Goal: Communication & Community: Answer question/provide support

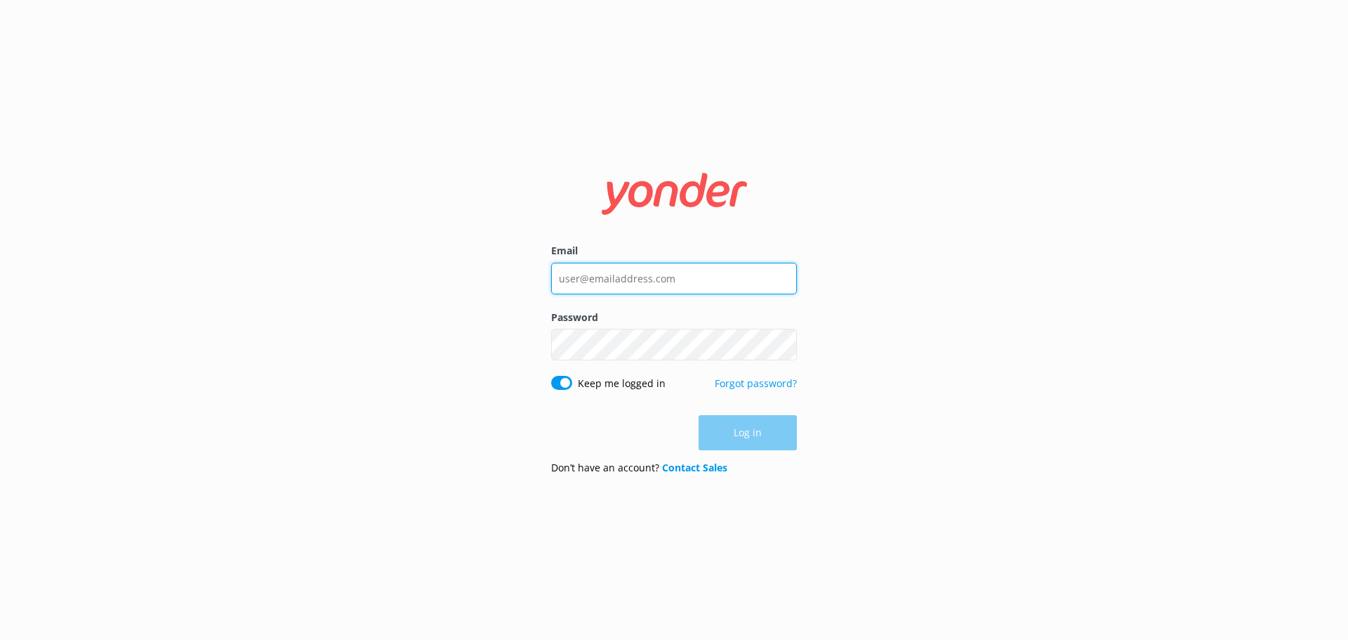
type input "[EMAIL_ADDRESS][DOMAIN_NAME]"
click at [742, 452] on form "Email [EMAIL_ADDRESS][DOMAIN_NAME] Password Show password Keep me logged in For…" at bounding box center [674, 320] width 246 height 332
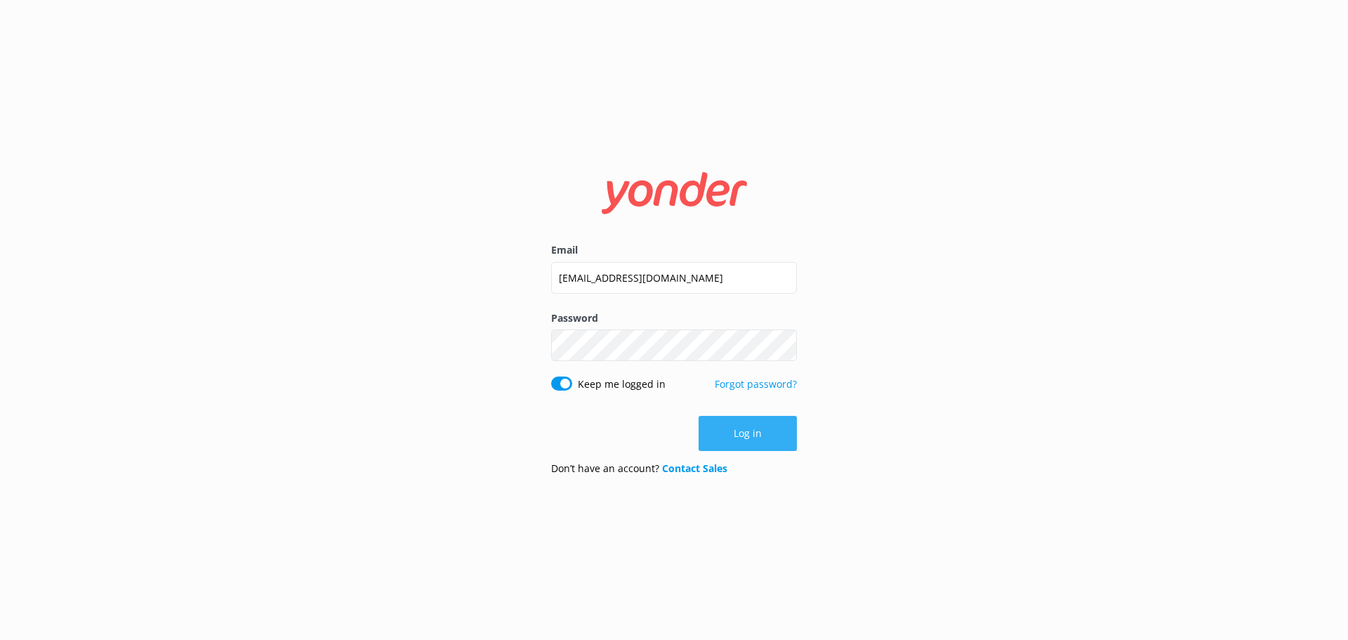
click at [746, 437] on button "Log in" at bounding box center [748, 433] width 98 height 35
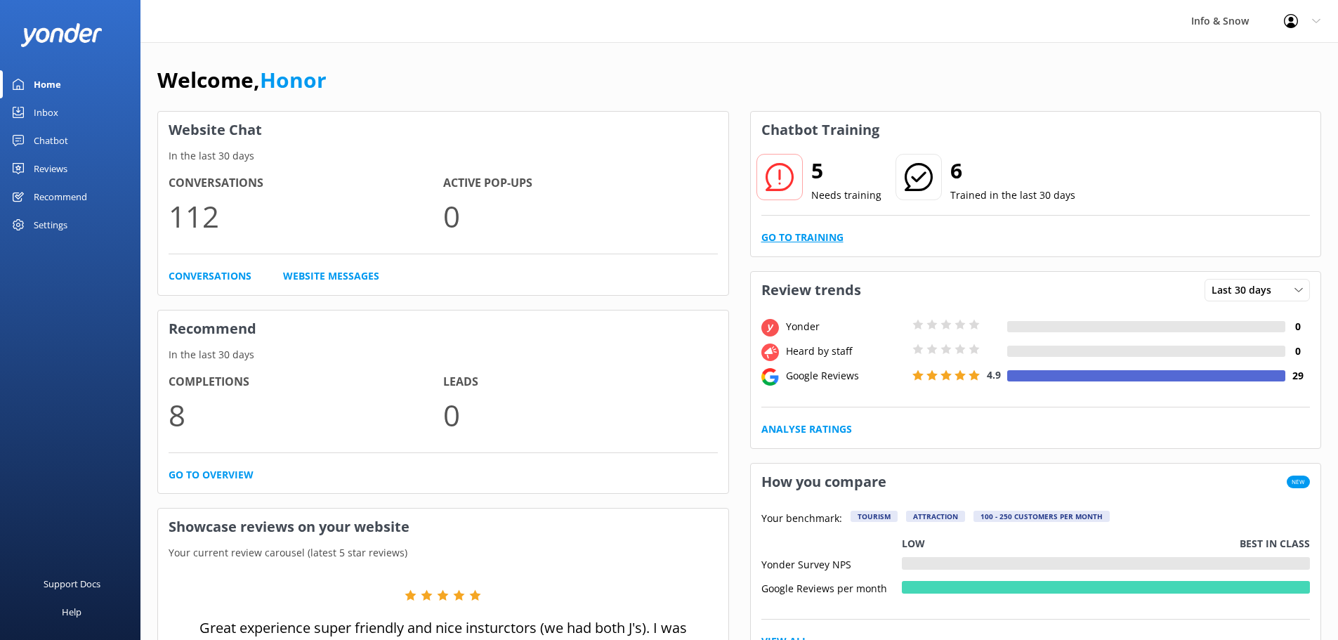
click at [800, 239] on link "Go to Training" at bounding box center [802, 237] width 82 height 15
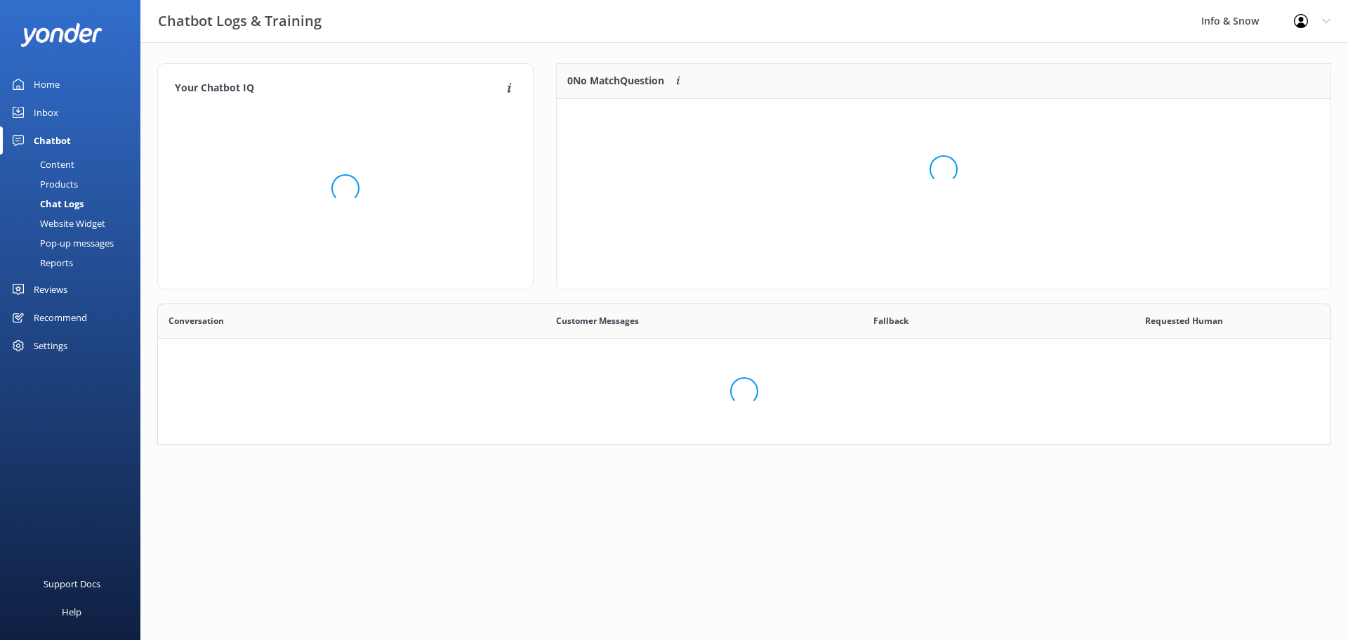
scroll to position [482, 1152]
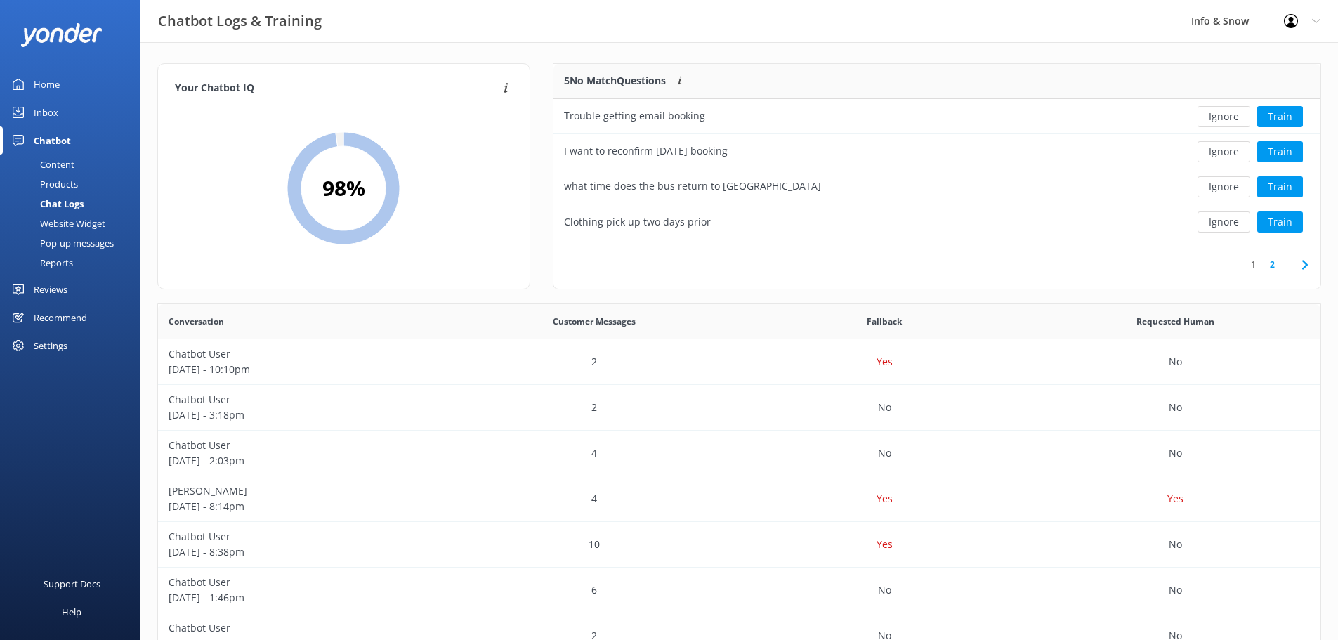
click at [55, 107] on div "Inbox" at bounding box center [46, 112] width 25 height 28
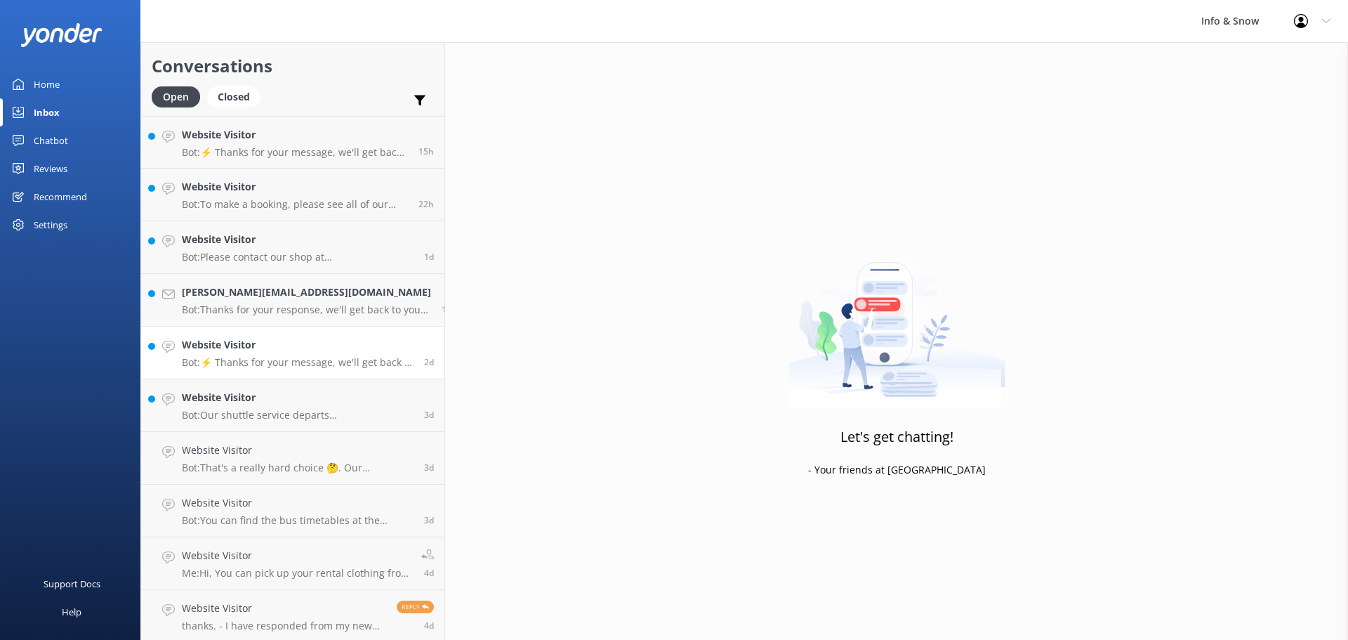
scroll to position [3, 0]
click at [284, 619] on p "thanks. - I have responded from my new email [PERSON_NAME][EMAIL_ADDRESS][DOMAI…" at bounding box center [284, 623] width 204 height 13
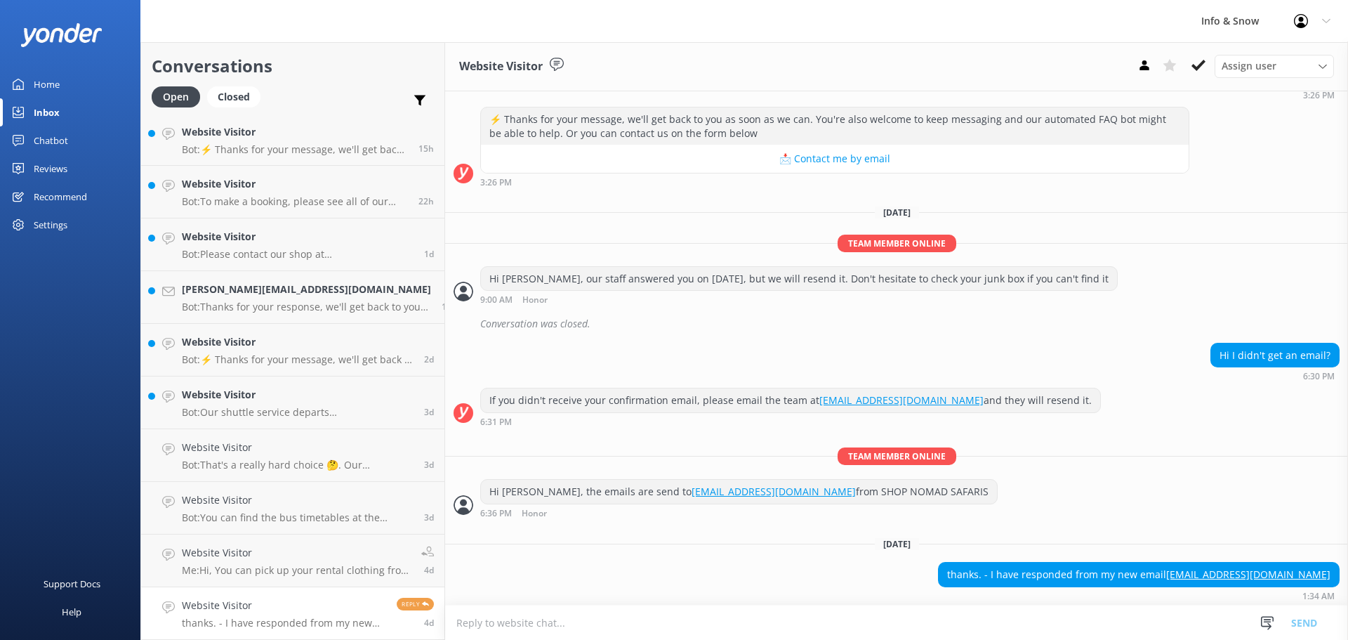
scroll to position [292, 0]
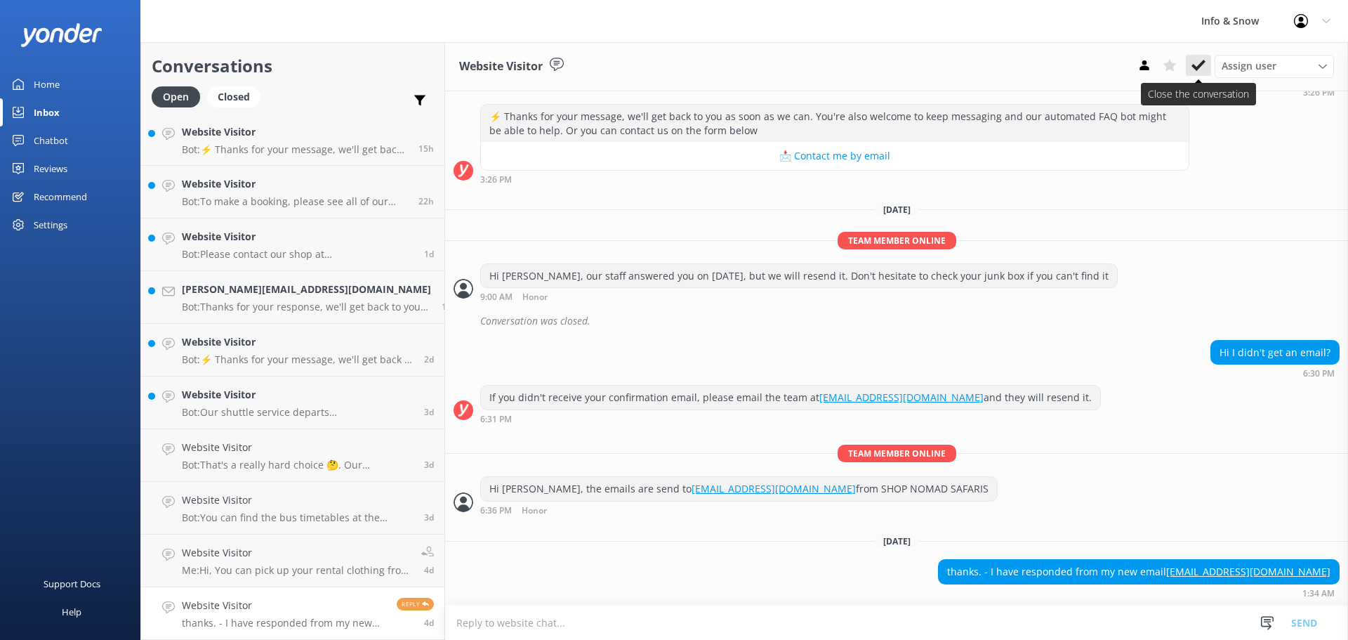
click at [1195, 65] on icon at bounding box center [1199, 65] width 14 height 14
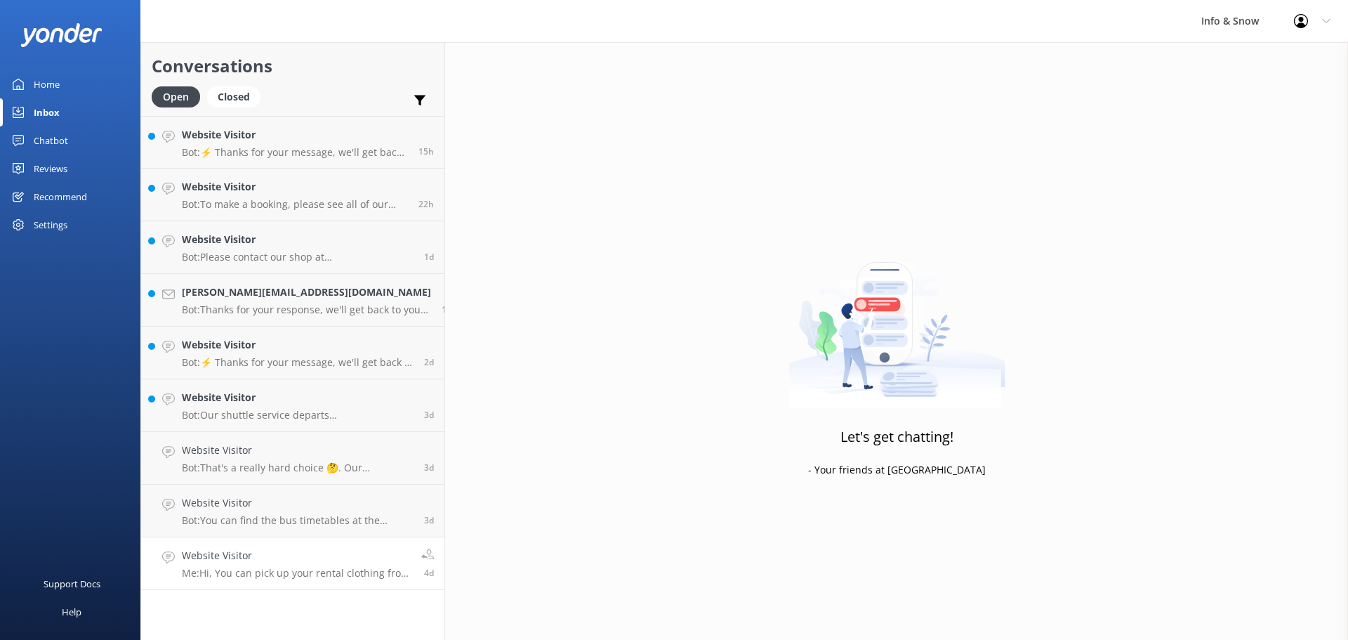
click at [253, 572] on p "Me: Hi, You can pick up your rental clothing from 1pm the day before your booki…" at bounding box center [296, 573] width 229 height 13
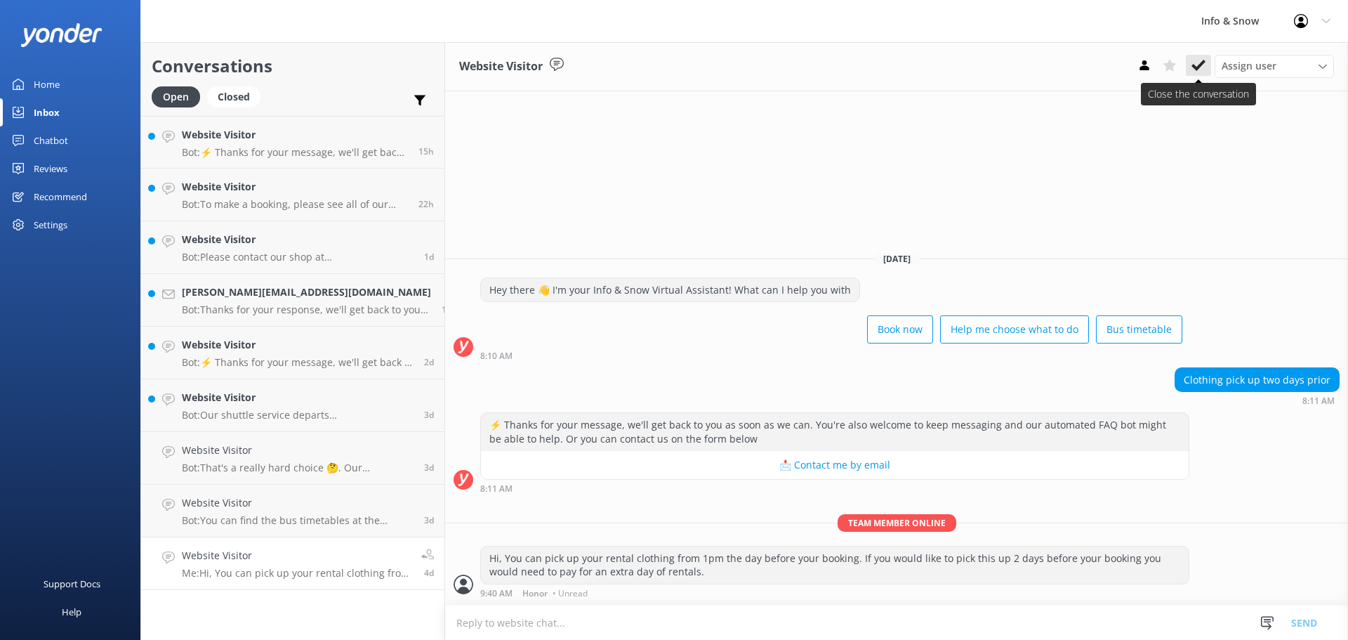
click at [1202, 72] on icon at bounding box center [1199, 65] width 14 height 14
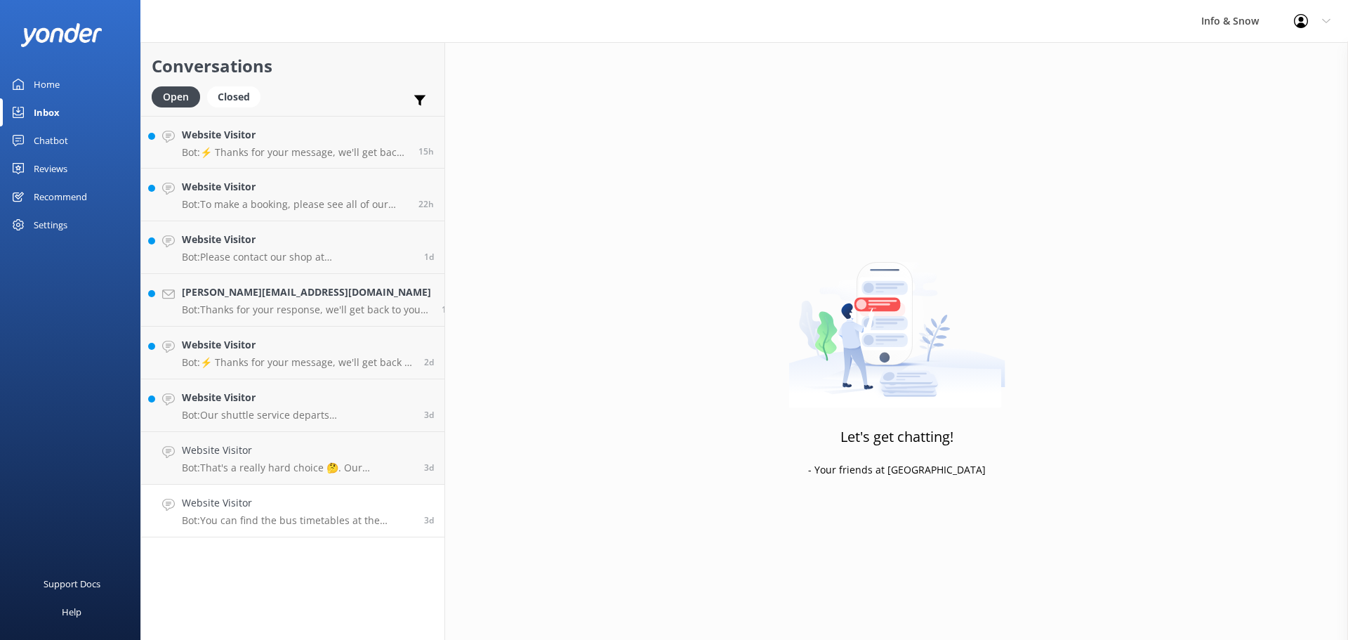
click at [287, 523] on p "Bot: You can find the bus timetables at the following links: - Timetable Brochu…" at bounding box center [298, 520] width 232 height 13
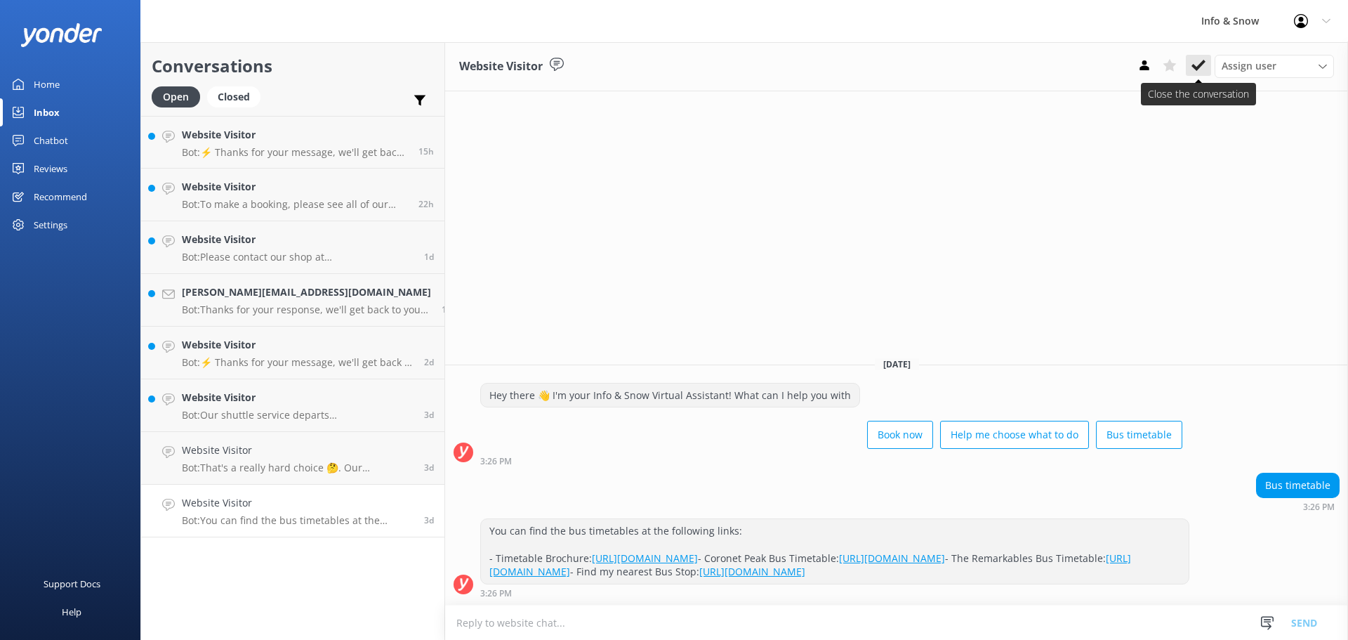
click at [1195, 60] on icon at bounding box center [1199, 65] width 14 height 14
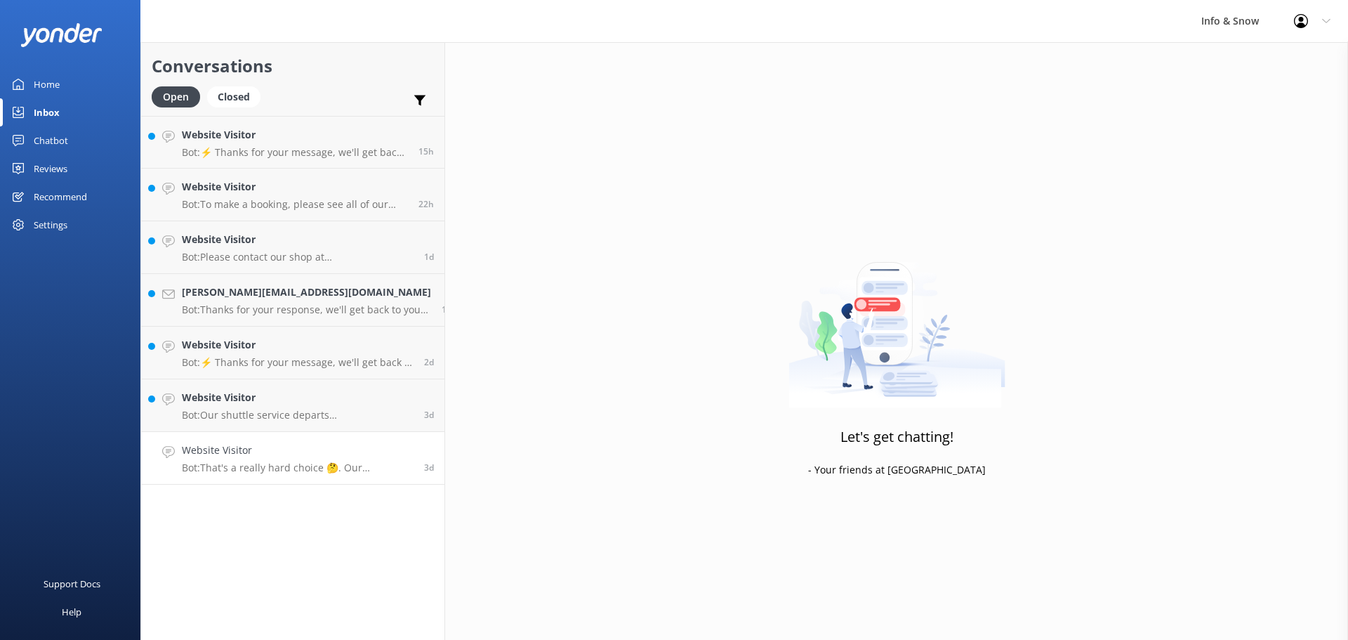
click at [200, 457] on h4 "Website Visitor" at bounding box center [298, 449] width 232 height 15
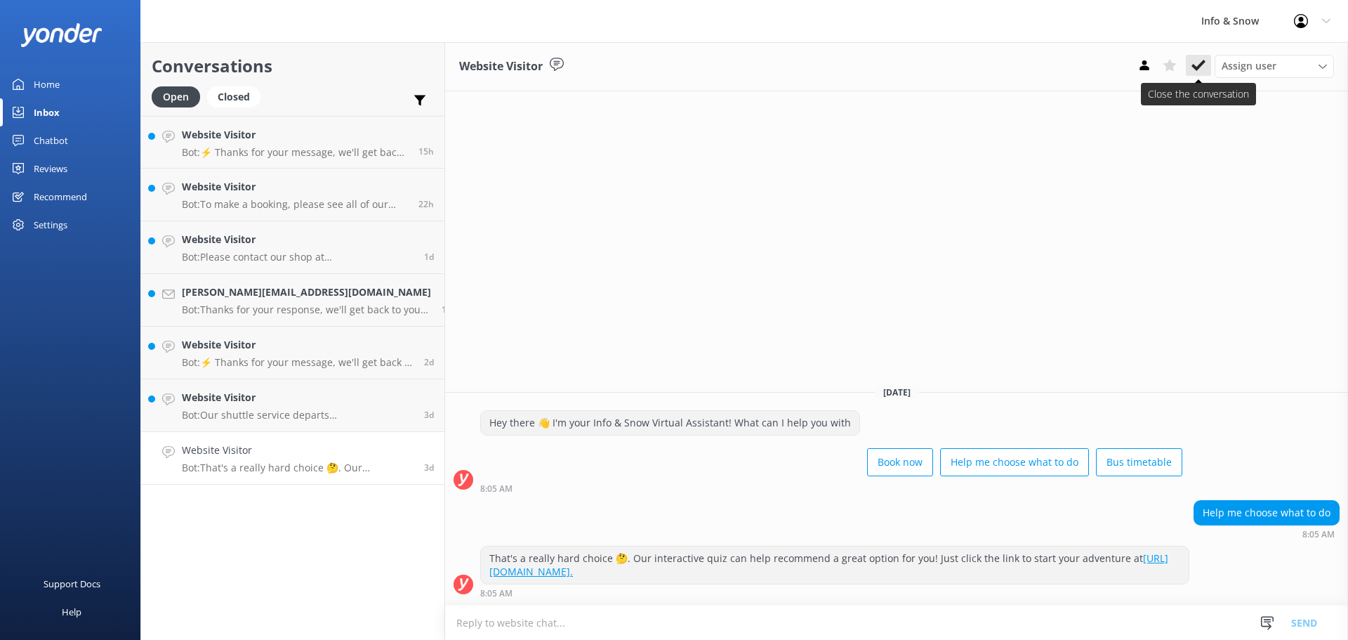
click at [1206, 70] on button at bounding box center [1198, 65] width 25 height 21
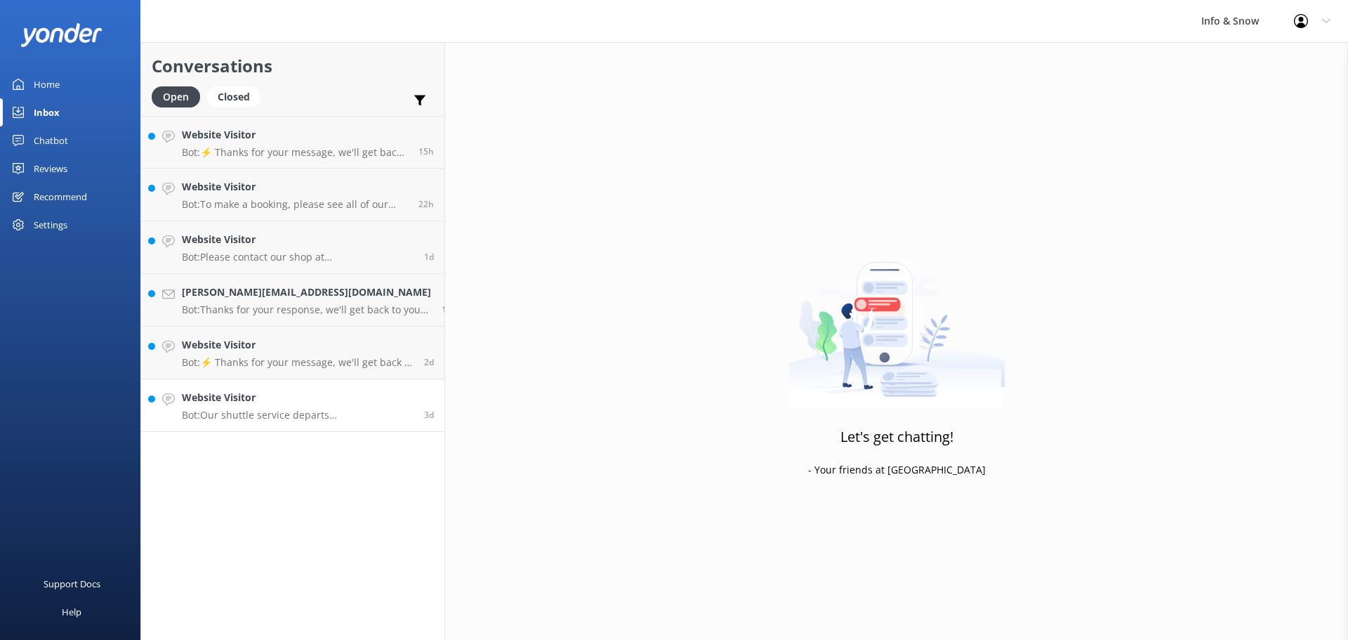
click at [296, 414] on p "Bot: Our shuttle service departs [GEOGRAPHIC_DATA] once in the morning and retu…" at bounding box center [298, 415] width 232 height 13
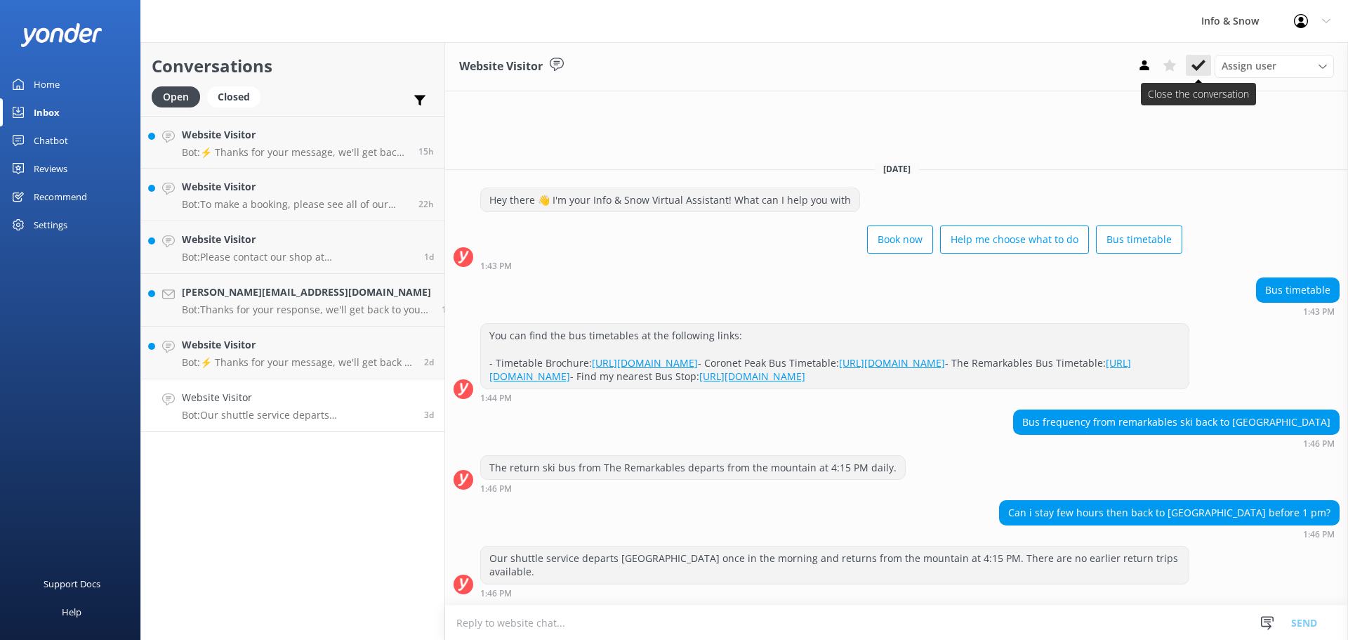
click at [1201, 66] on use at bounding box center [1199, 65] width 14 height 11
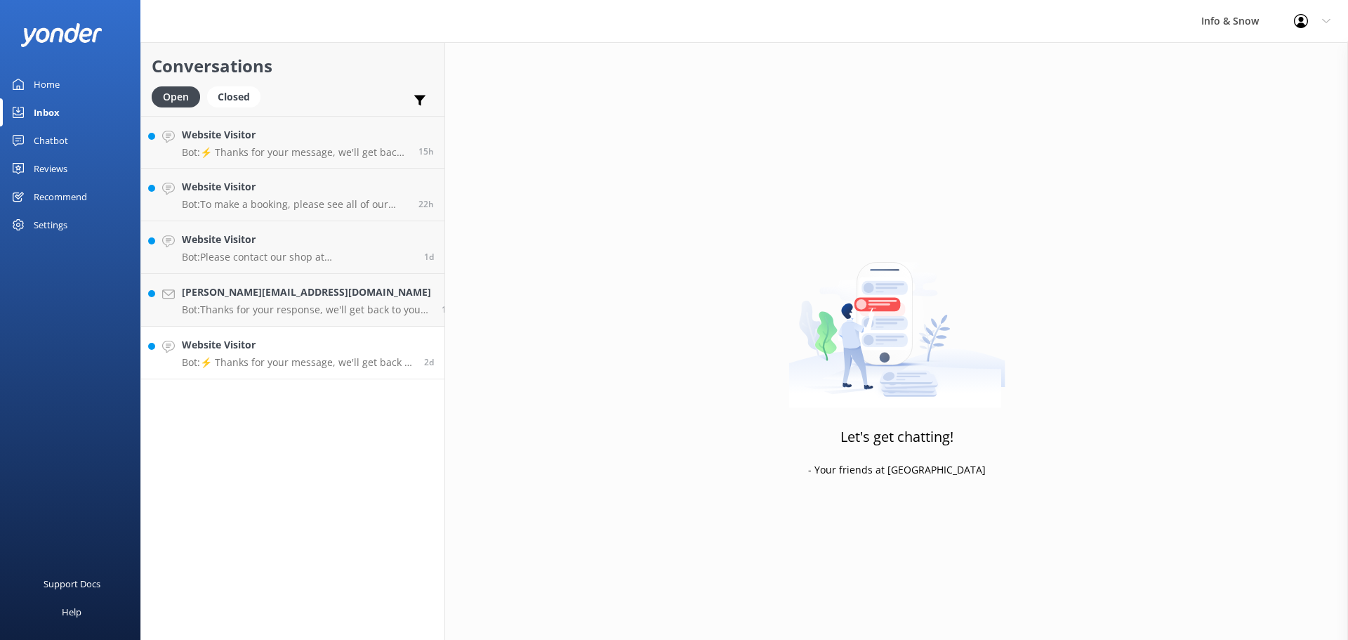
click at [311, 359] on p "Bot: ⚡ Thanks for your message, we'll get back to you as soon as we can. You're…" at bounding box center [298, 362] width 232 height 13
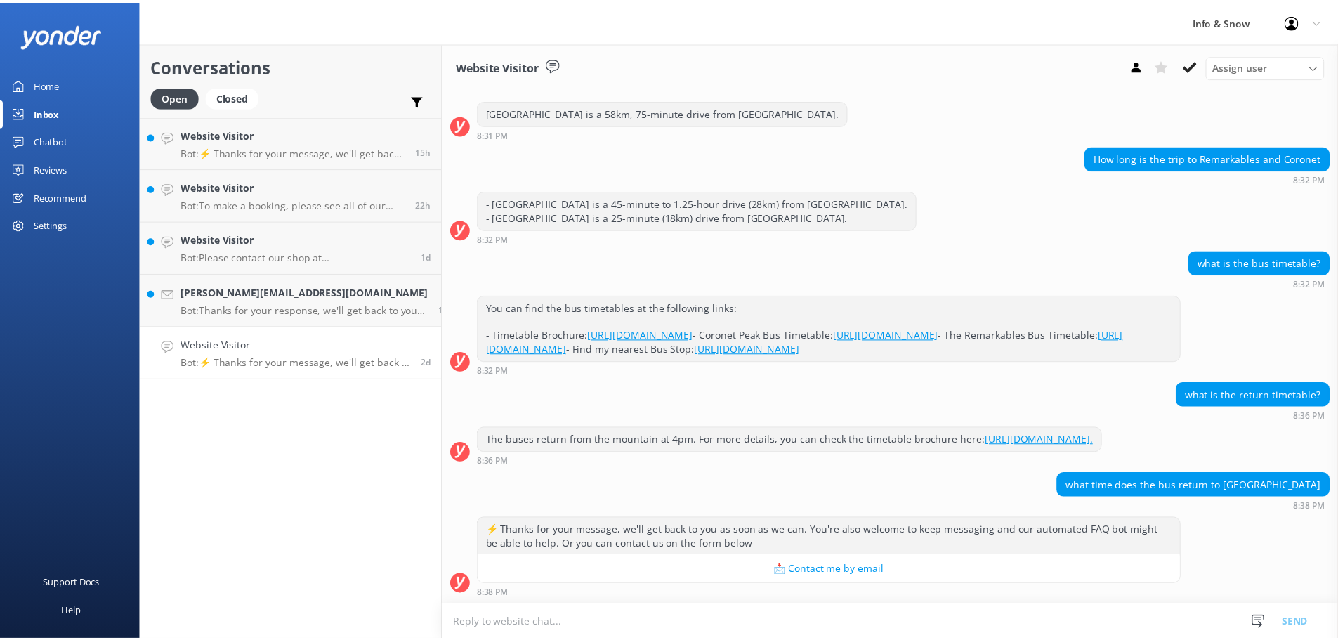
scroll to position [205, 0]
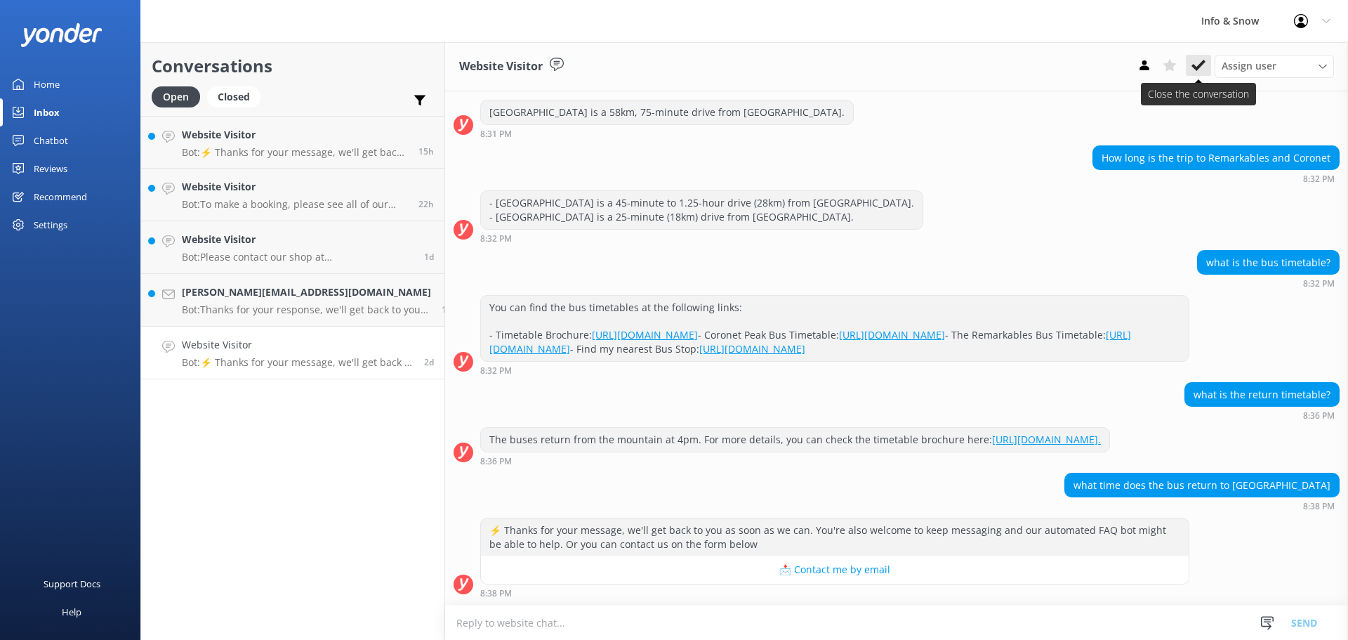
click at [1193, 67] on use at bounding box center [1199, 65] width 14 height 11
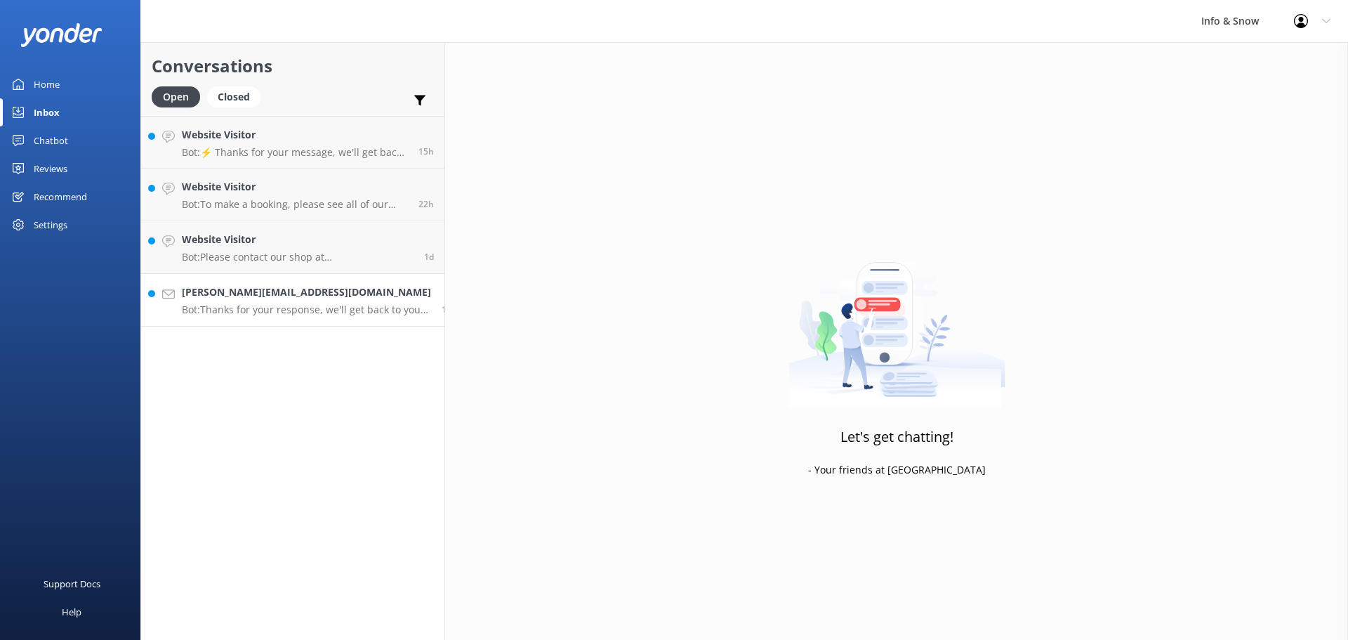
click at [274, 303] on div "[PERSON_NAME][EMAIL_ADDRESS][DOMAIN_NAME] Bot: Thanks for your response, we'll …" at bounding box center [306, 299] width 249 height 31
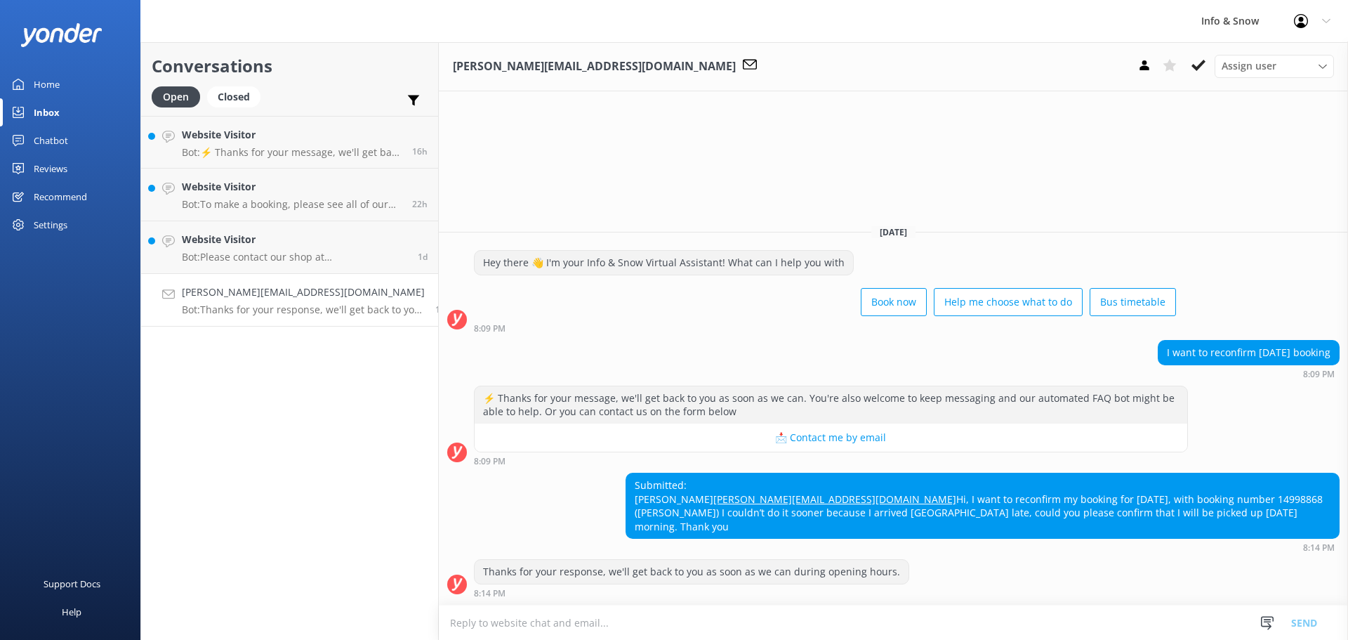
click at [642, 486] on div "Submitted: [PERSON_NAME] [PERSON_NAME][EMAIL_ADDRESS][DOMAIN_NAME] Hi, I want t…" at bounding box center [982, 505] width 713 height 65
click at [659, 486] on div "Submitted: [PERSON_NAME] [PERSON_NAME][EMAIL_ADDRESS][DOMAIN_NAME] Hi, I want t…" at bounding box center [982, 505] width 713 height 65
copy div "[PERSON_NAME]"
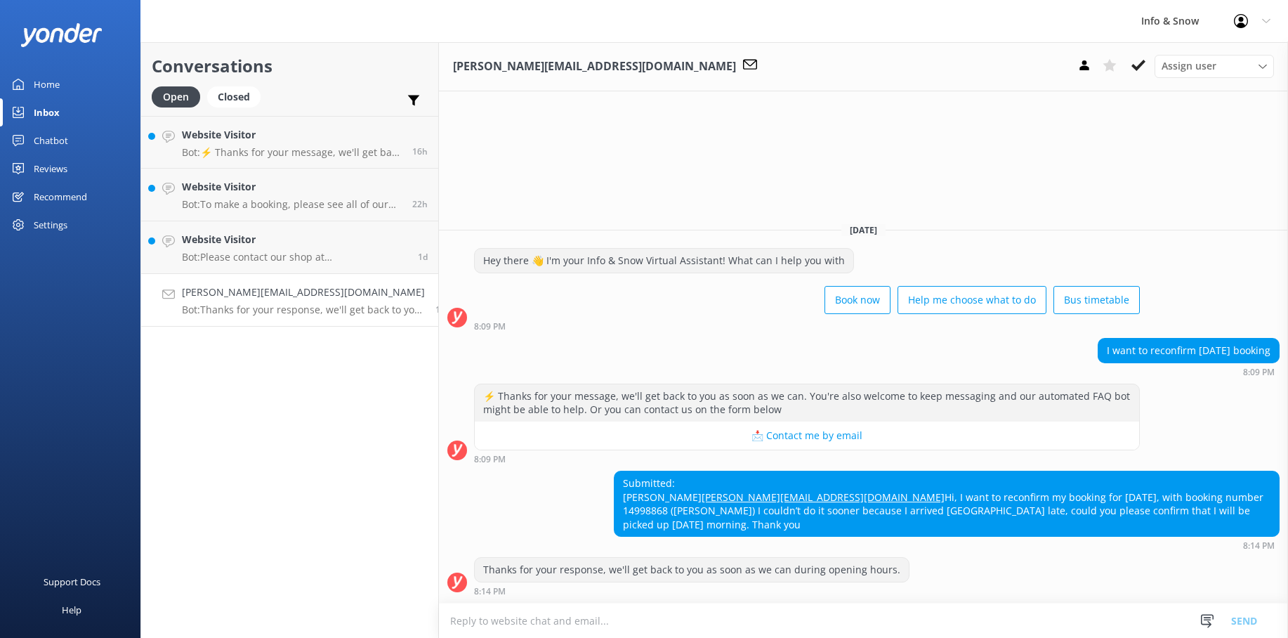
click at [618, 342] on div "I want to reconfirm [DATE] booking 8:09 PM" at bounding box center [863, 357] width 849 height 39
drag, startPoint x: 1141, startPoint y: 66, endPoint x: 1133, endPoint y: 60, distance: 10.5
click at [1141, 66] on use at bounding box center [1138, 65] width 14 height 11
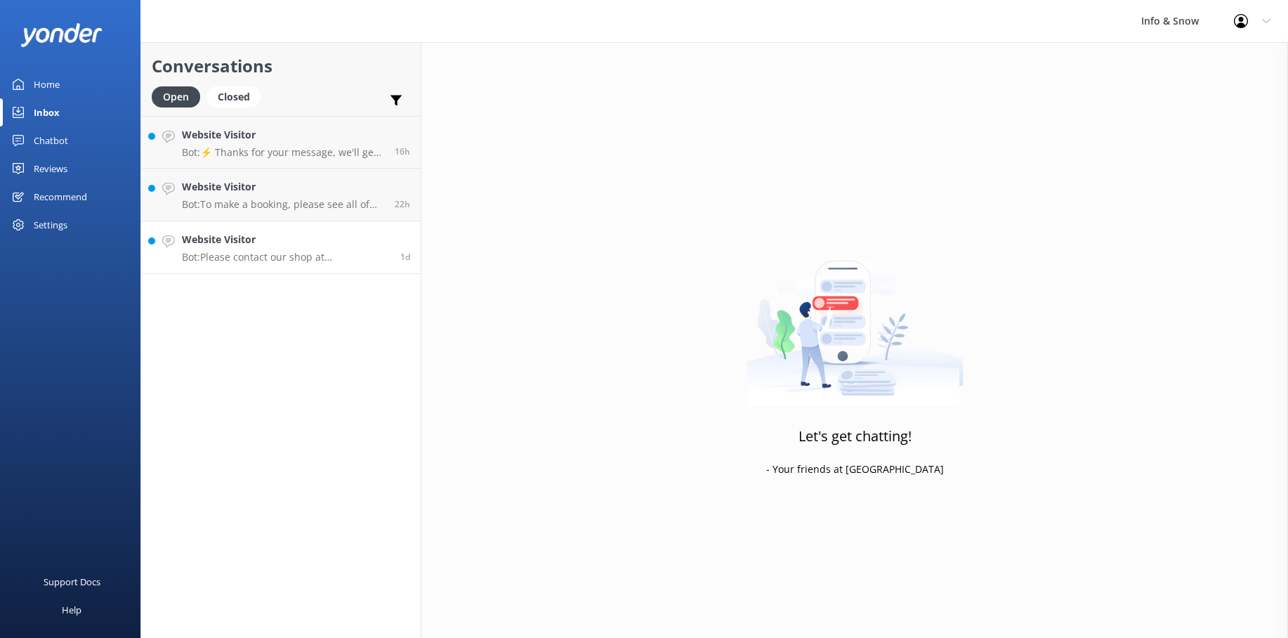
click at [322, 251] on p "Bot: Please contact our shop at [PHONE_NUMBER] or [EMAIL_ADDRESS][DOMAIN_NAME] …" at bounding box center [286, 257] width 208 height 13
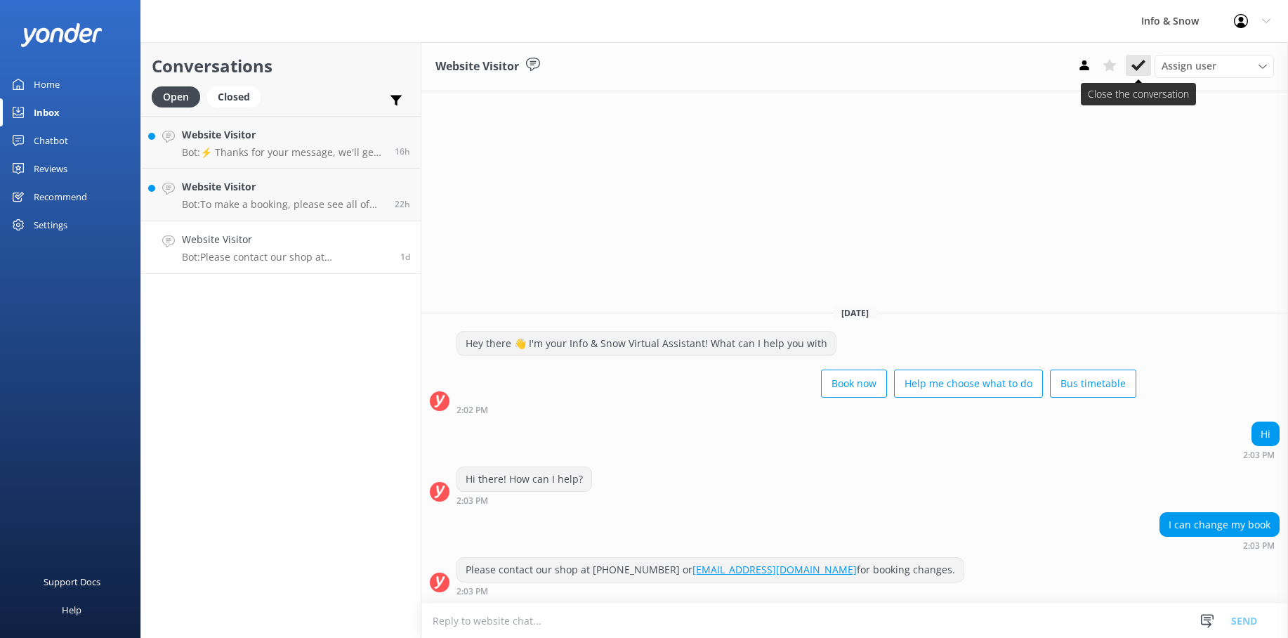
click at [1143, 62] on use at bounding box center [1138, 65] width 14 height 11
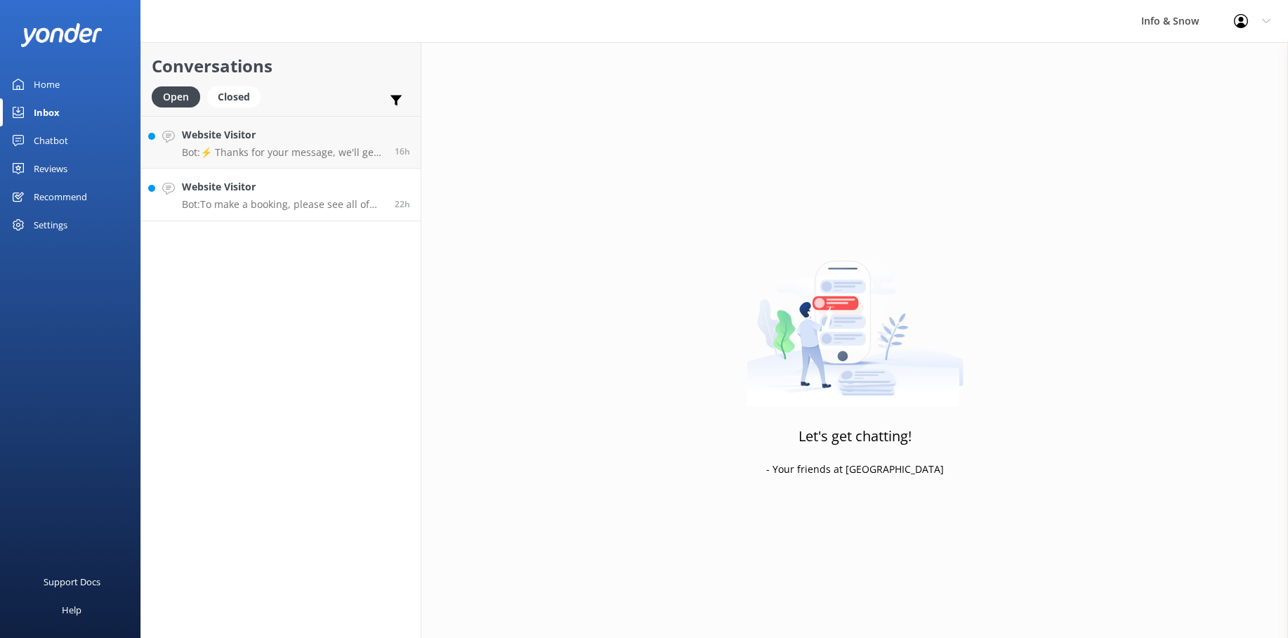
click at [260, 195] on h4 "Website Visitor" at bounding box center [283, 186] width 202 height 15
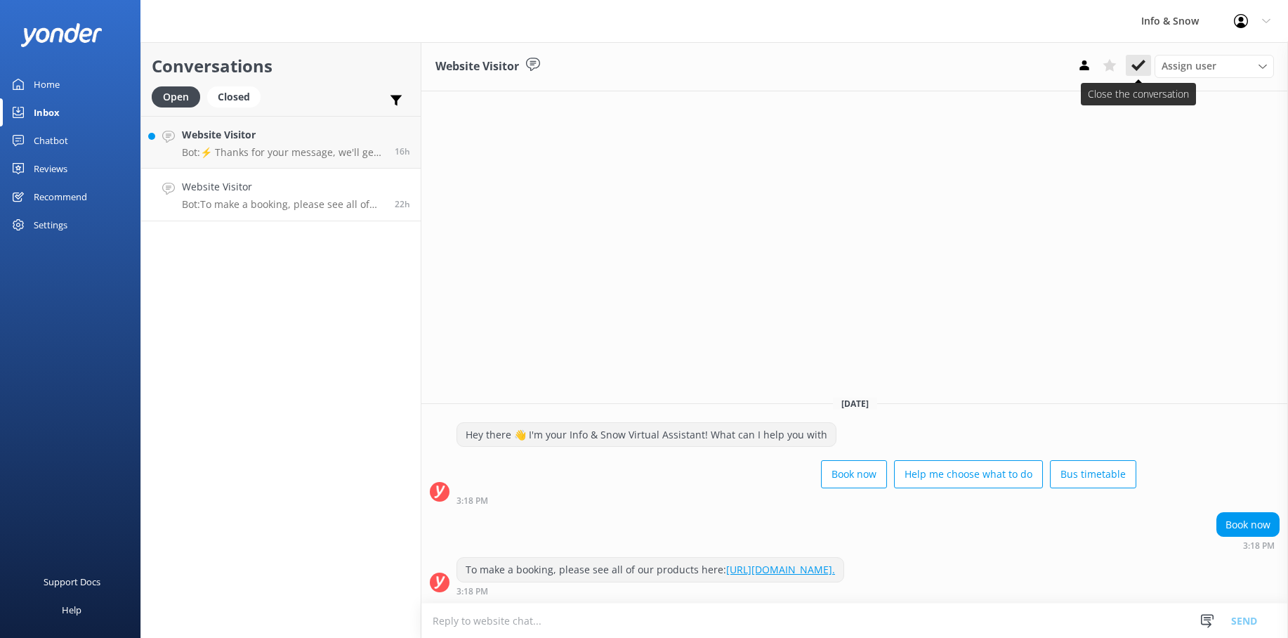
click at [1140, 66] on use at bounding box center [1138, 65] width 14 height 11
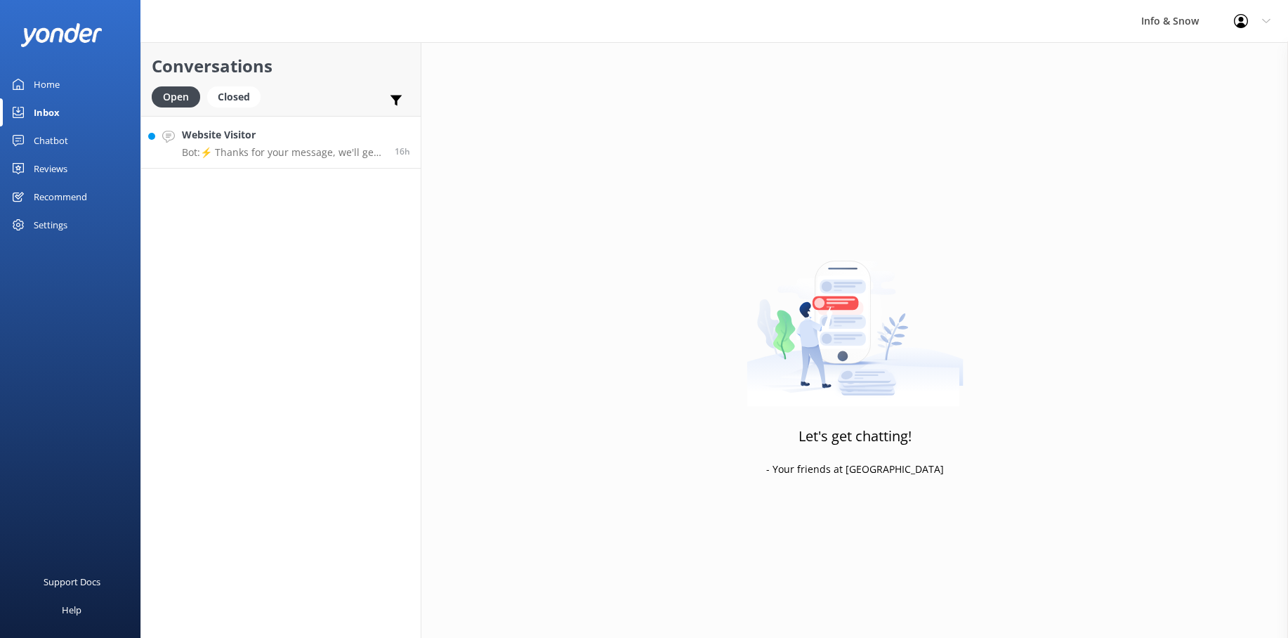
click at [234, 149] on p "Bot: ⚡ Thanks for your message, we'll get back to you as soon as we can. You're…" at bounding box center [283, 152] width 202 height 13
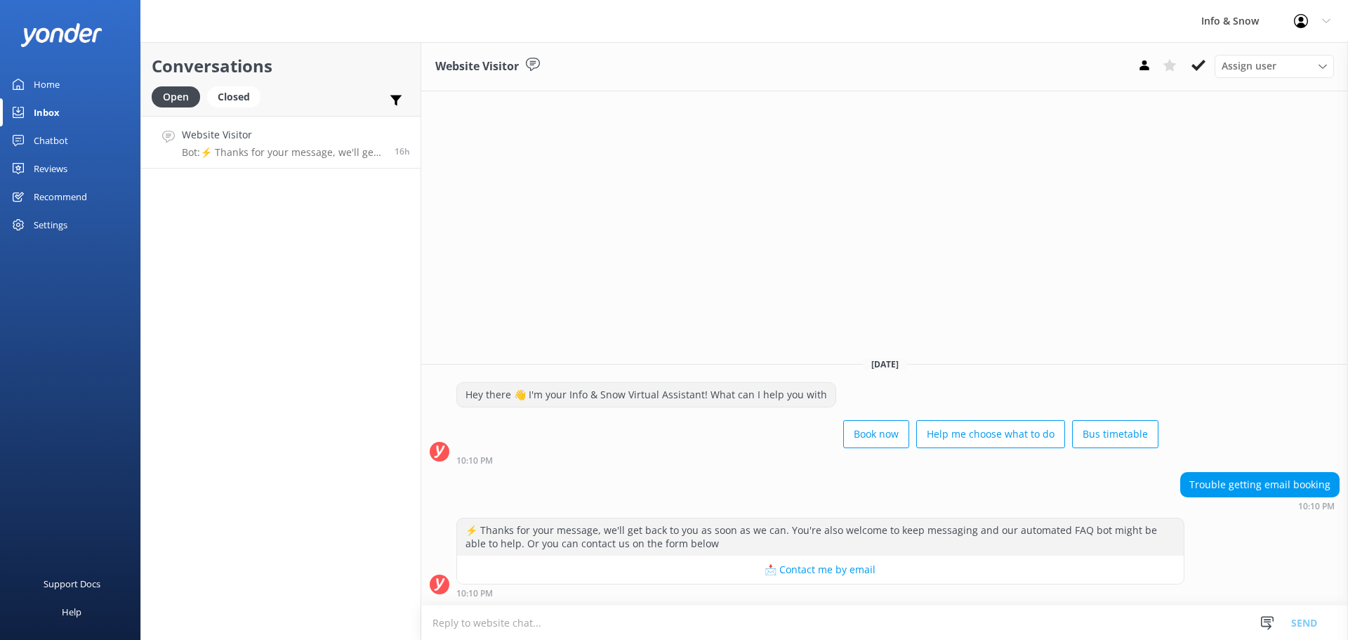
click at [51, 138] on div "Chatbot" at bounding box center [51, 140] width 34 height 28
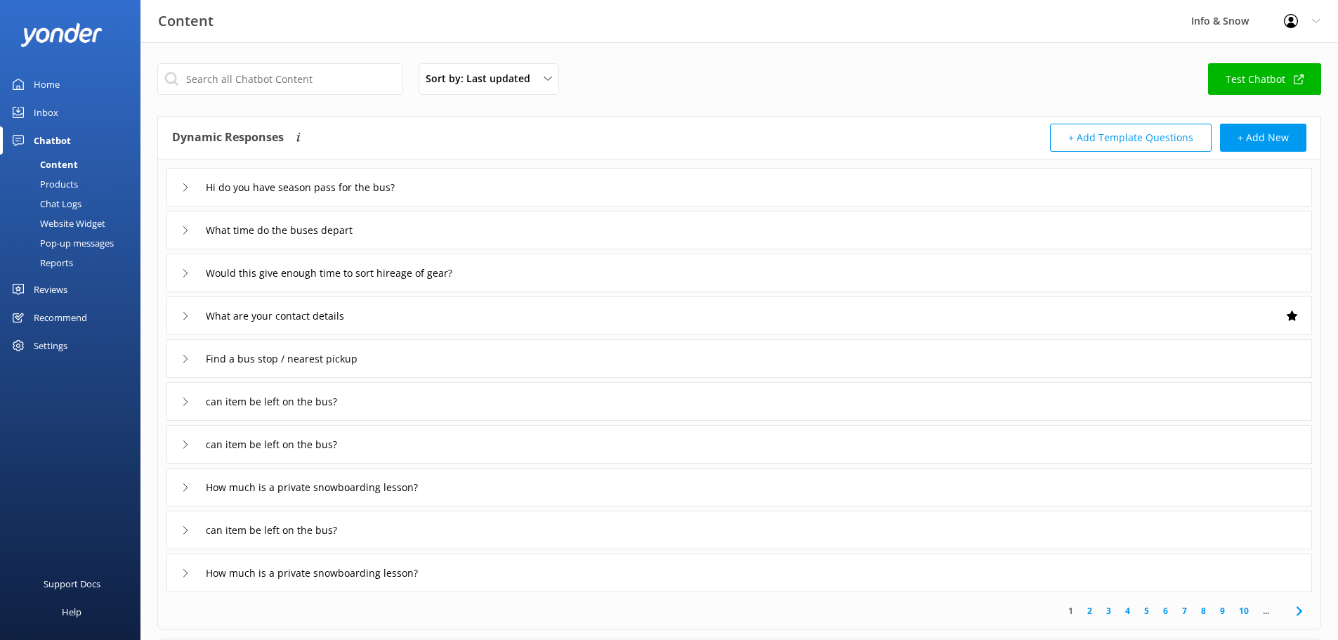
click at [50, 86] on div "Home" at bounding box center [47, 84] width 26 height 28
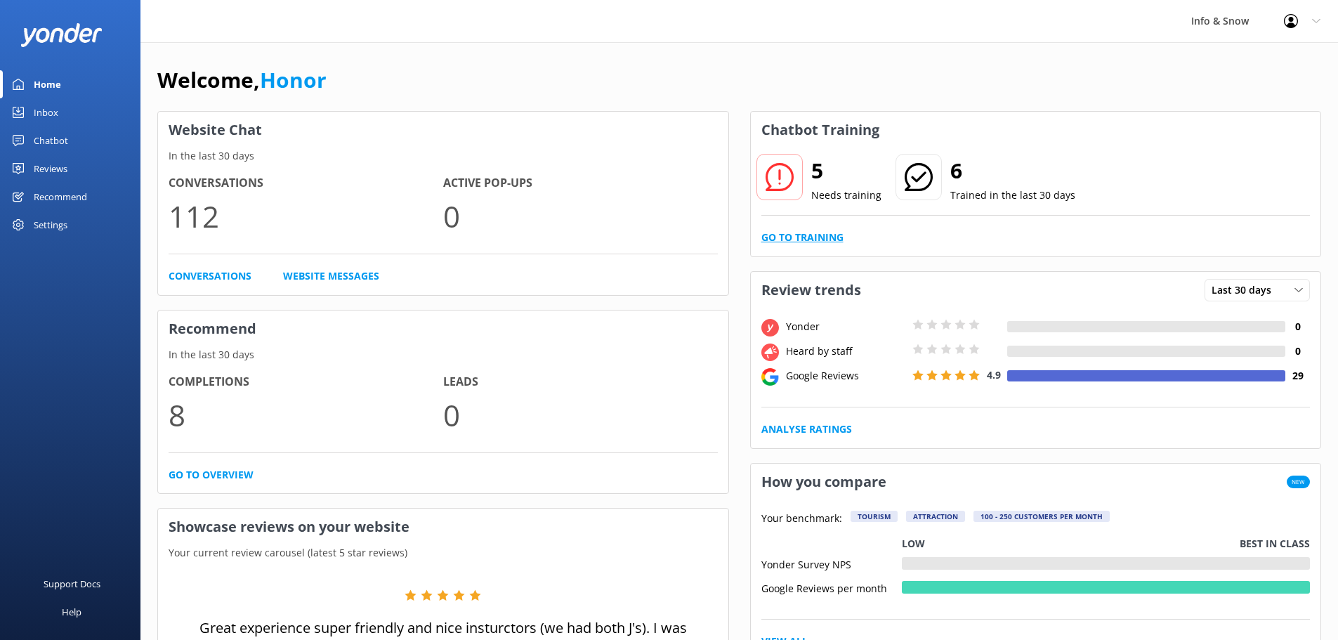
click at [785, 233] on link "Go to Training" at bounding box center [802, 237] width 82 height 15
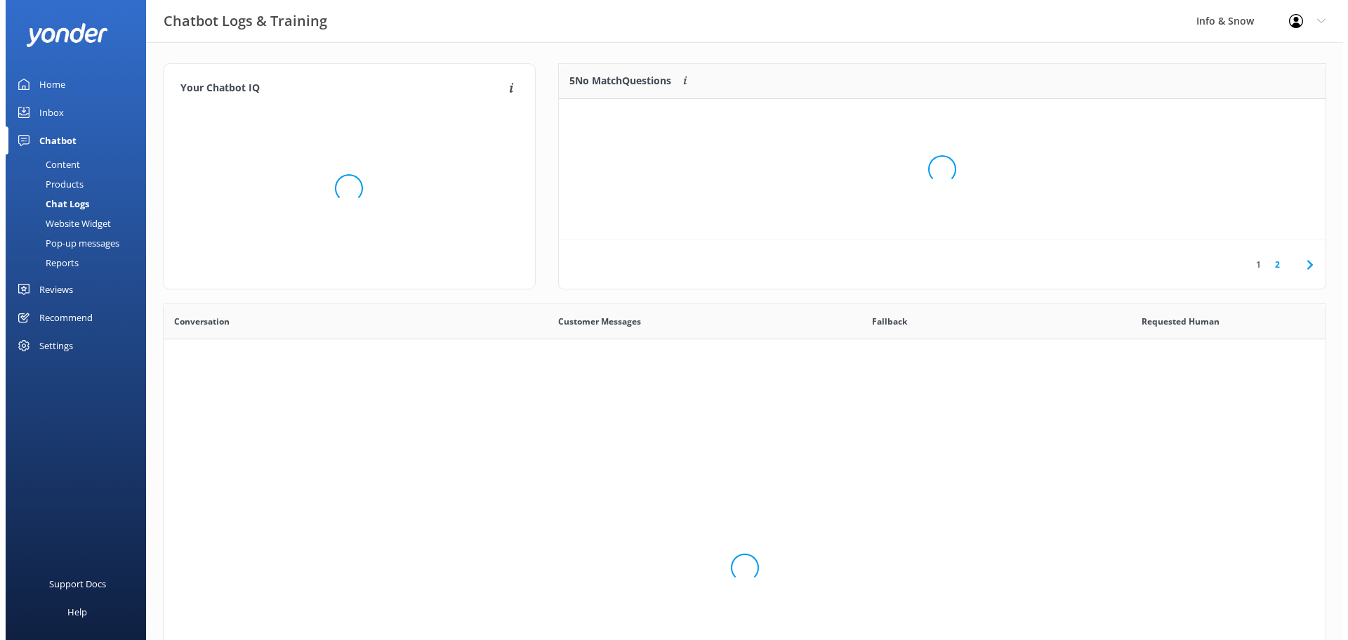
scroll to position [482, 1152]
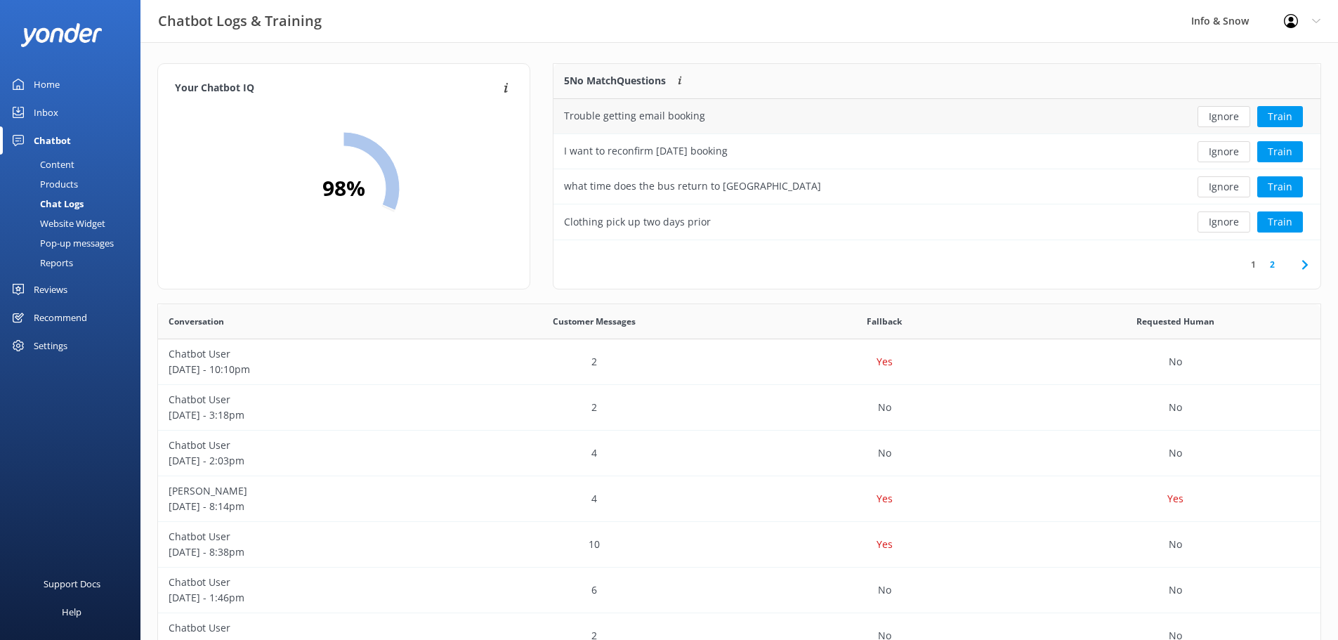
click at [893, 112] on div "Trouble getting email booking" at bounding box center [858, 116] width 611 height 35
click at [1282, 113] on button "Train" at bounding box center [1280, 116] width 46 height 21
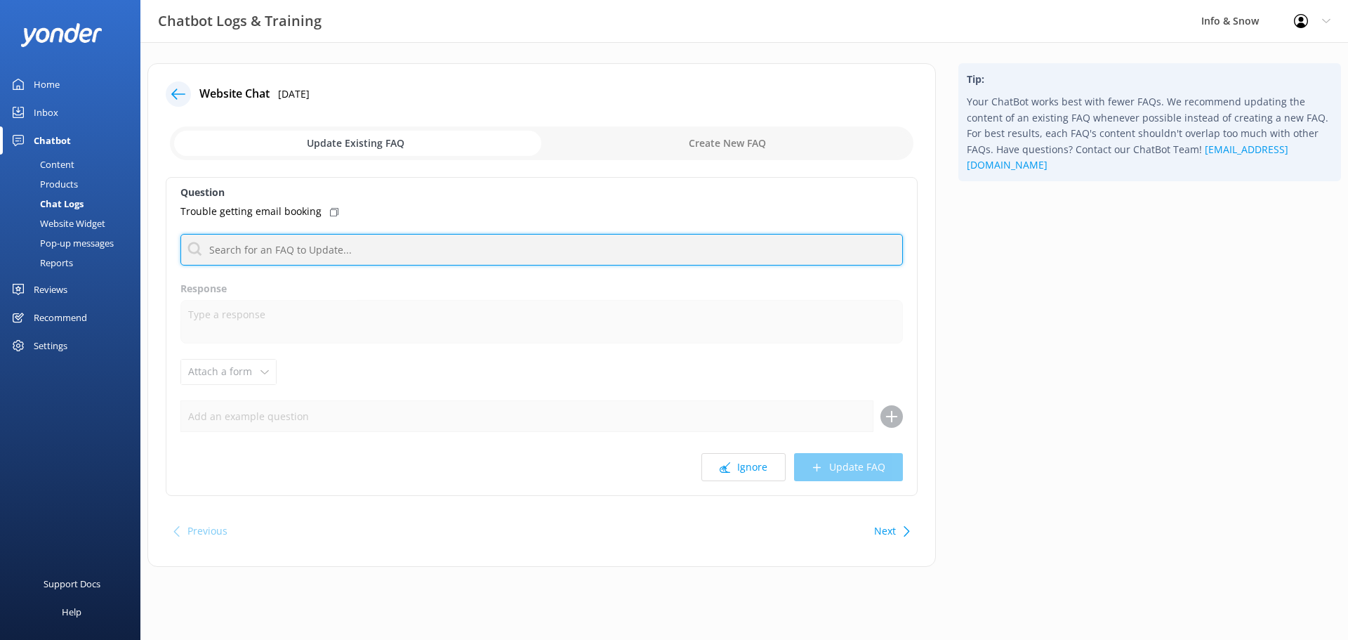
click at [305, 252] on input "text" at bounding box center [542, 250] width 723 height 32
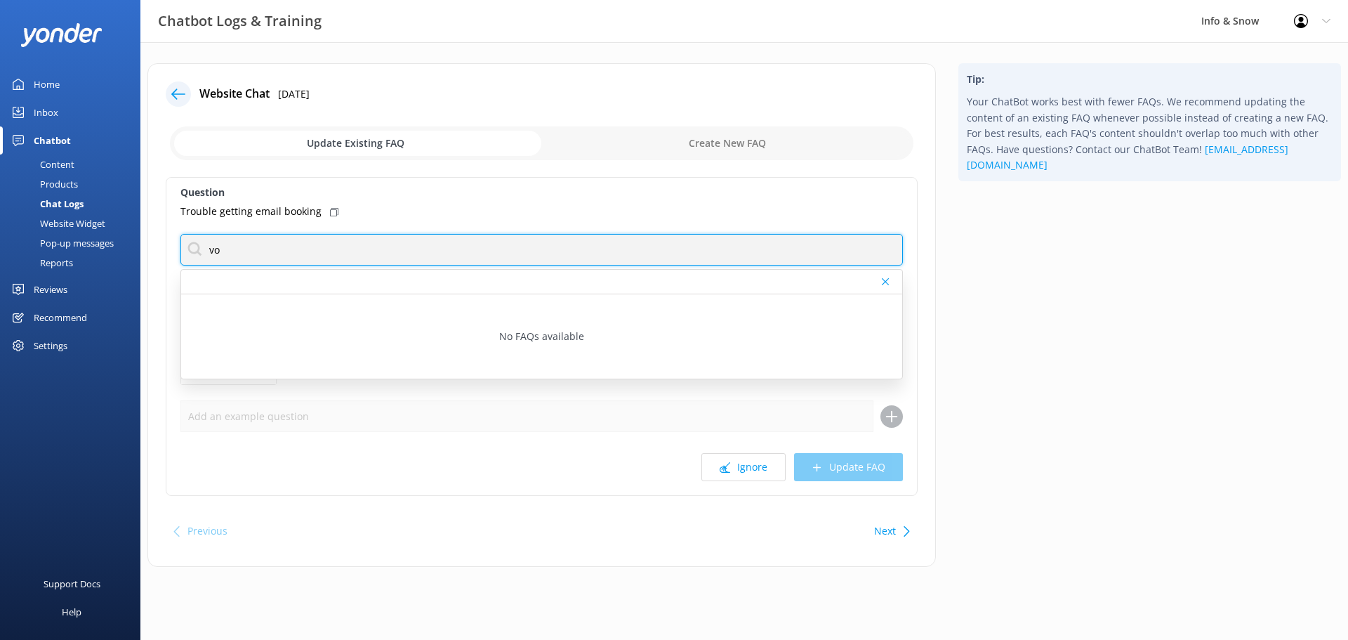
type input "v"
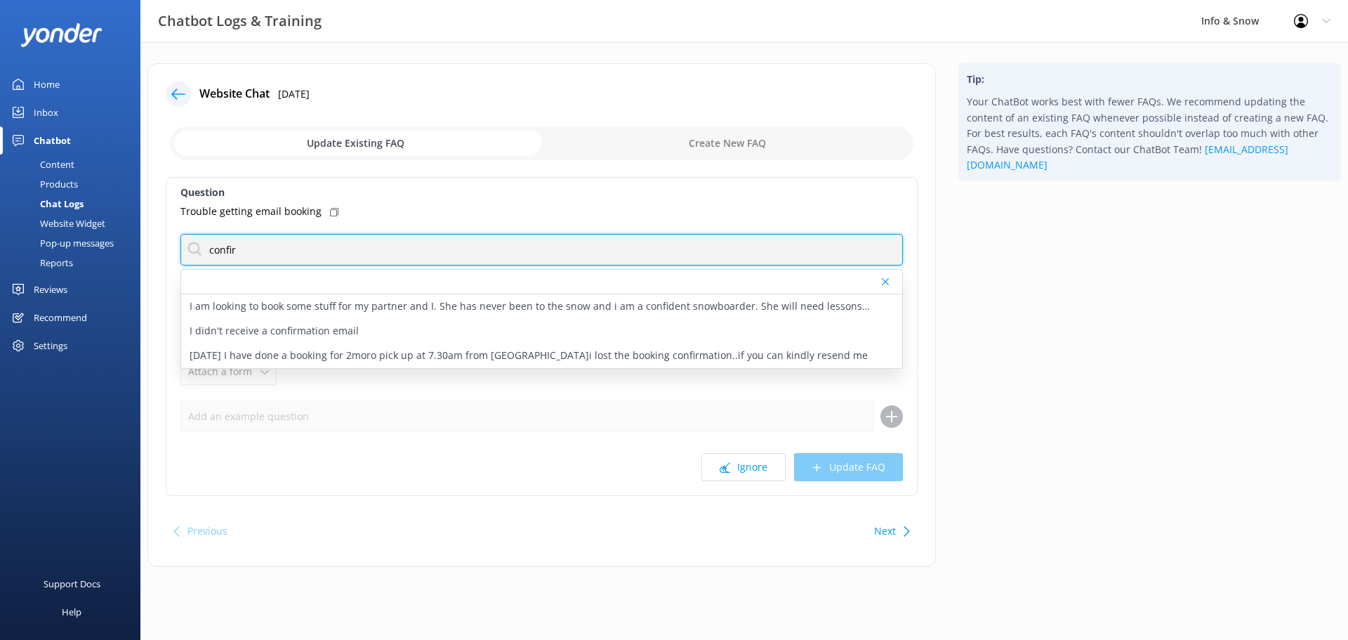
type input "confir"
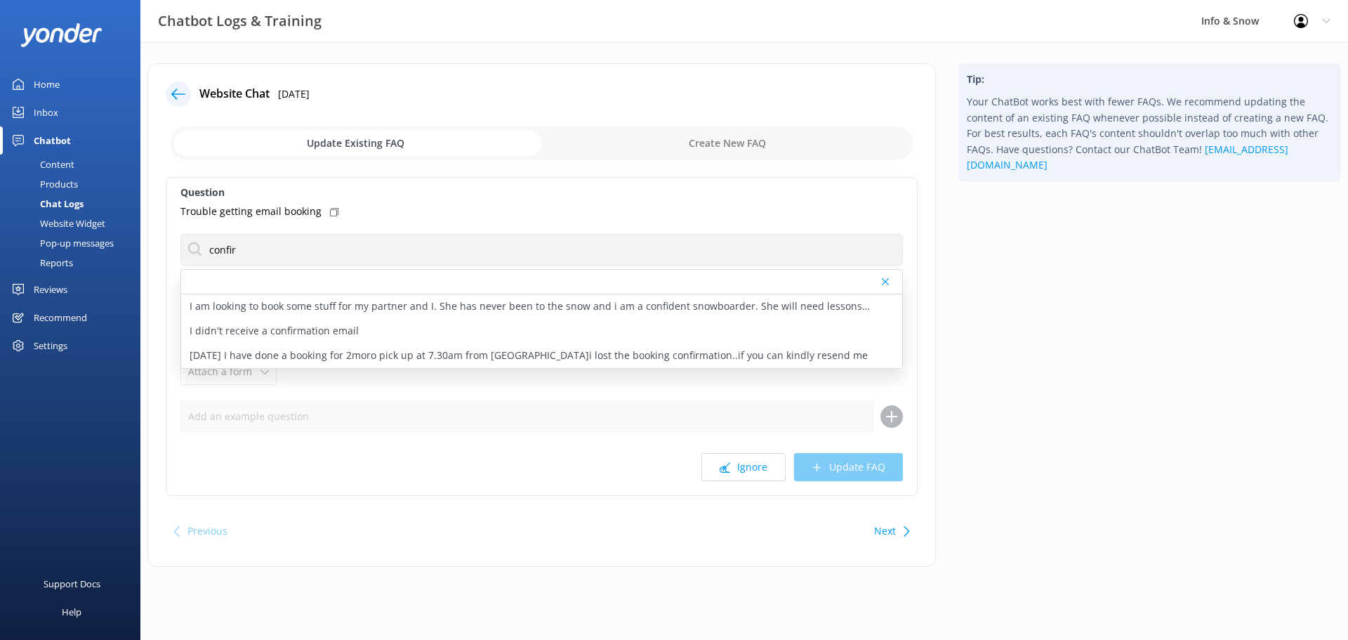
click at [452, 216] on div "Trouble getting email booking" at bounding box center [542, 211] width 723 height 15
click at [887, 279] on icon at bounding box center [885, 281] width 7 height 8
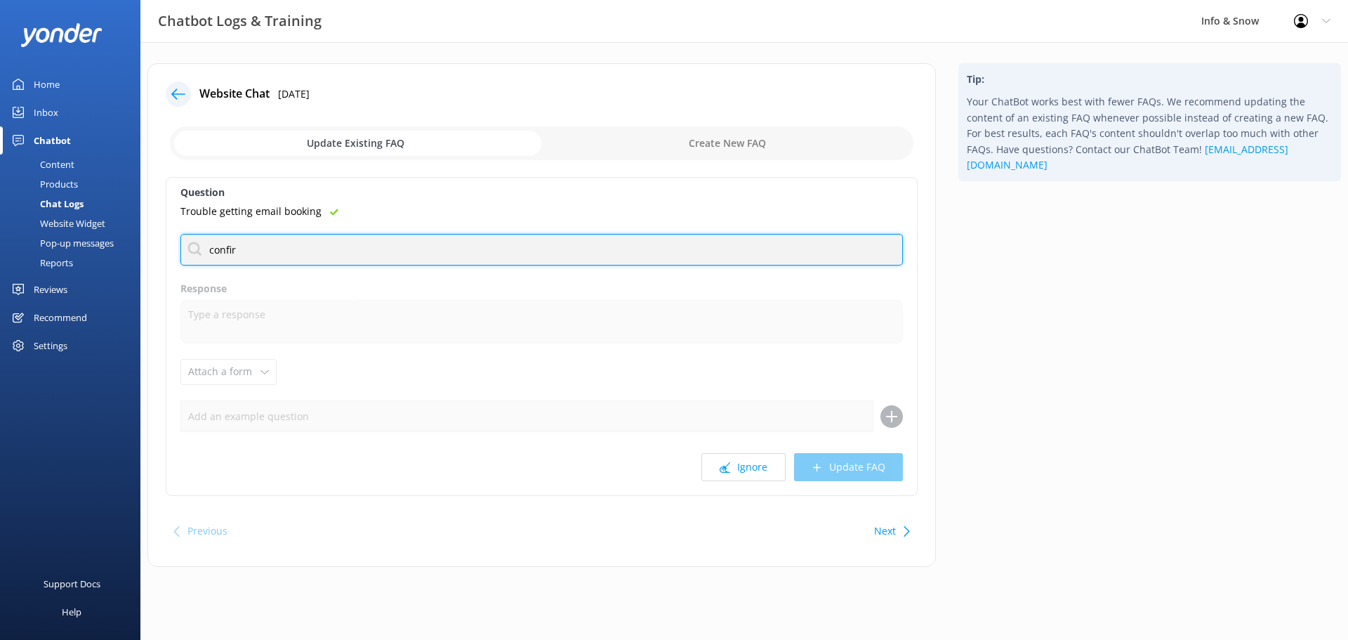
click at [264, 251] on input "confir" at bounding box center [542, 250] width 723 height 32
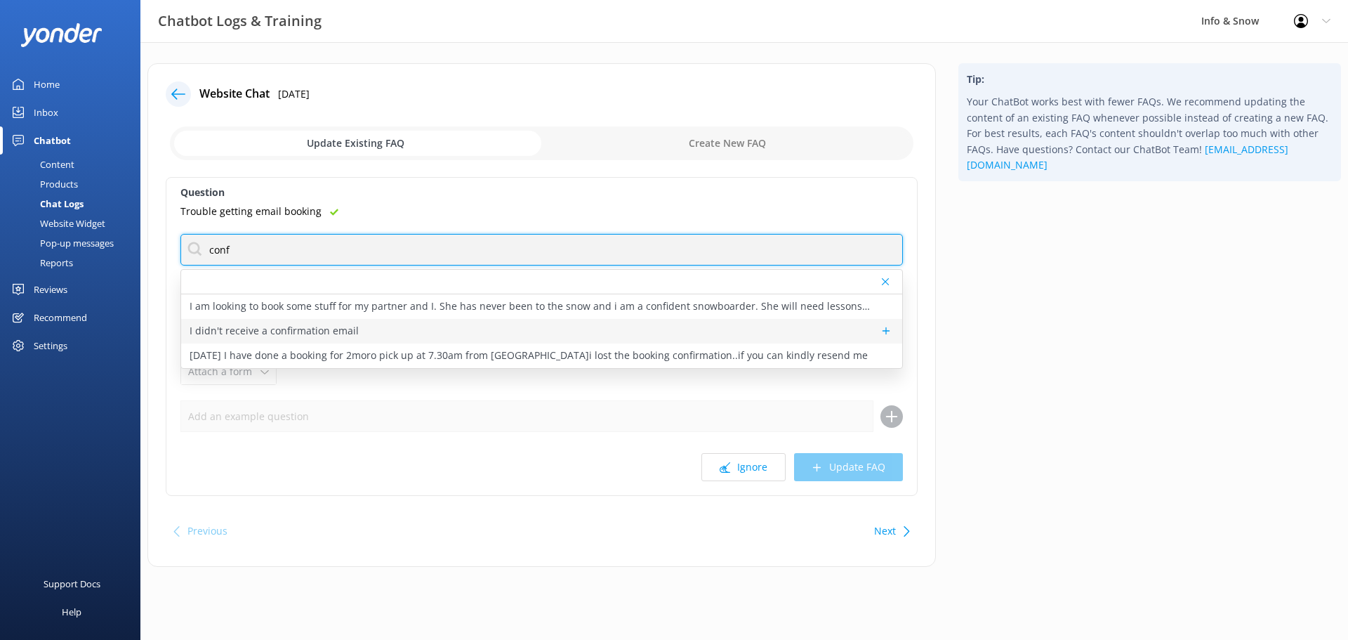
type input "conf"
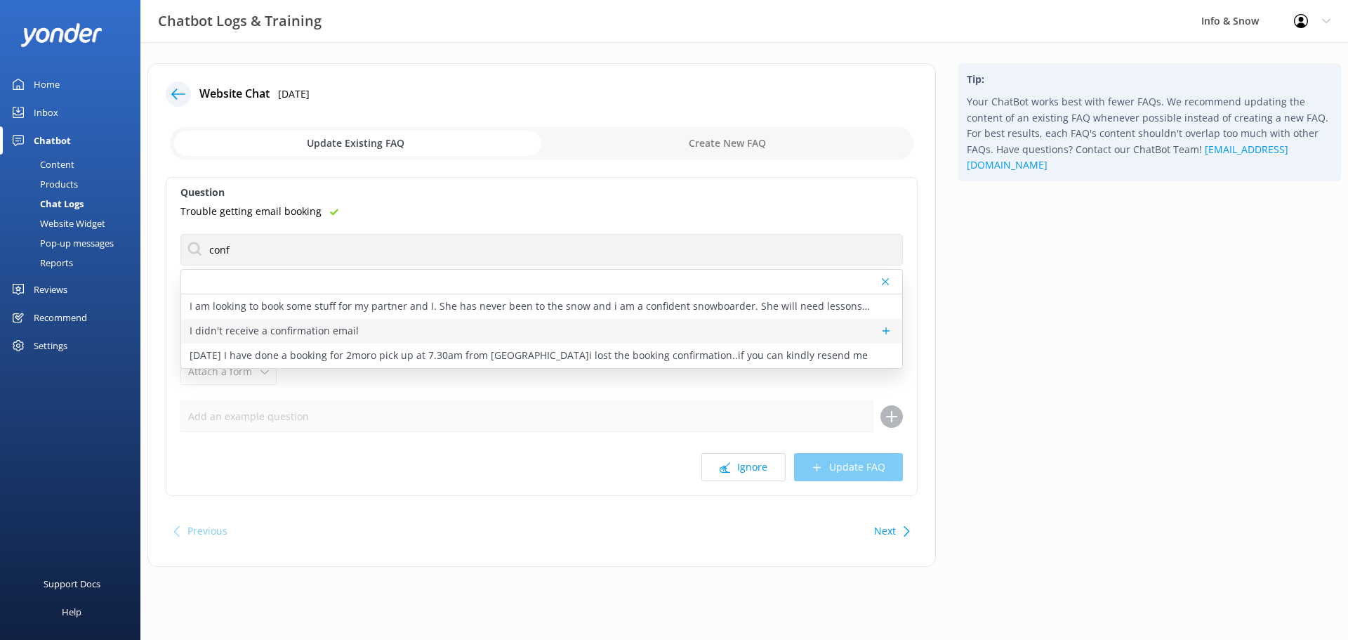
click at [307, 328] on p "I didn't receive a confirmation email" at bounding box center [274, 330] width 169 height 15
type textarea "If you didn't receive your confirmation email - no wrorries! Email the team at …"
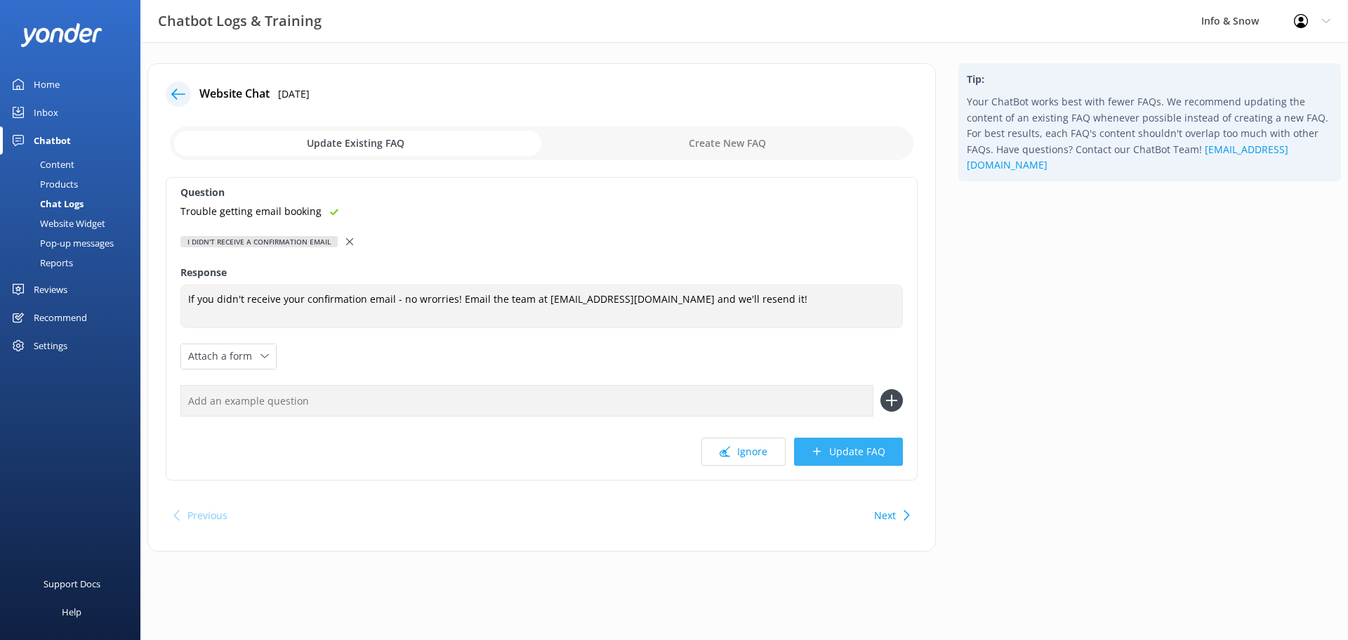
click at [852, 454] on button "Update FAQ" at bounding box center [848, 452] width 109 height 28
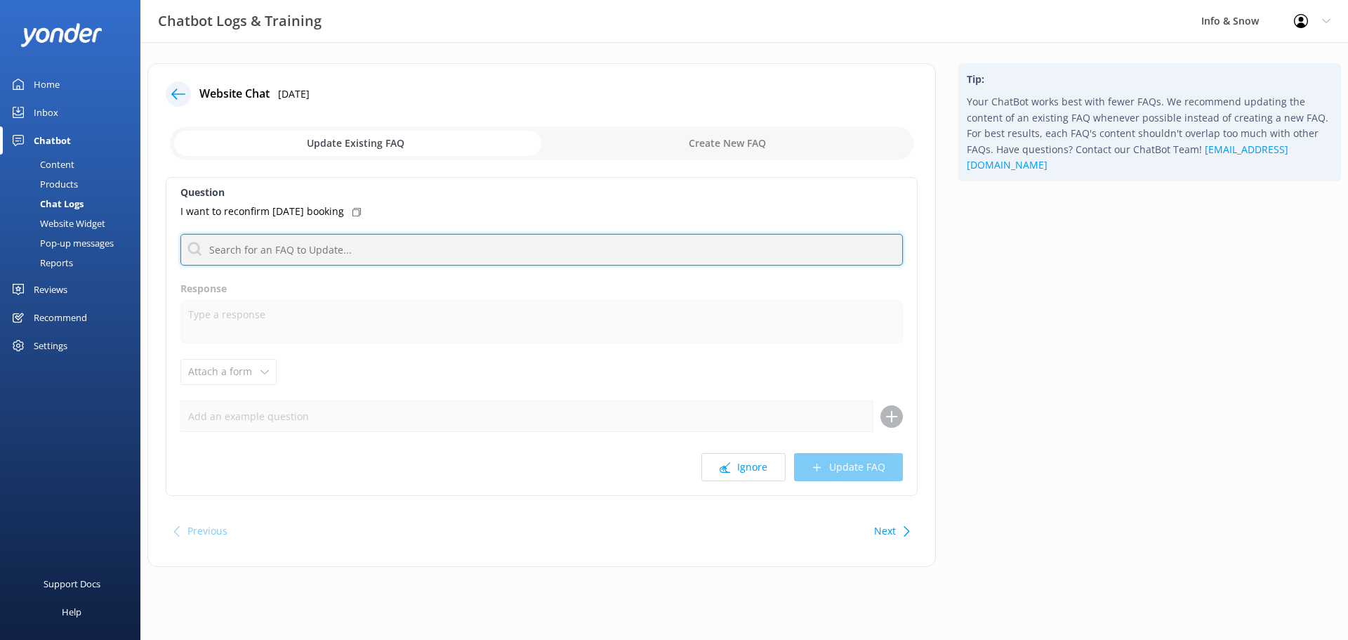
click at [585, 261] on input "text" at bounding box center [542, 250] width 723 height 32
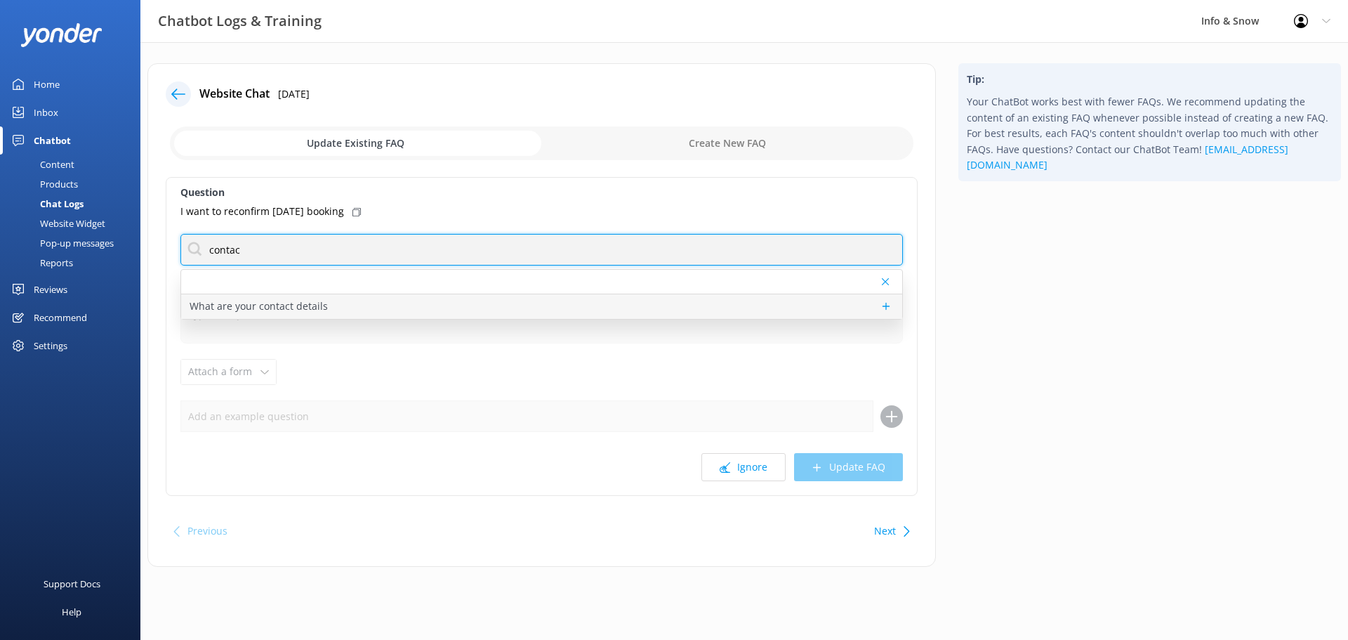
type input "contac"
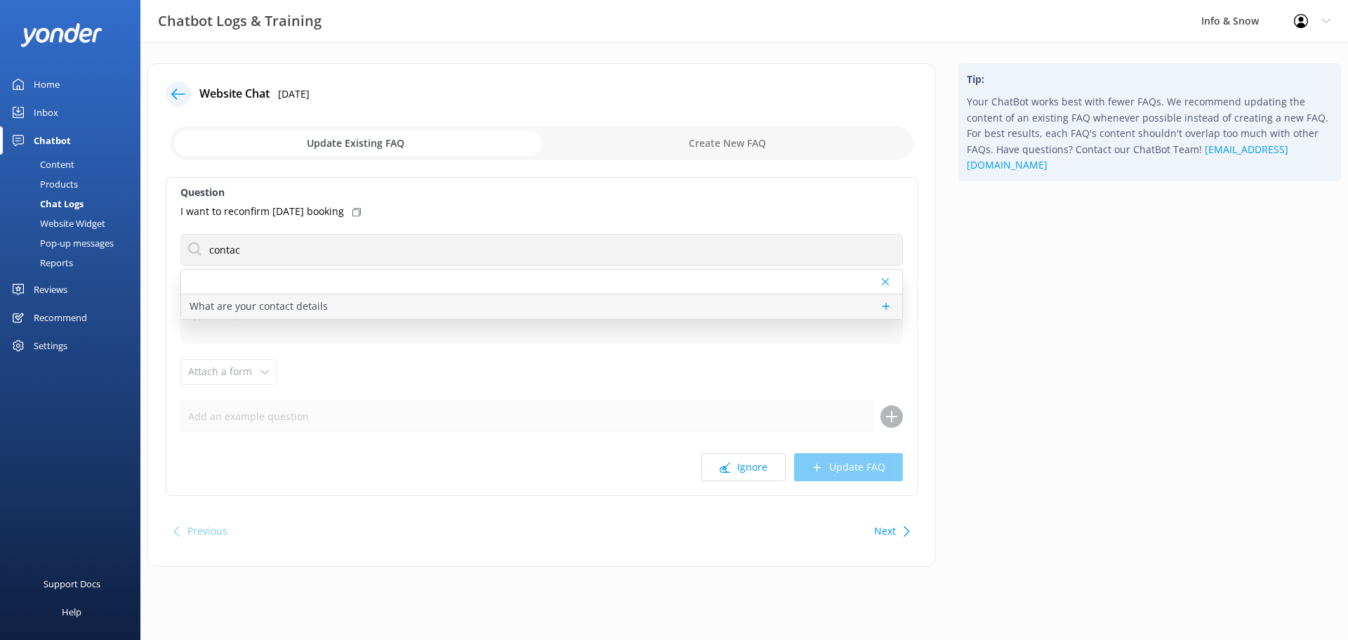
click at [609, 308] on div "What are your contact details" at bounding box center [541, 306] width 721 height 25
type textarea "You can contact the Info & Snow team by calling [PHONE_NUMBER], or [PHONE_NUMBE…"
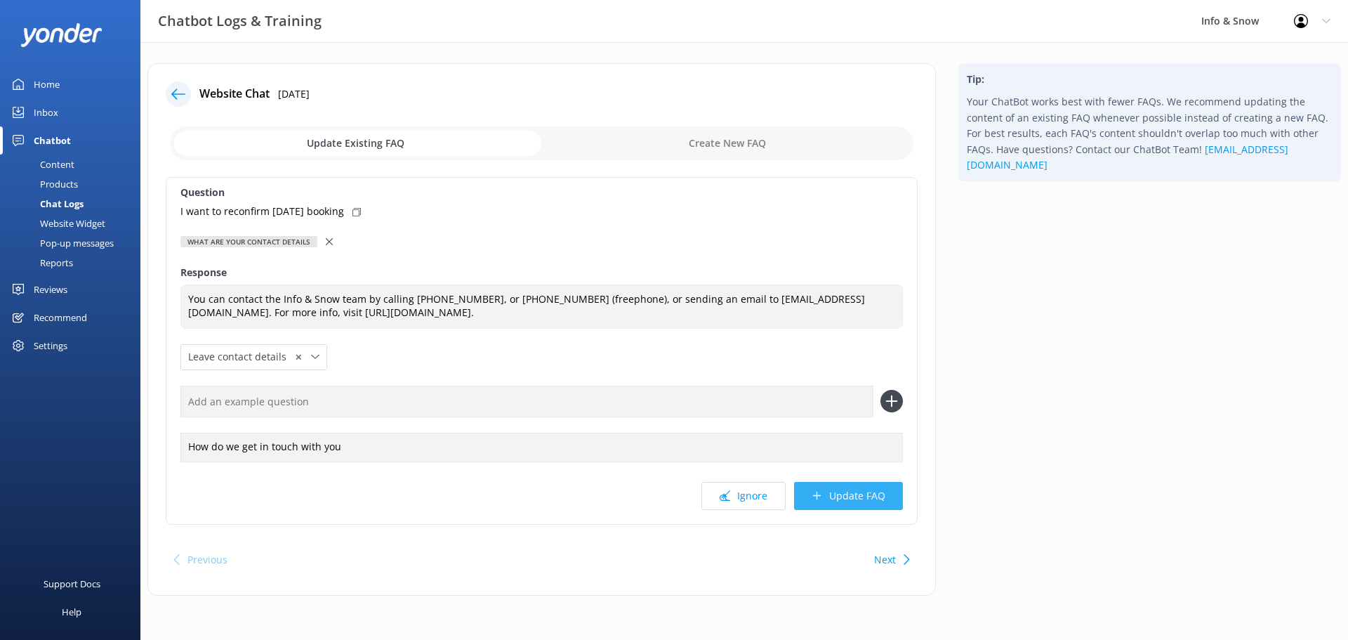
click at [865, 501] on button "Update FAQ" at bounding box center [848, 496] width 109 height 28
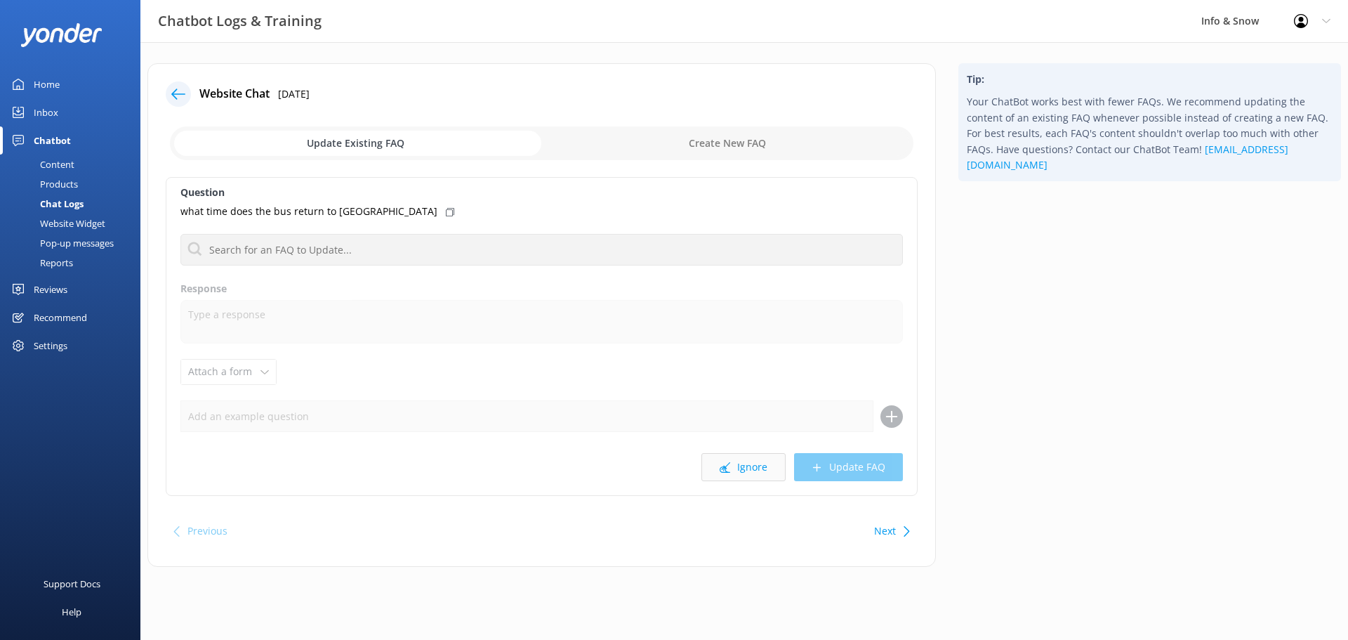
click at [759, 466] on button "Ignore" at bounding box center [744, 467] width 84 height 28
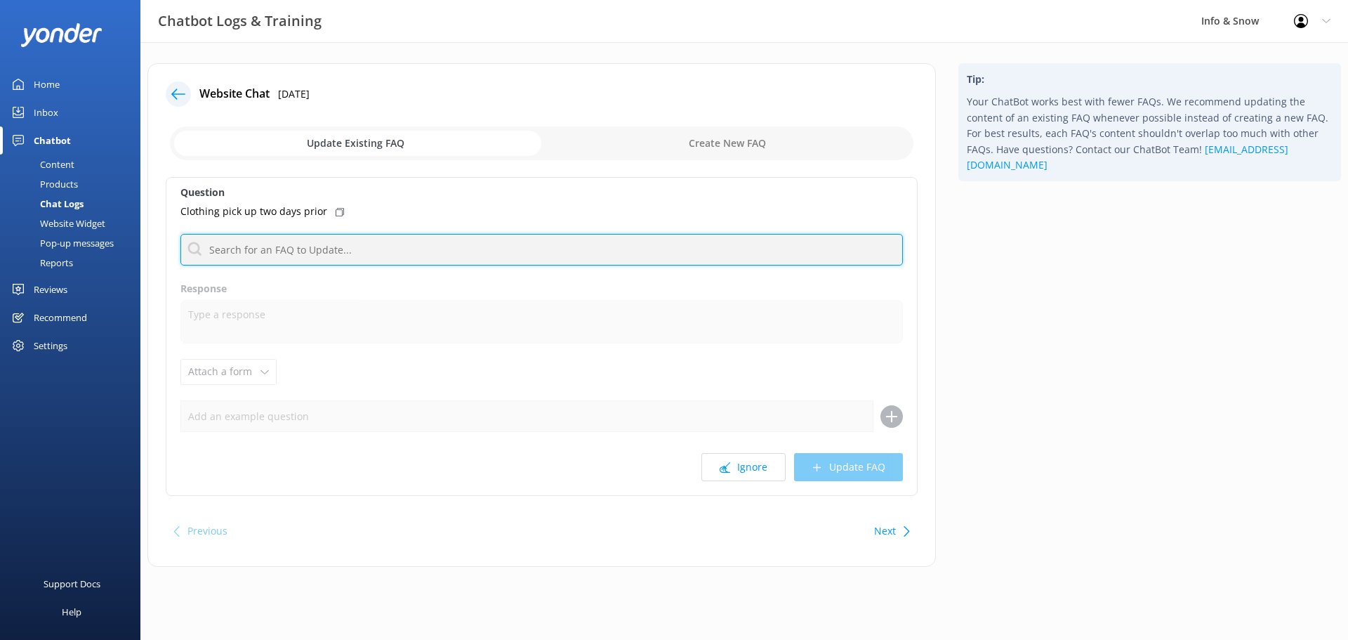
click at [523, 251] on input "text" at bounding box center [542, 250] width 723 height 32
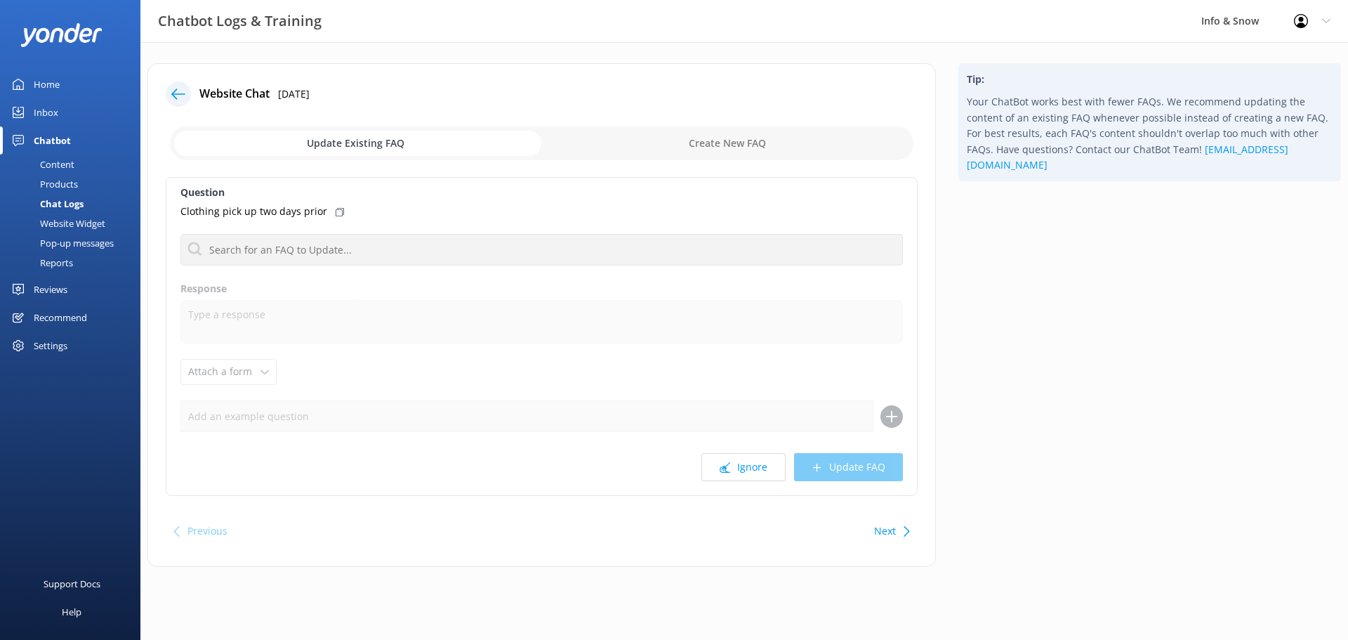
click at [474, 187] on label "Question" at bounding box center [542, 192] width 723 height 15
click at [744, 145] on input "checkbox" at bounding box center [542, 143] width 744 height 34
checkbox input "true"
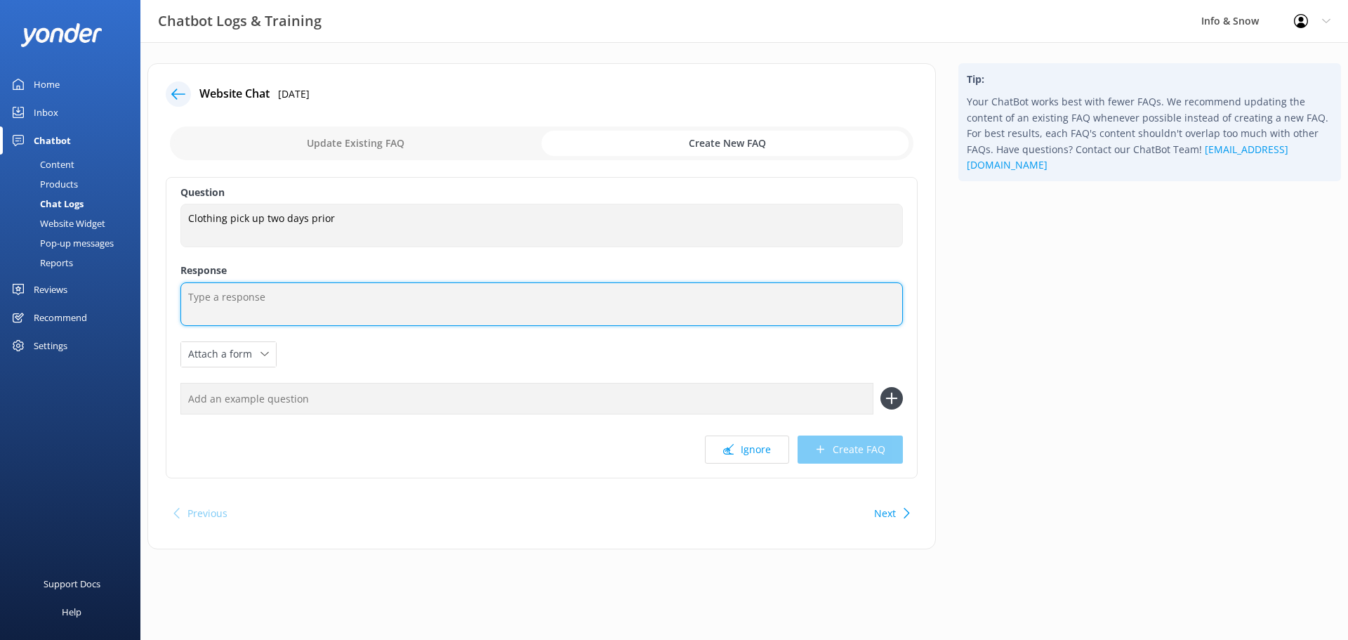
paste textarea "Hi, You can pick up your rental clothing from 1pm the day before your booking. …"
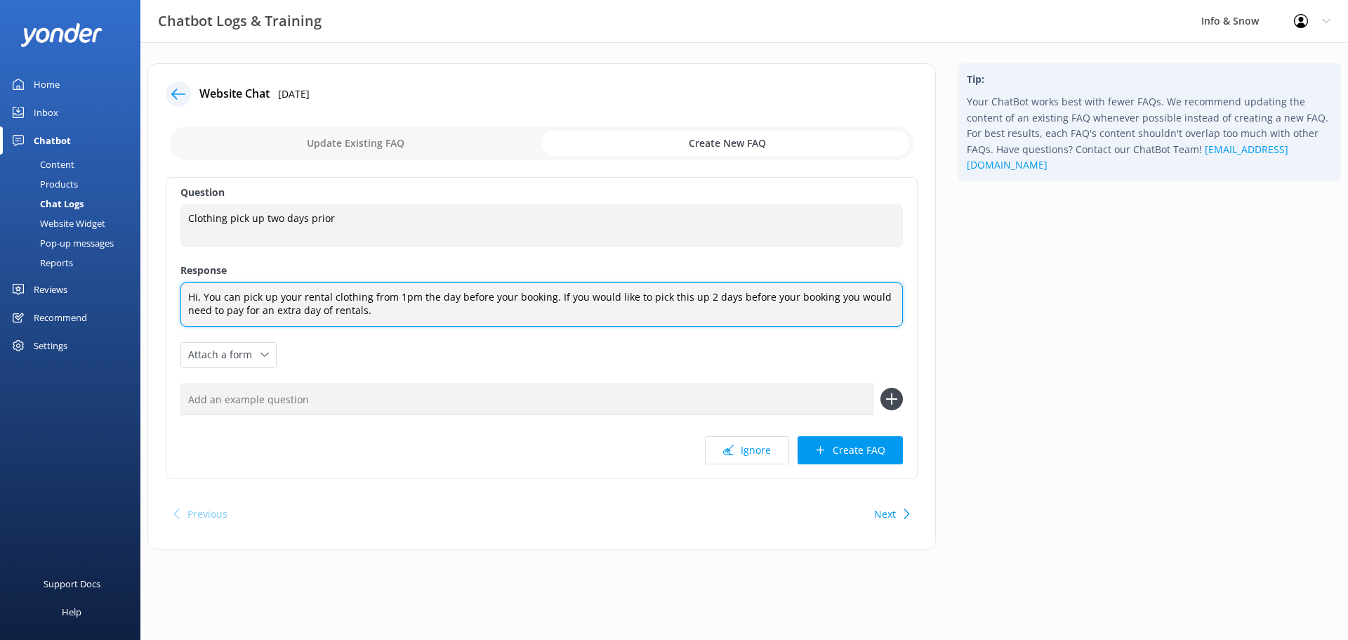
scroll to position [5, 0]
type textarea "Hi, You can pick up your rental clothing from 1pm the day before your booking. …"
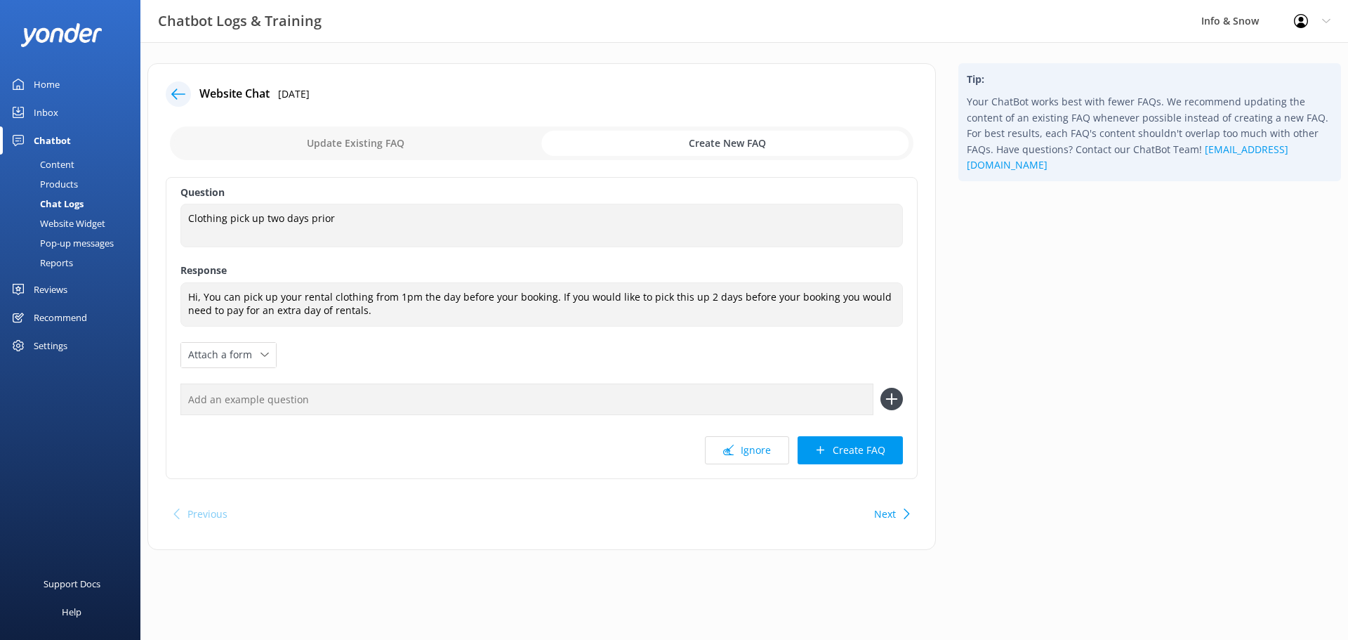
click at [412, 402] on input "text" at bounding box center [527, 399] width 693 height 32
type input "How does that work to collect rental"
click at [844, 447] on button "Create FAQ" at bounding box center [850, 450] width 105 height 28
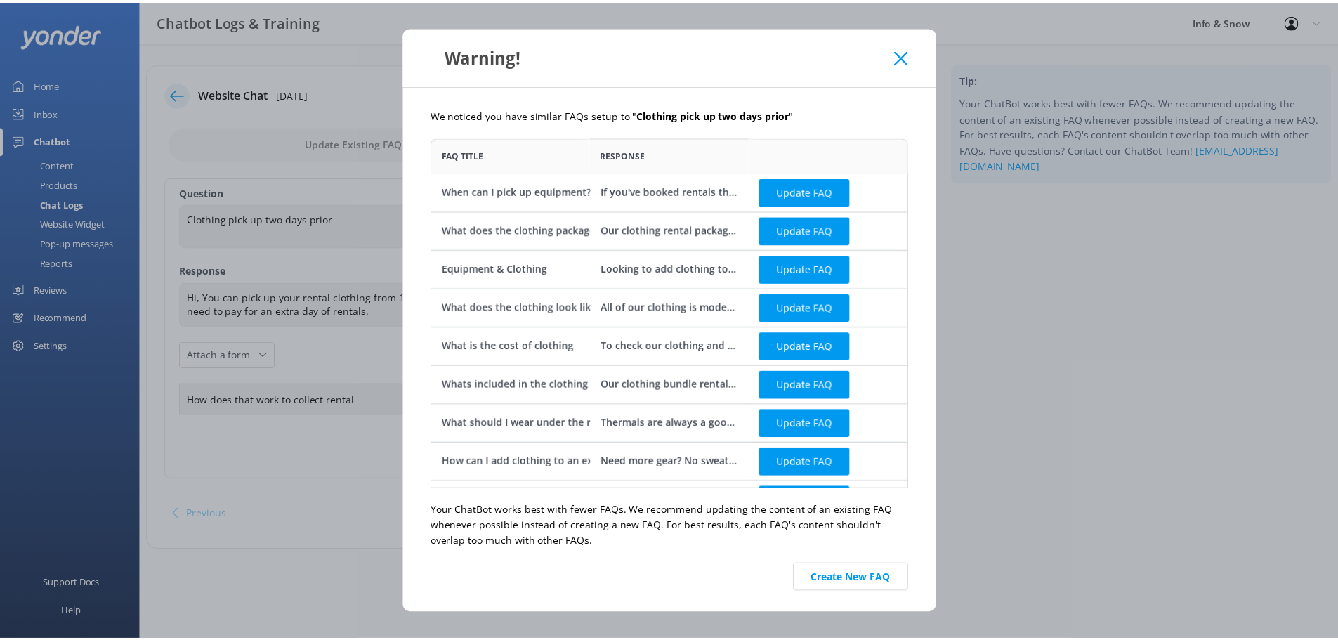
scroll to position [32, 0]
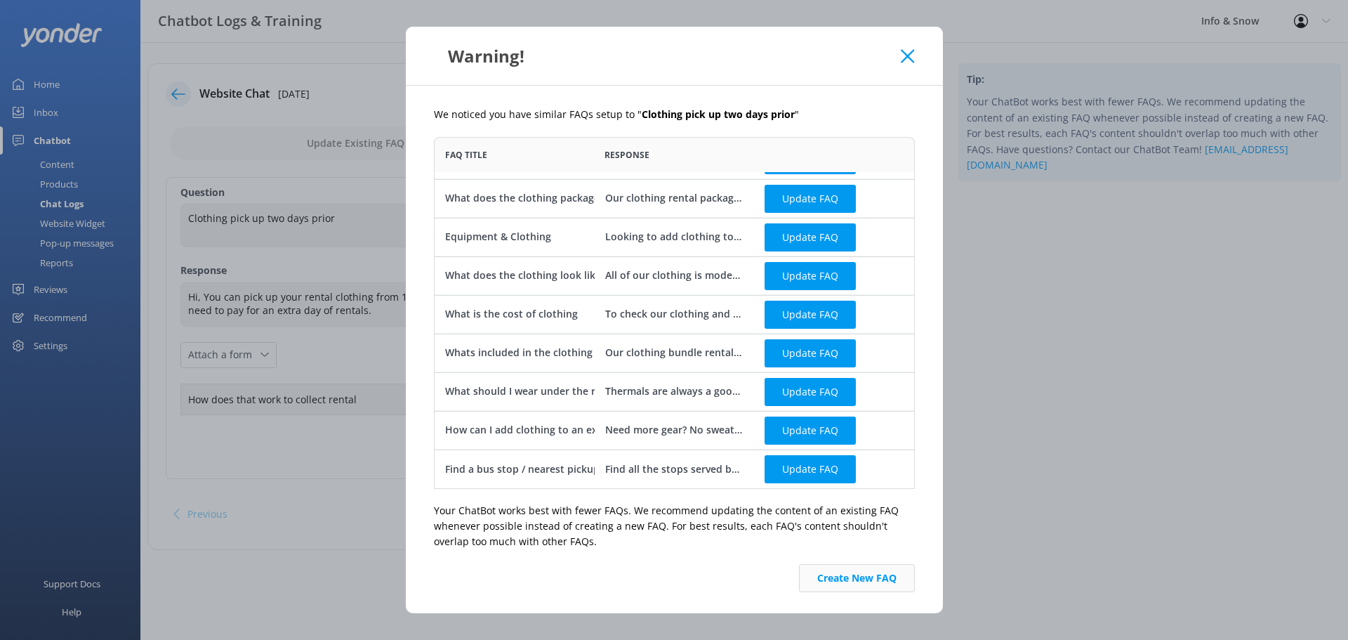
click at [869, 577] on button "Create New FAQ" at bounding box center [857, 578] width 116 height 28
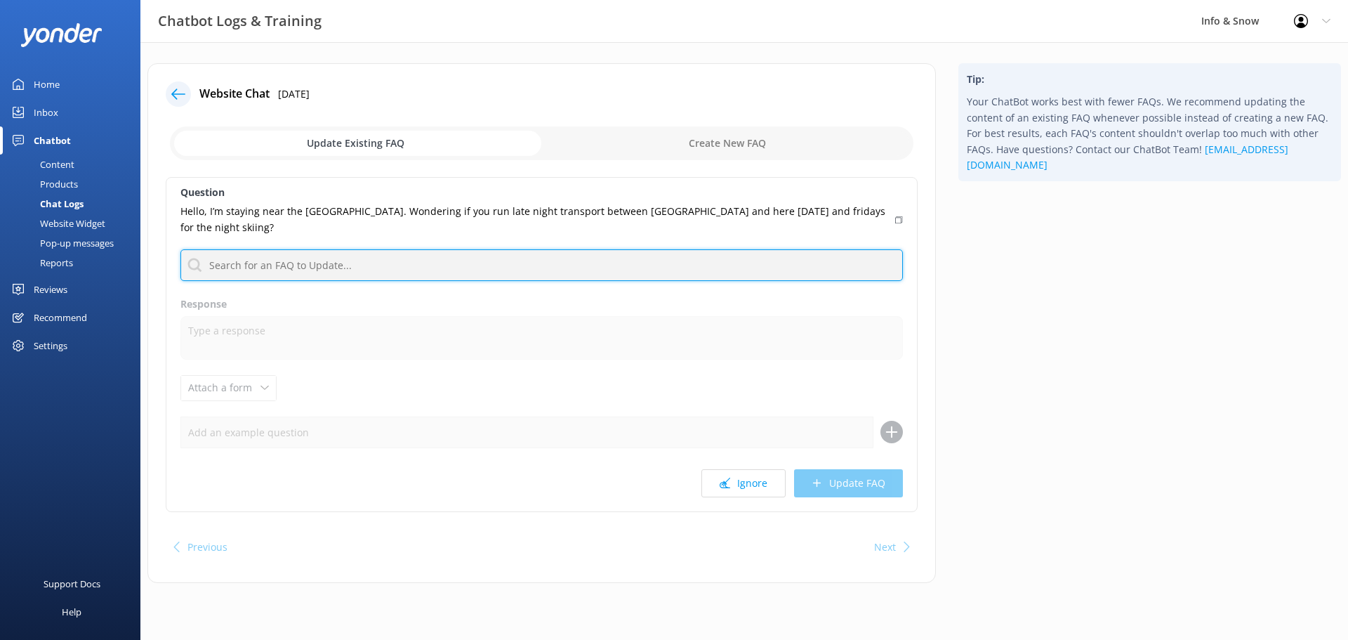
click at [275, 257] on input "text" at bounding box center [542, 265] width 723 height 32
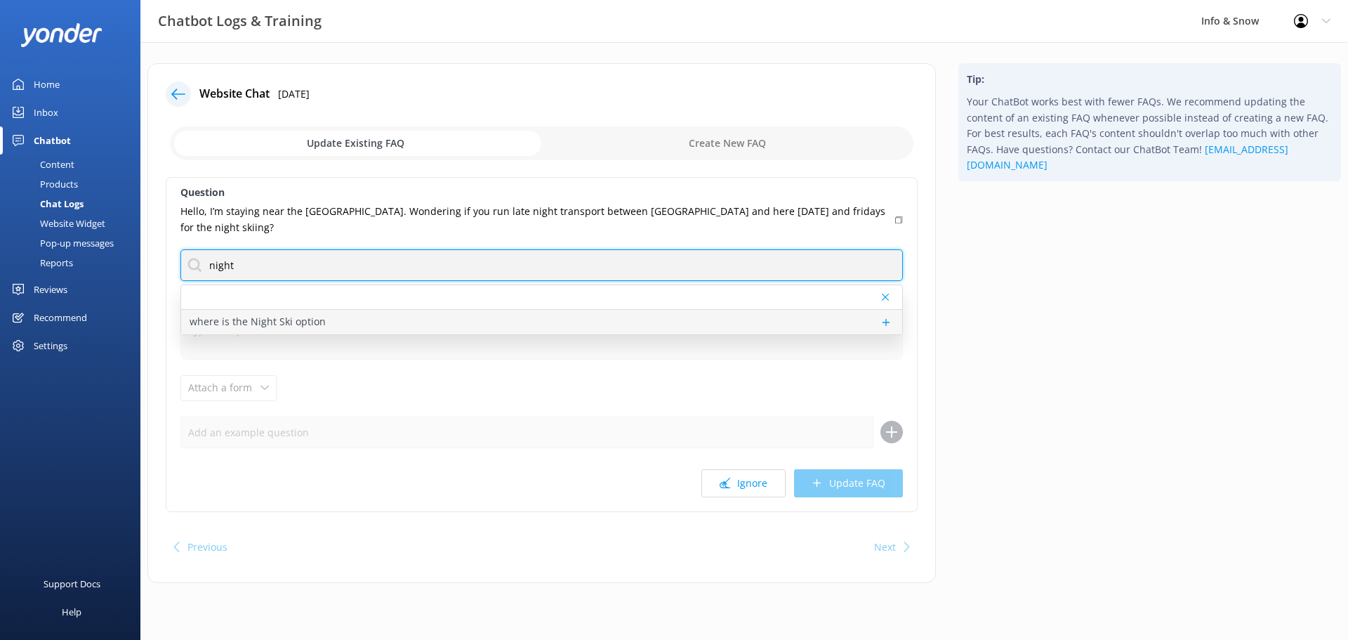
type input "night"
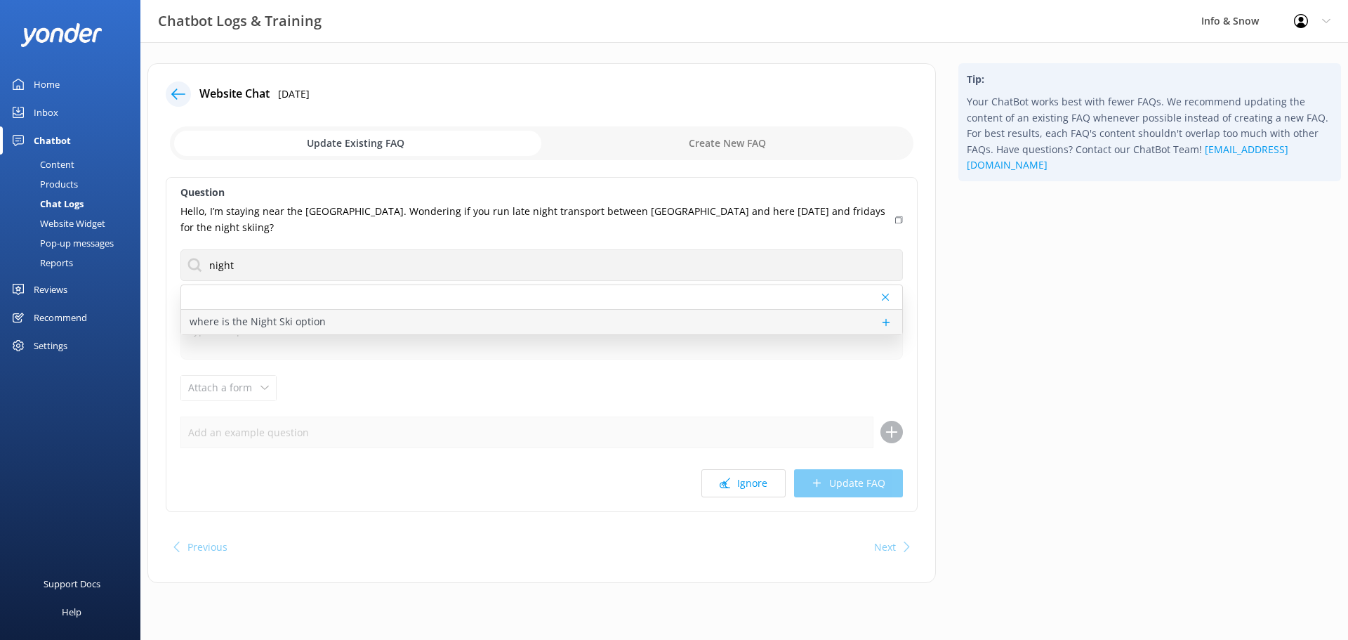
click at [402, 318] on div "where is the Night Ski option" at bounding box center [541, 322] width 721 height 25
type textarea "Thanks for reaching out — you're in for a night to remember! 🌟⛷️ For Night Ski …"
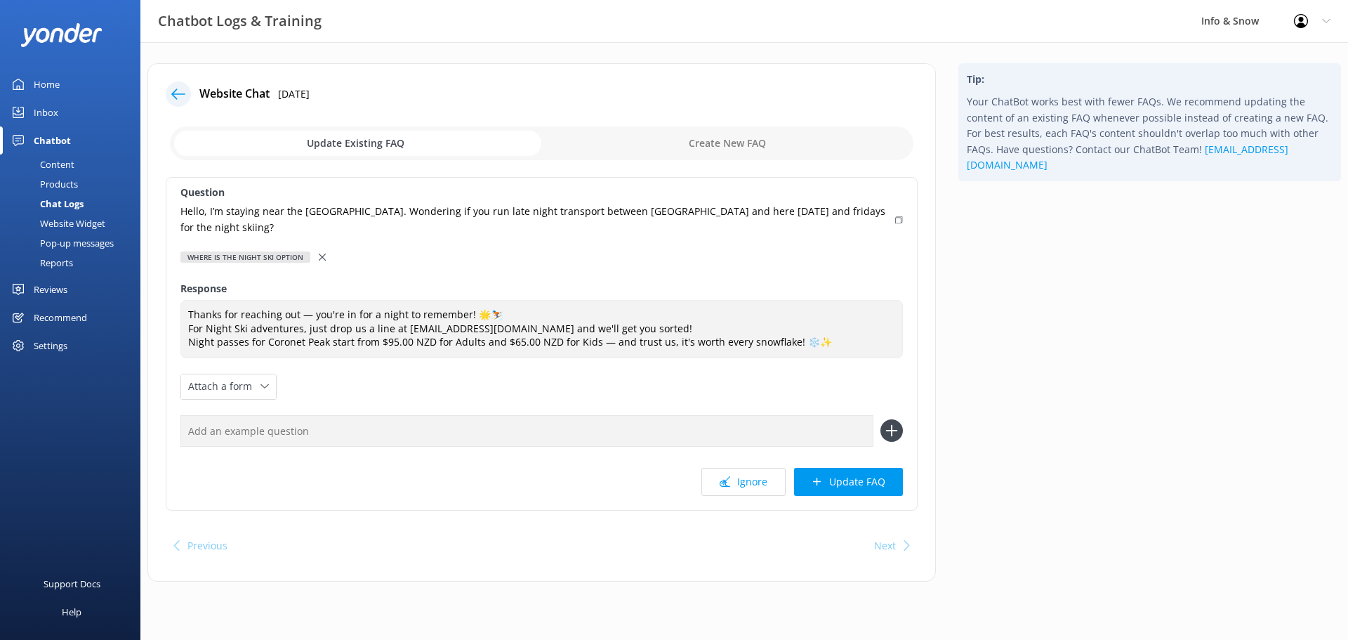
click at [180, 97] on icon at bounding box center [178, 94] width 14 height 14
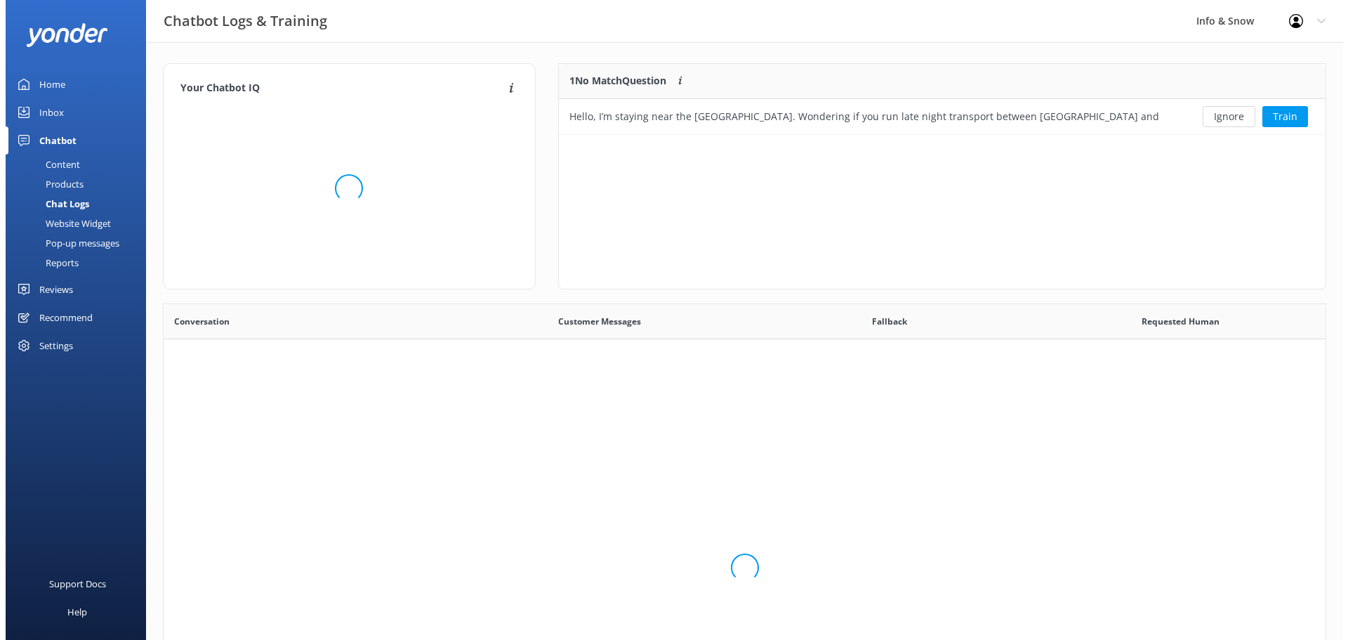
scroll to position [60, 756]
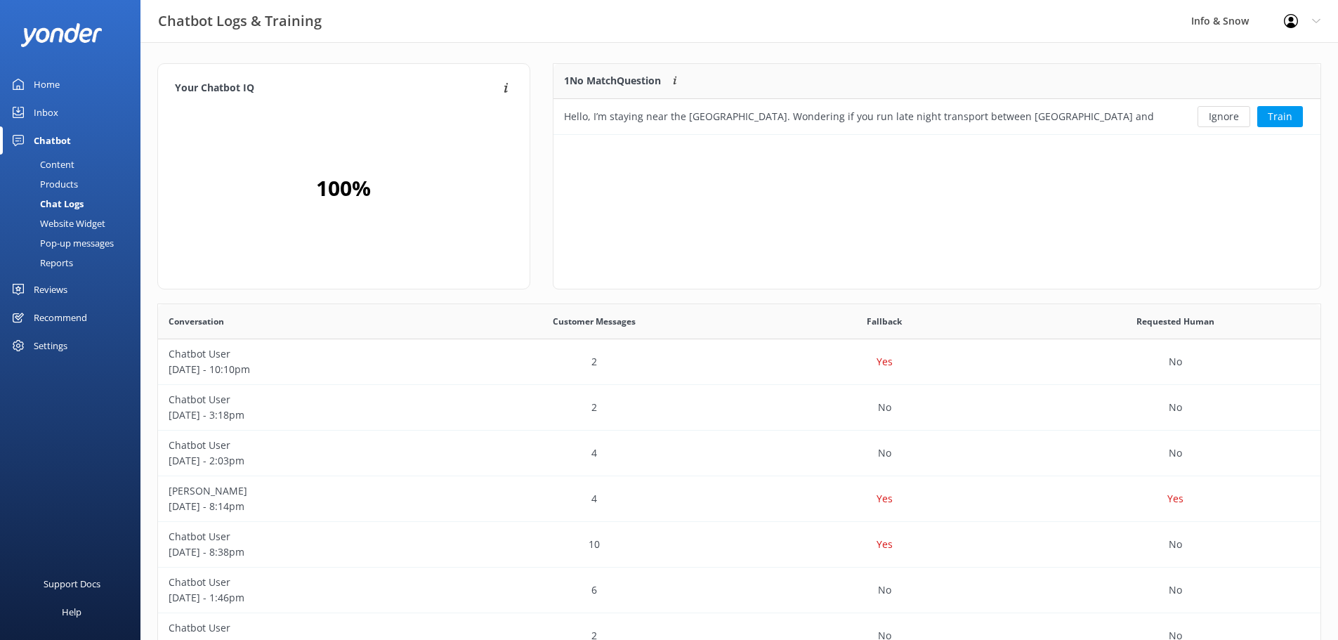
click at [787, 209] on div "1 No Match Question Customers sometimes ask questions that don't fully match an…" at bounding box center [937, 176] width 768 height 226
click at [660, 115] on div "Hello, I’m staying near the [GEOGRAPHIC_DATA]. Wondering if you run late night …" at bounding box center [859, 116] width 590 height 15
click at [1272, 117] on button "Train" at bounding box center [1280, 116] width 46 height 21
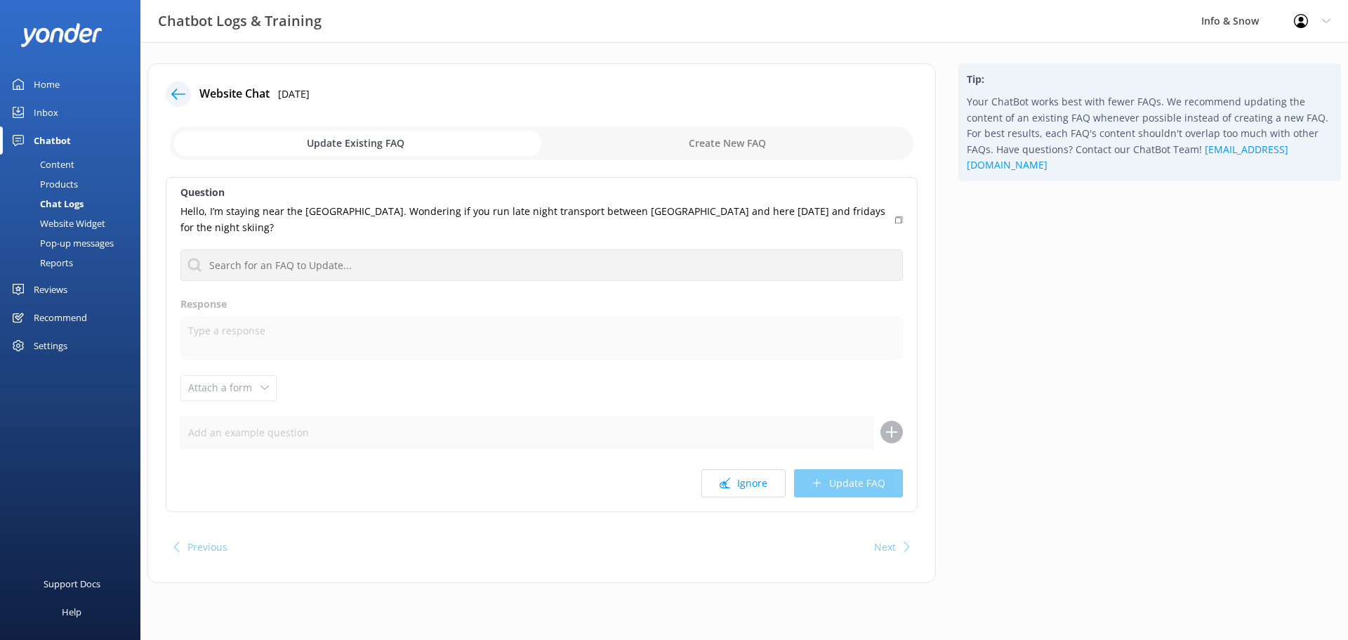
click at [763, 140] on input "checkbox" at bounding box center [542, 143] width 744 height 34
checkbox input "true"
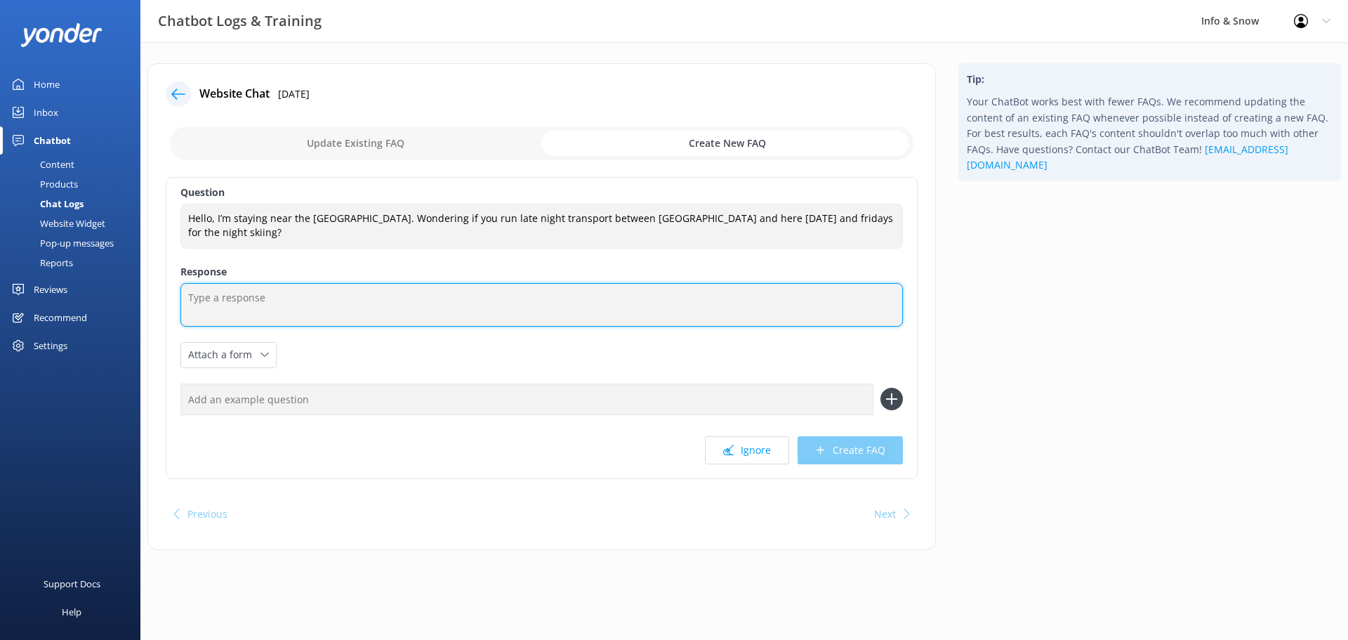
click at [381, 309] on textarea at bounding box center [542, 305] width 723 height 44
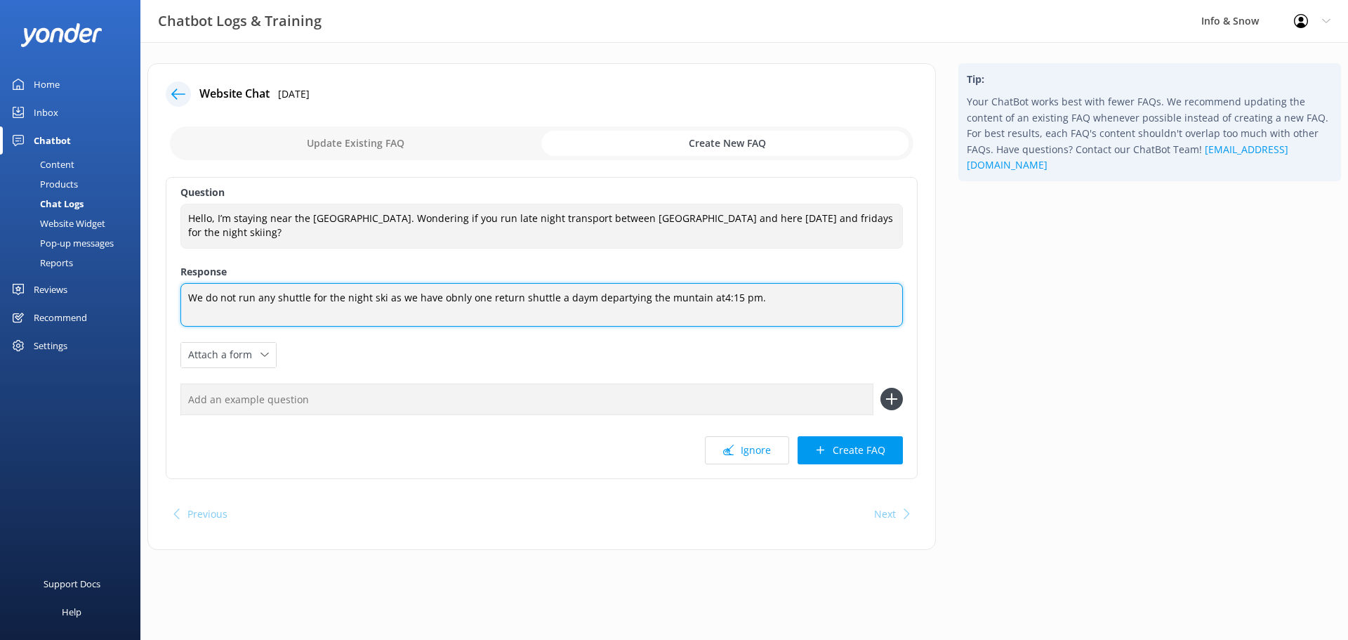
click at [707, 303] on textarea "We do not run any shuttle for the night ski as we have obnly one return shuttle…" at bounding box center [542, 305] width 723 height 44
click at [782, 296] on textarea "We do not run any shuttle for the night ski as we have obnly one return shuttle…" at bounding box center [542, 305] width 723 height 44
paste textarea "[URL][DOMAIN_NAME]"
click at [424, 292] on textarea "We do not run any shuttle for the night ski as we have obnly one return shuttle…" at bounding box center [542, 305] width 723 height 44
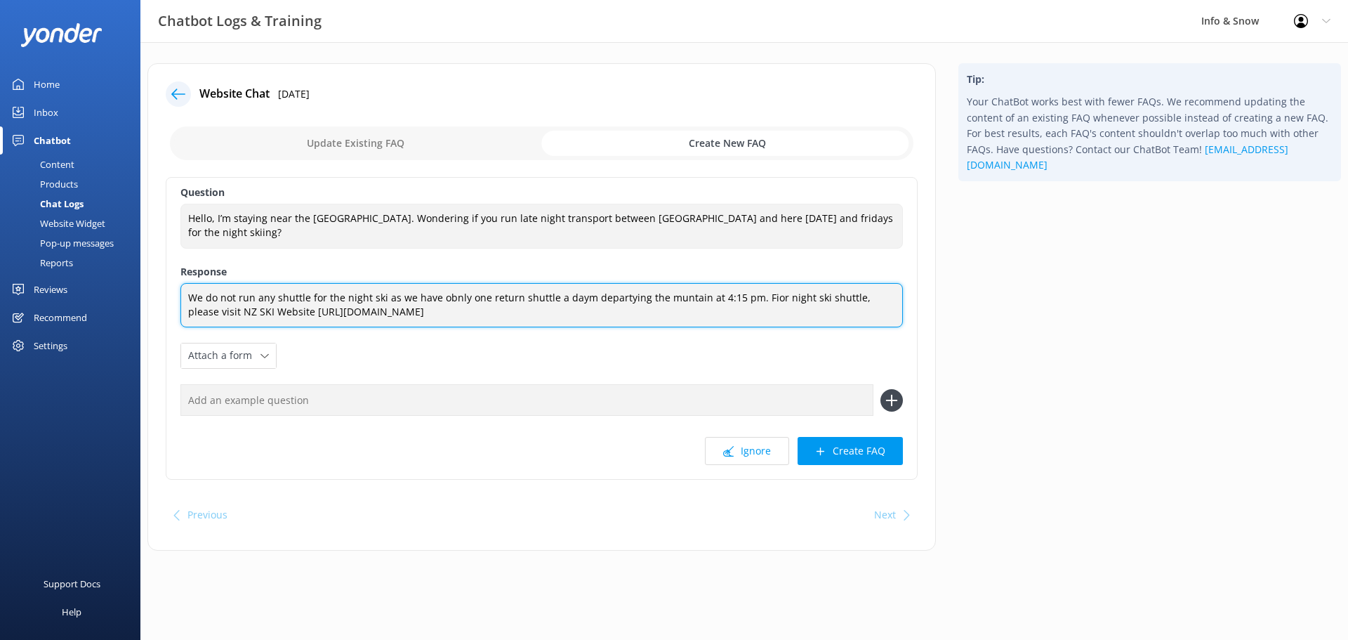
click at [424, 292] on textarea "We do not run any shuttle for the night ski as we have obnly one return shuttle…" at bounding box center [542, 305] width 723 height 44
click at [305, 290] on textarea "We do not run any shuttle for the night ski as we have obnly one return shuttle…" at bounding box center [542, 305] width 723 height 44
paste textarea ""We do not operate a shuttle for night skiing, as we only have one return servi…"
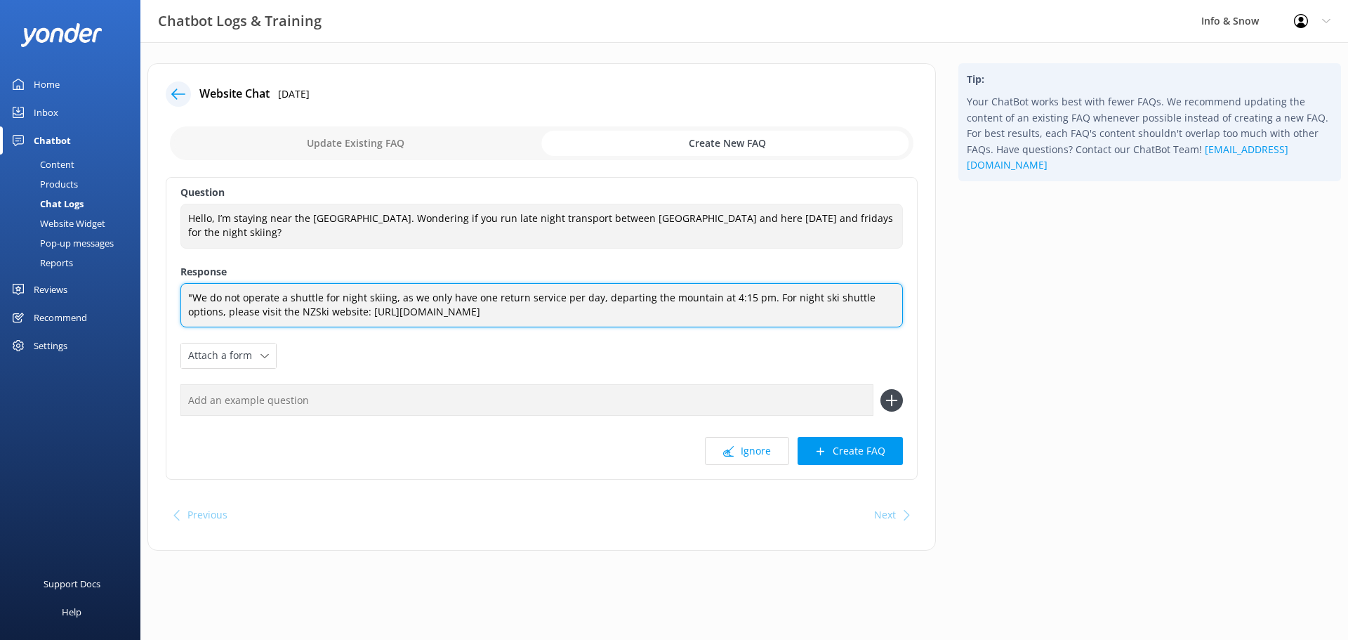
click at [193, 299] on textarea ""We do not operate a shuttle for night skiing, as we only have one return servi…" at bounding box center [542, 305] width 723 height 44
type textarea "We do not operate a shuttle for night skiing, as we only have one return servic…"
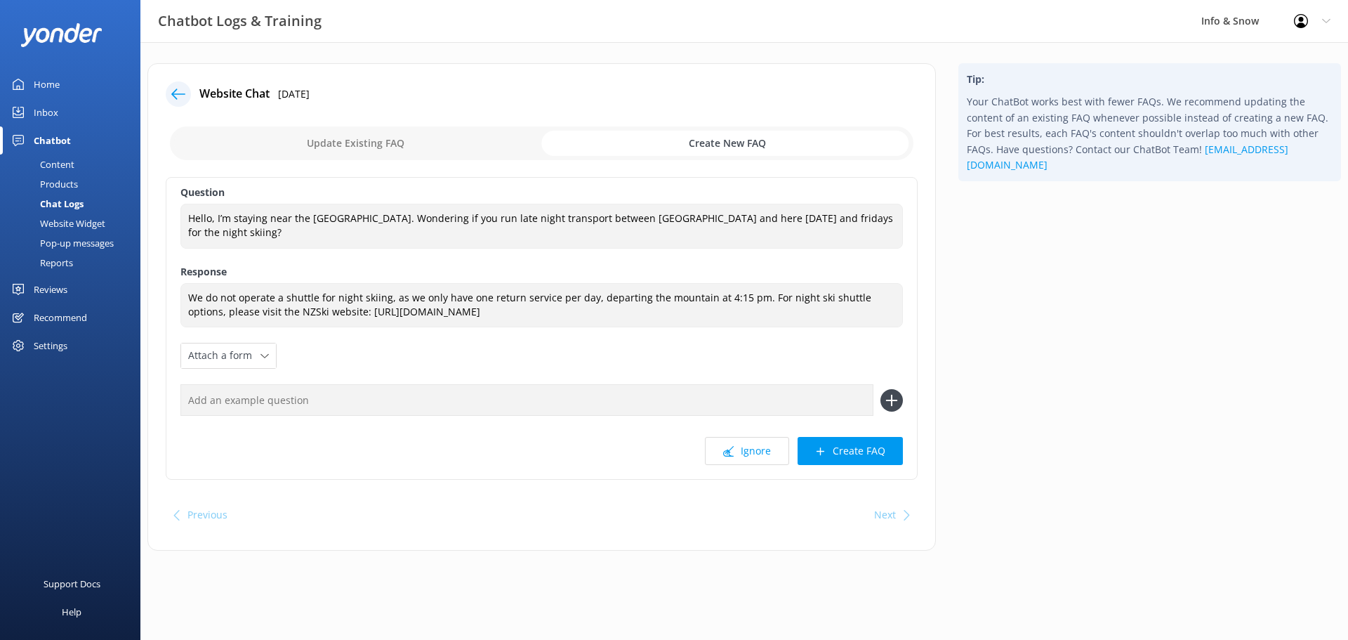
click at [881, 457] on button "Create FAQ" at bounding box center [850, 451] width 105 height 28
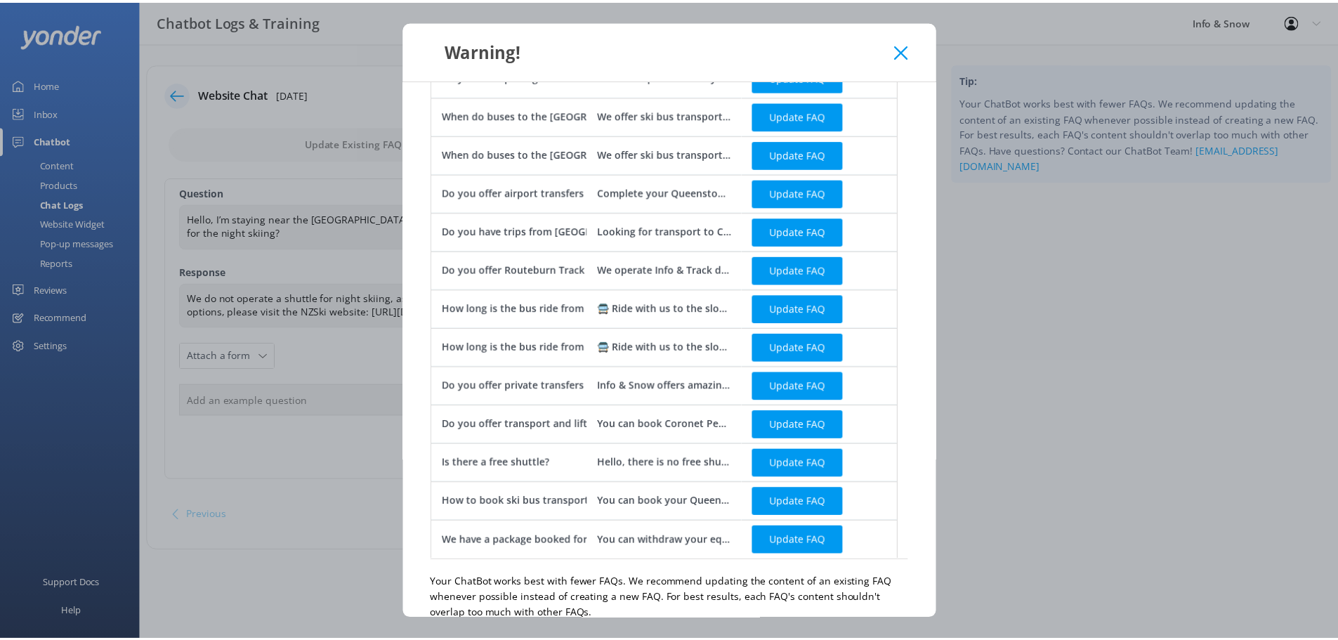
scroll to position [406, 0]
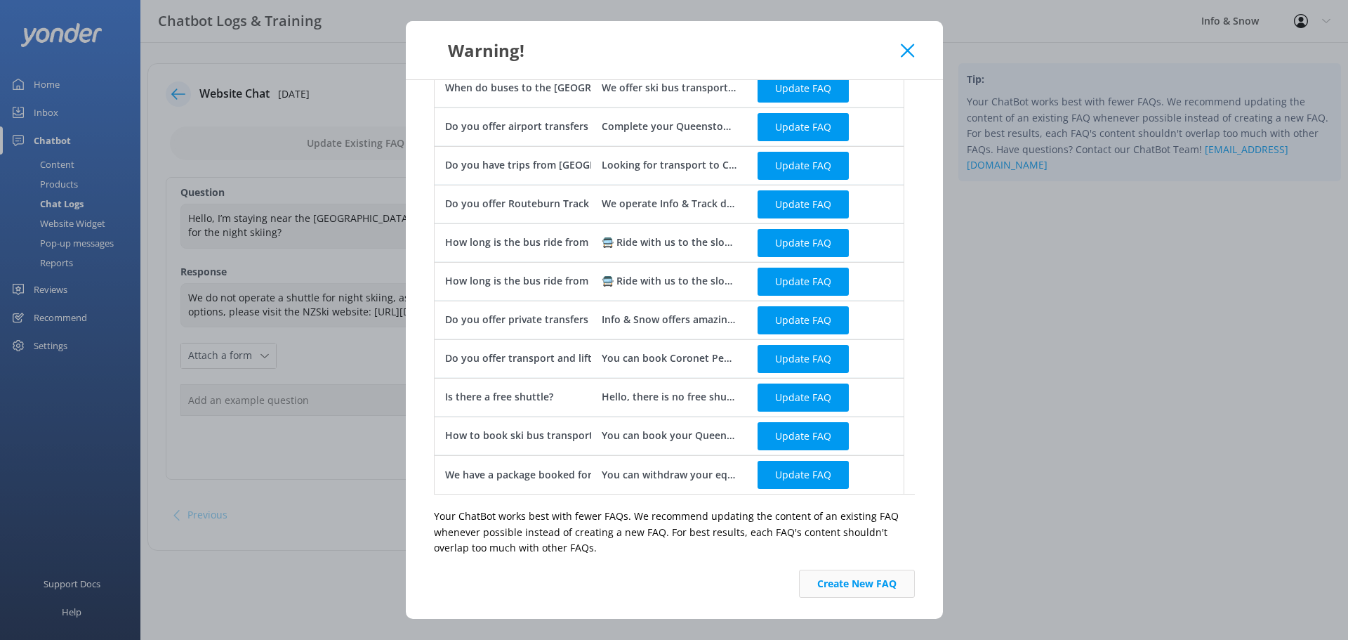
click at [869, 584] on button "Create New FAQ" at bounding box center [857, 584] width 116 height 28
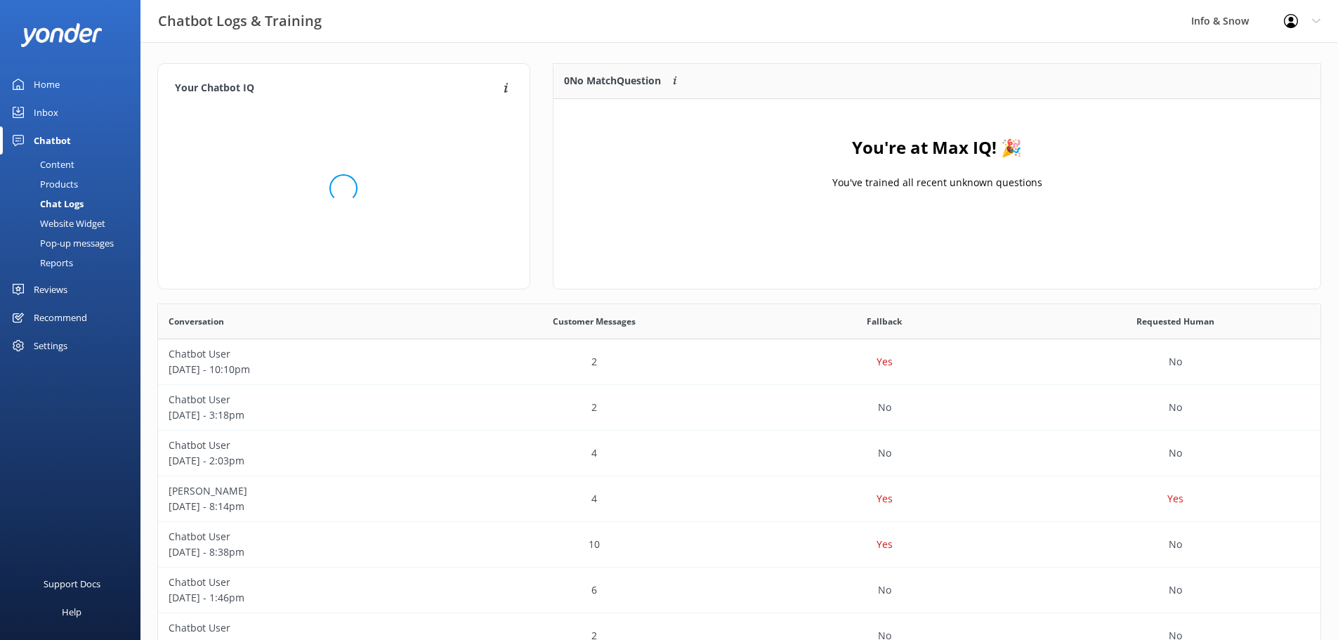
scroll to position [482, 1152]
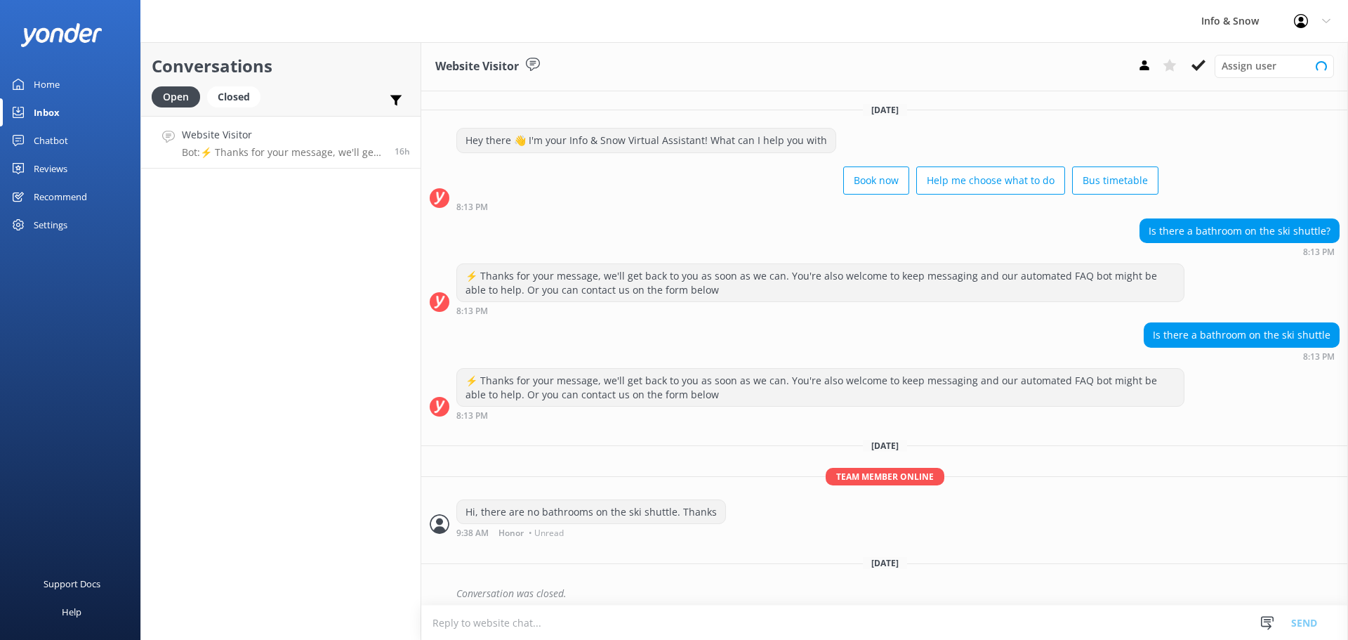
scroll to position [74, 0]
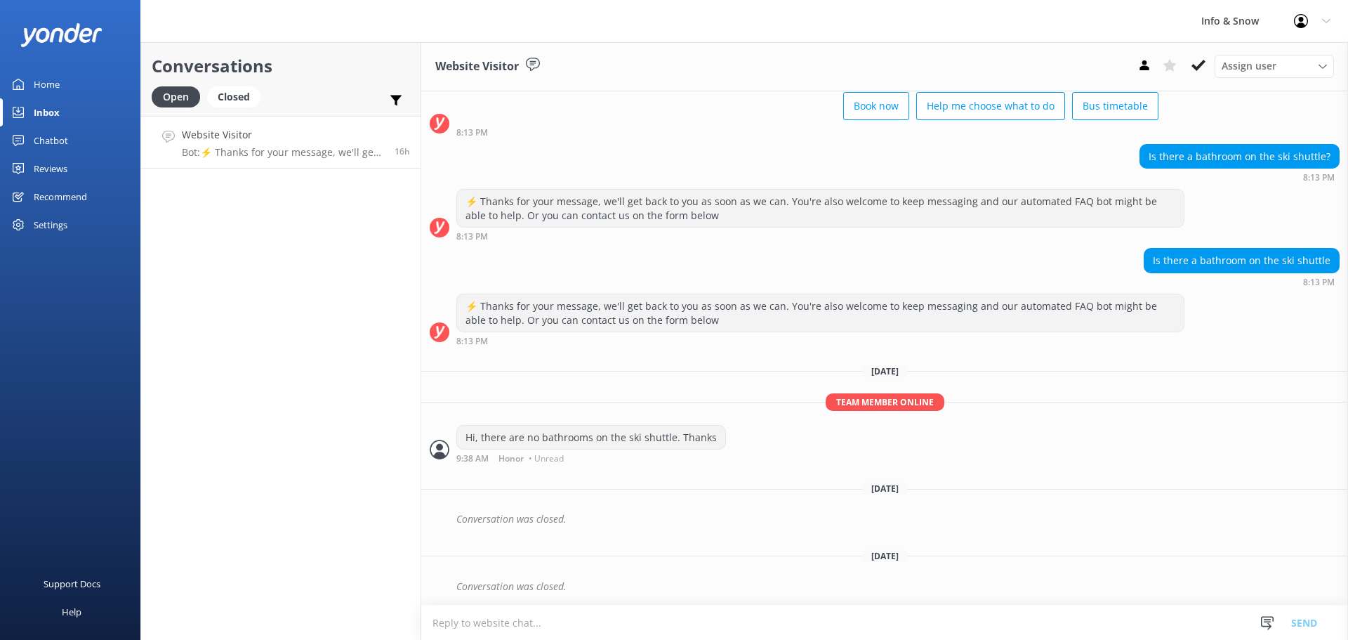
click at [244, 147] on p "Bot: ⚡ Thanks for your message, we'll get back to you as soon as we can. You're…" at bounding box center [283, 152] width 202 height 13
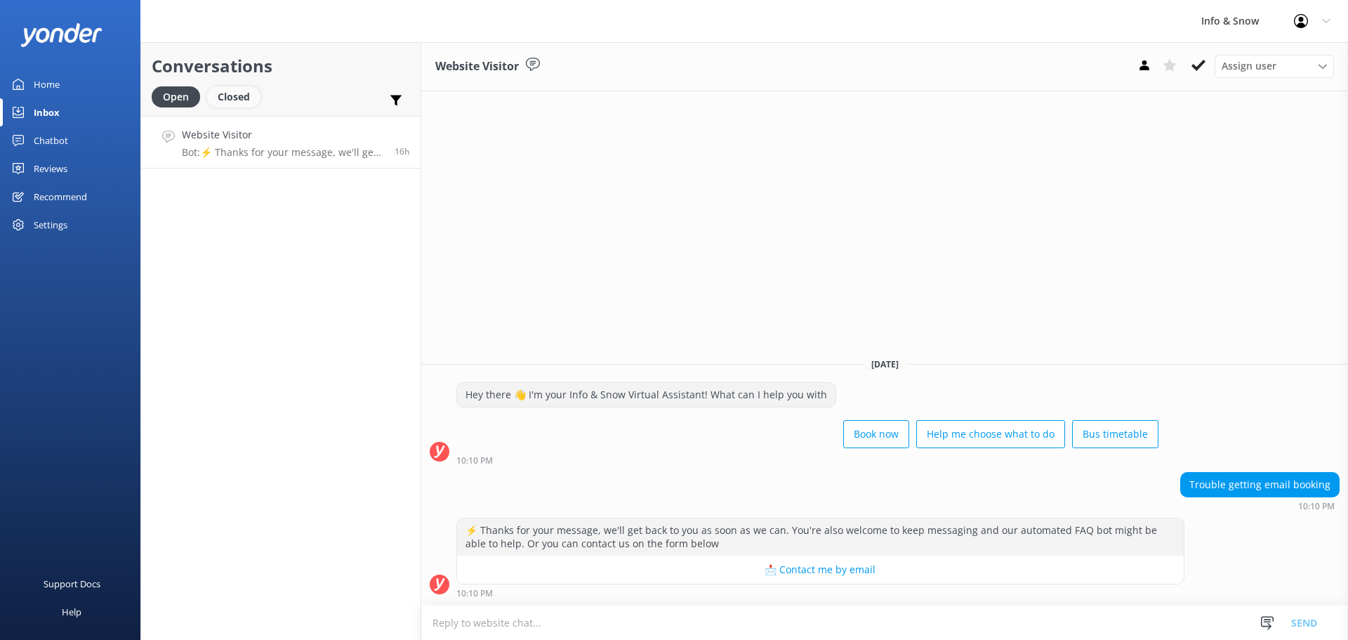
click at [243, 100] on div "Closed" at bounding box center [233, 96] width 53 height 21
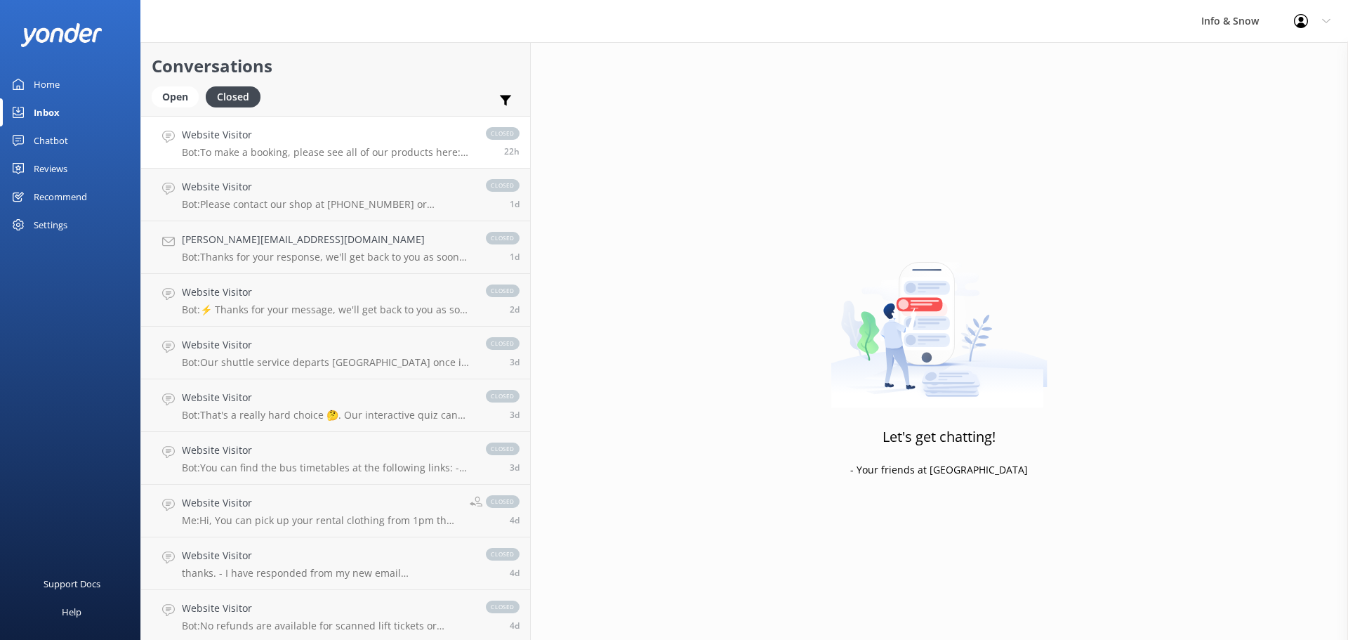
click at [258, 138] on h4 "Website Visitor" at bounding box center [327, 134] width 290 height 15
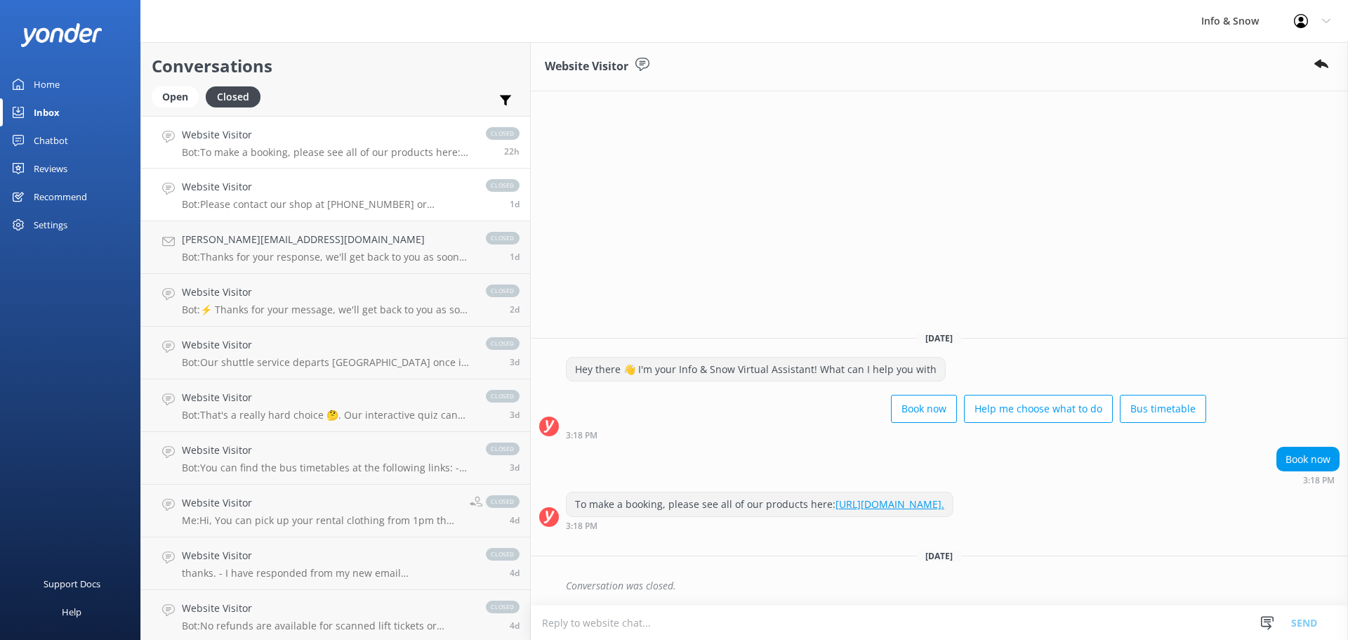
click at [256, 192] on h4 "Website Visitor" at bounding box center [327, 186] width 290 height 15
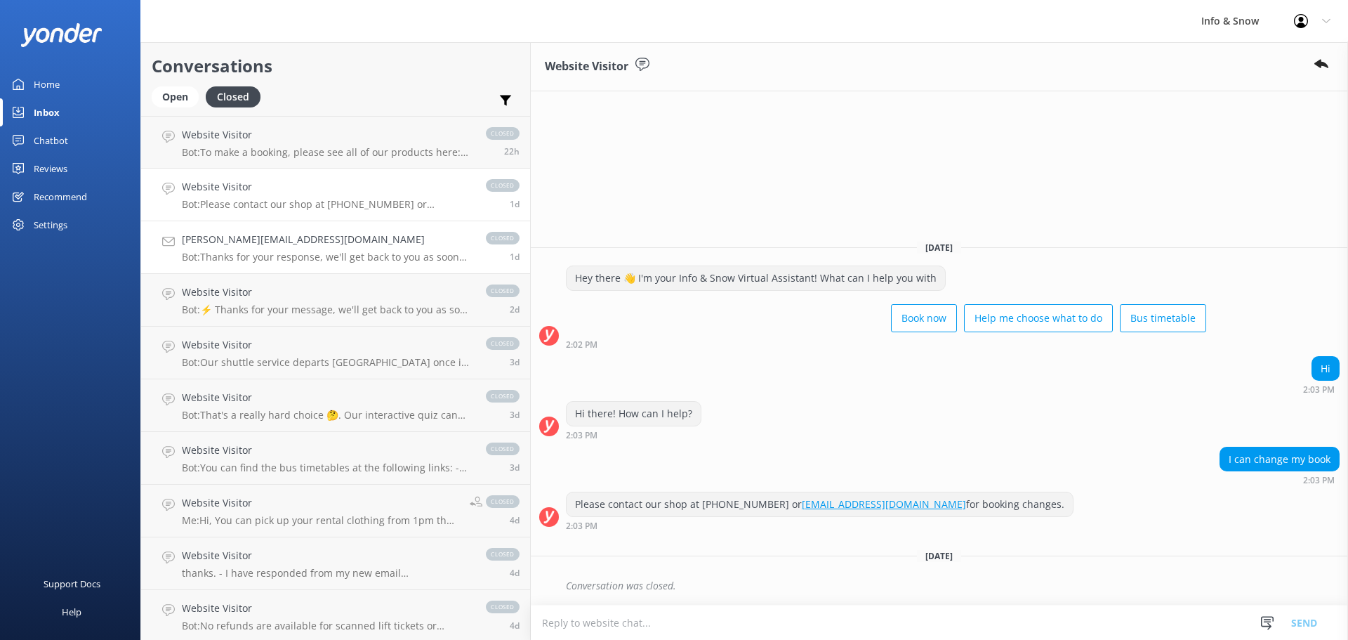
click at [254, 250] on div "[PERSON_NAME][EMAIL_ADDRESS][DOMAIN_NAME] Bot: Thanks for your response, we'll …" at bounding box center [327, 247] width 290 height 31
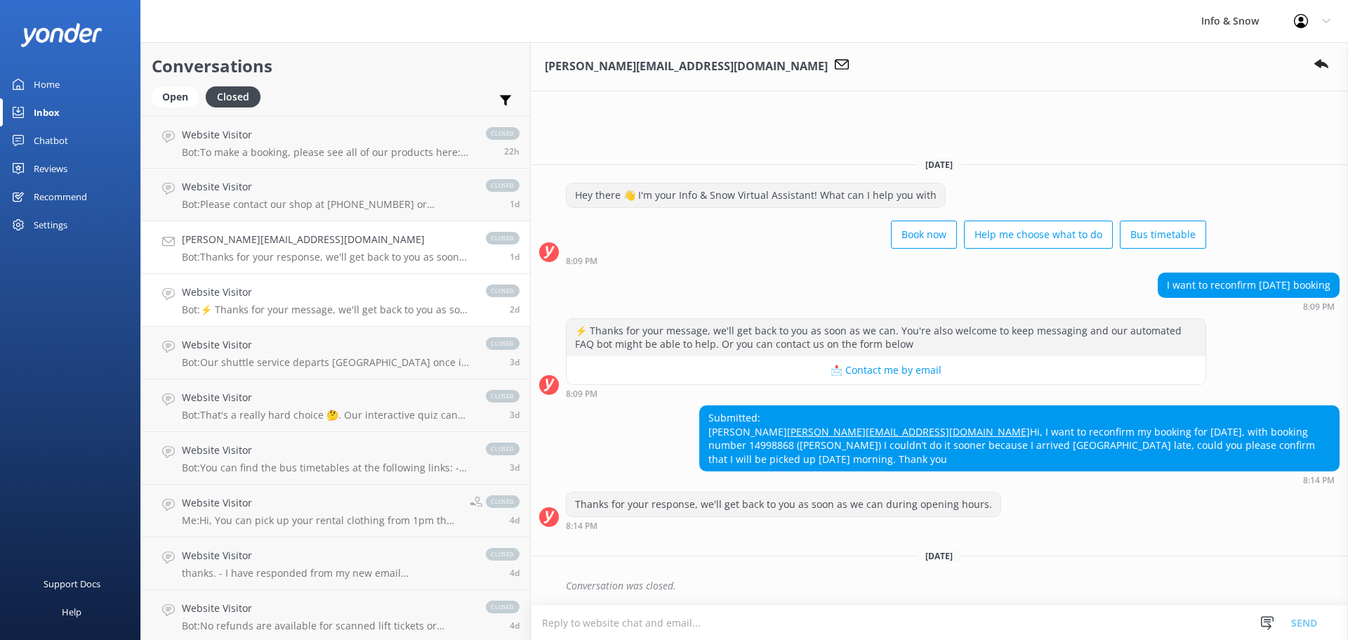
click at [254, 307] on p "Bot: ⚡ Thanks for your message, we'll get back to you as soon as we can. You're…" at bounding box center [327, 309] width 290 height 13
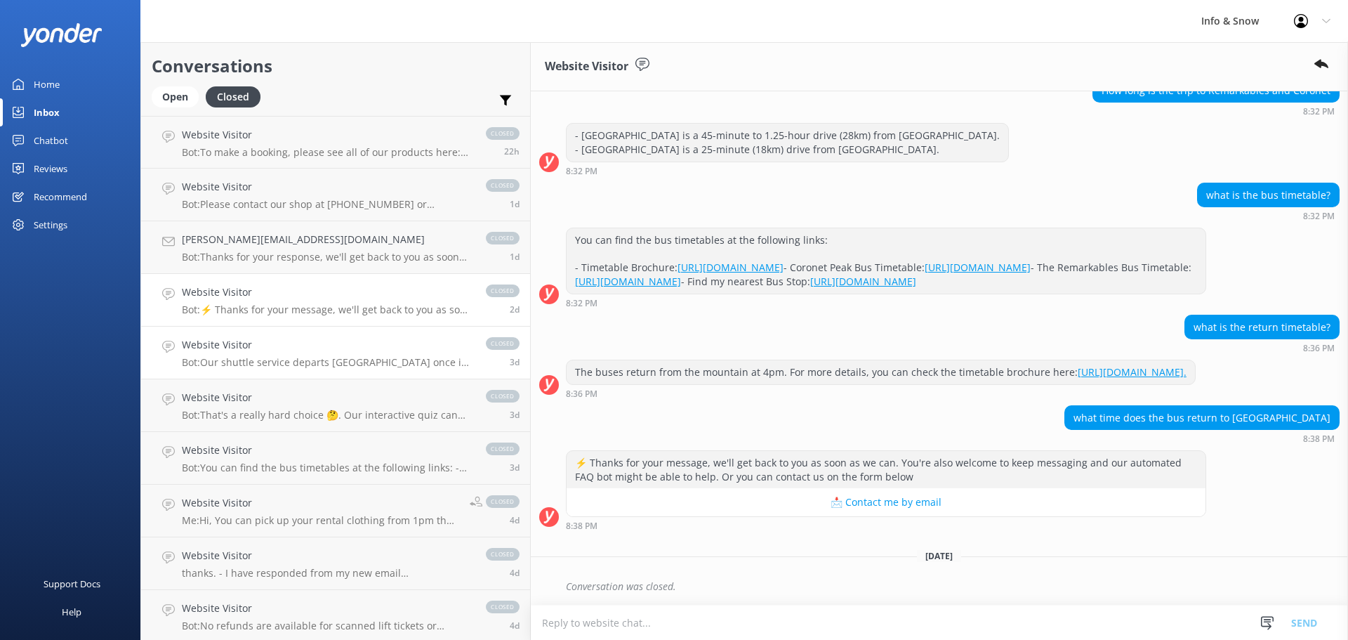
scroll to position [273, 0]
click at [252, 361] on p "Bot: Our shuttle service departs [GEOGRAPHIC_DATA] once in the morning and retu…" at bounding box center [327, 362] width 290 height 13
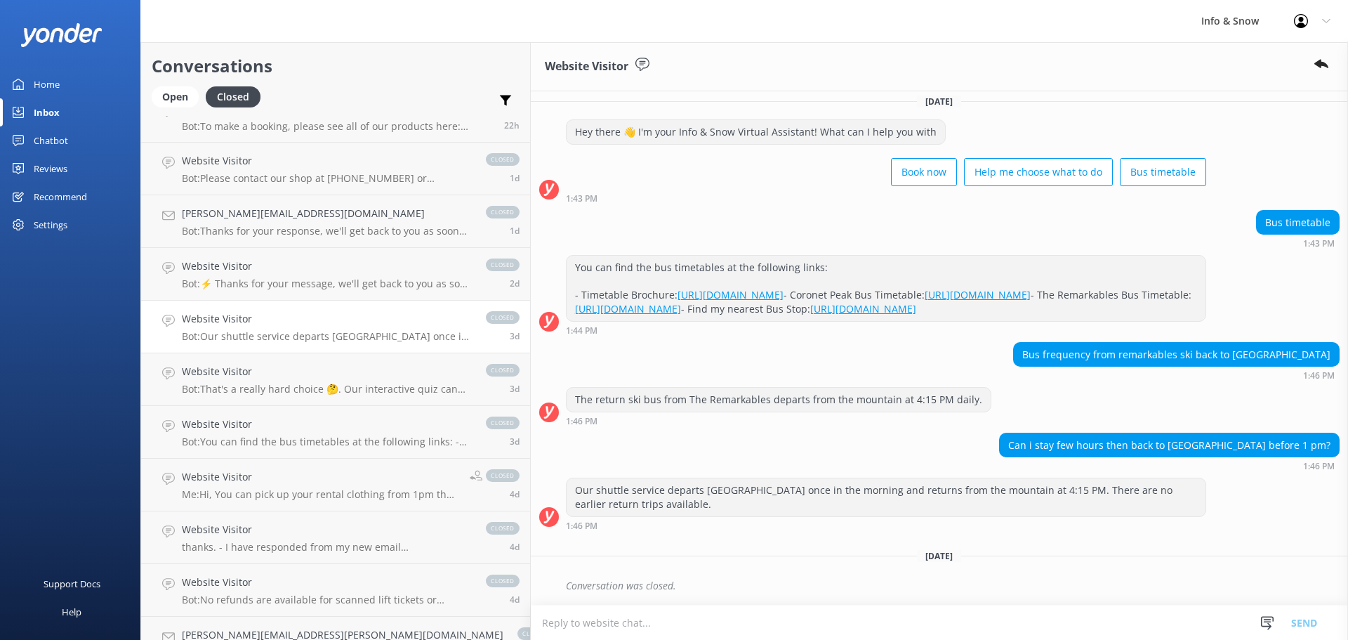
scroll to position [70, 0]
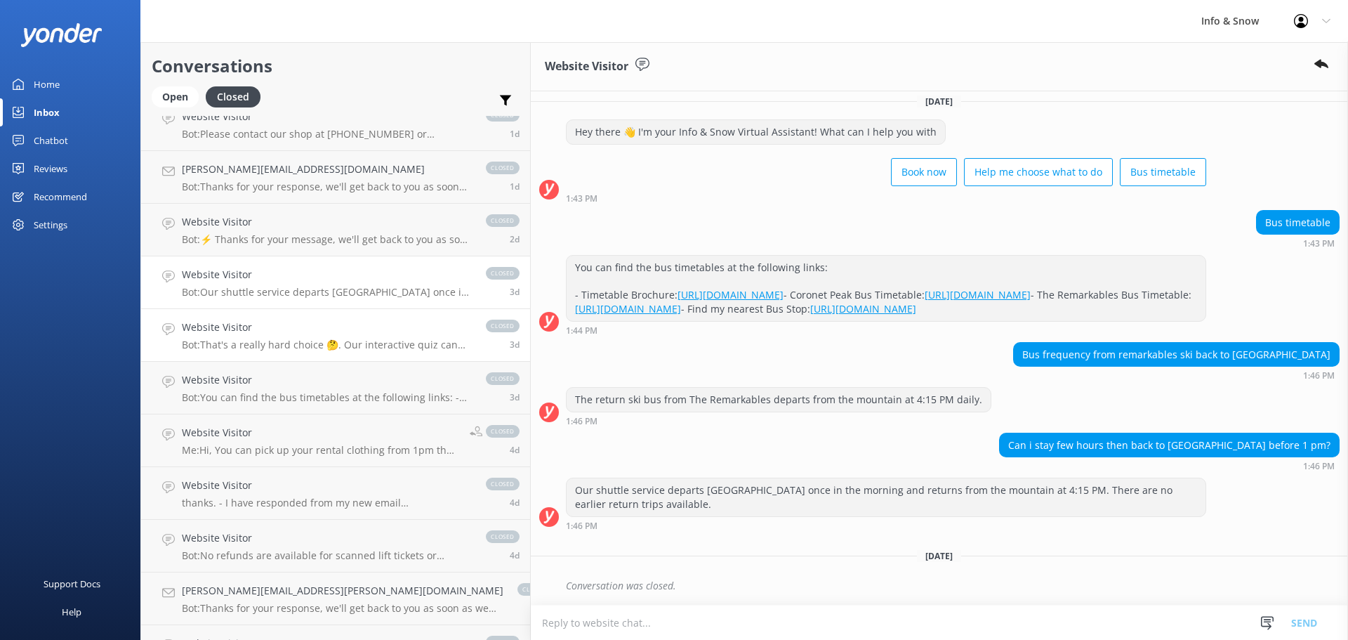
click at [256, 341] on p "Bot: That's a really hard choice 🤔. Our interactive quiz can help recommend a g…" at bounding box center [327, 345] width 290 height 13
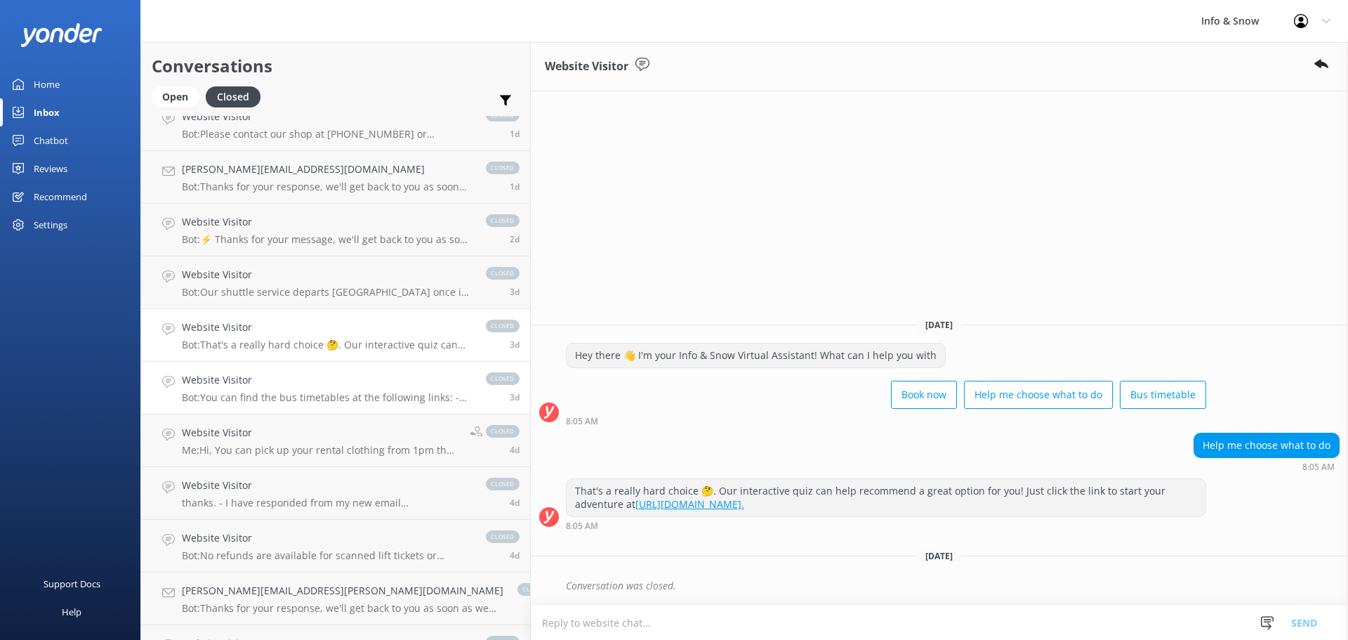
click at [261, 386] on h4 "Website Visitor" at bounding box center [327, 379] width 290 height 15
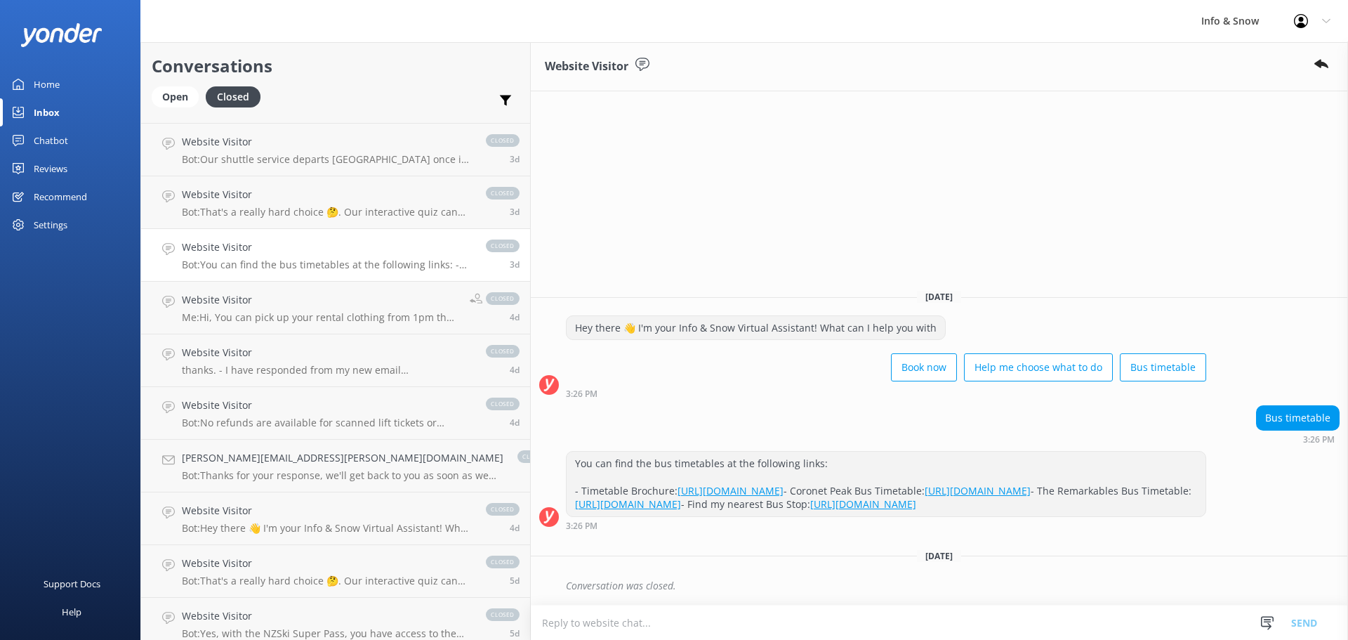
scroll to position [211, 0]
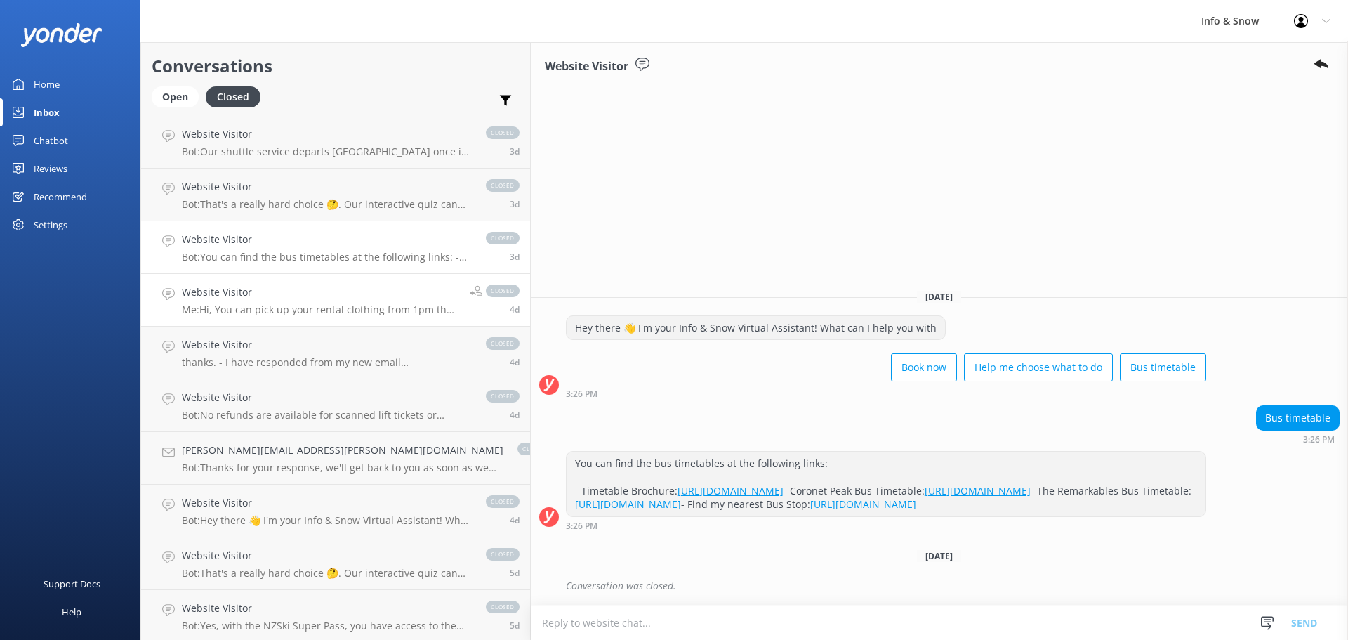
click at [274, 313] on p "Me: Hi, You can pick up your rental clothing from 1pm the day before your booki…" at bounding box center [320, 309] width 277 height 13
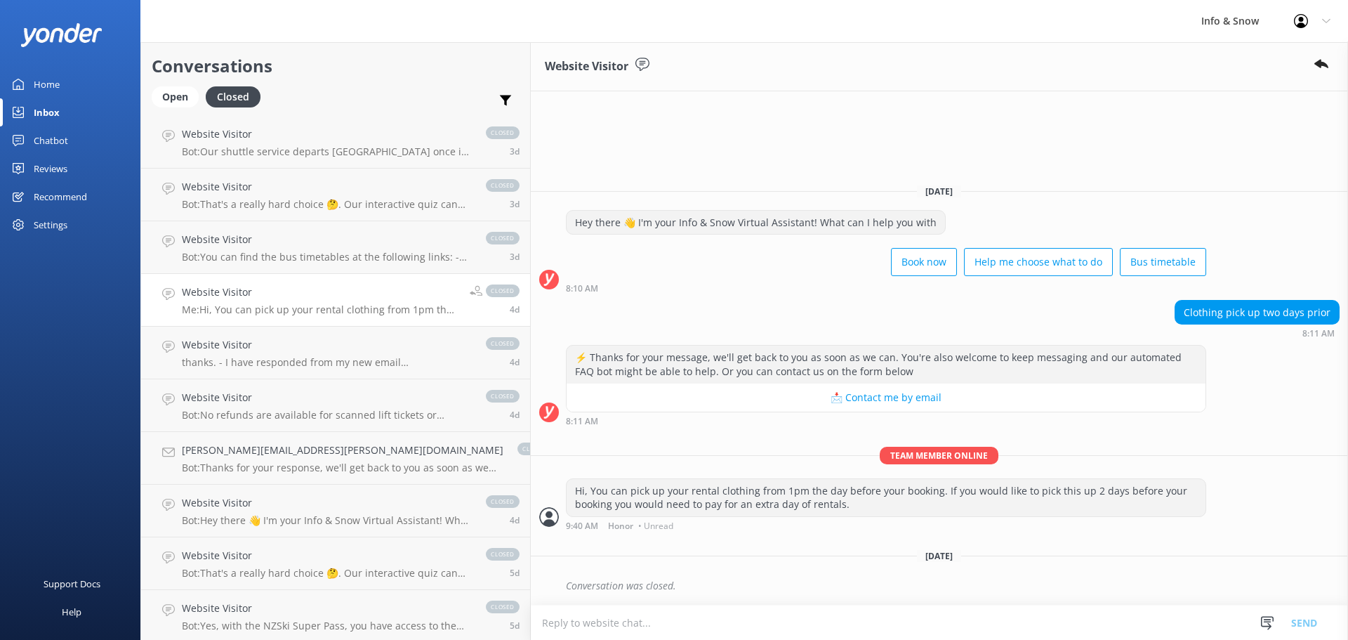
click at [600, 491] on div "Hi, You can pick up your rental clothing from 1pm the day before your booking. …" at bounding box center [886, 497] width 639 height 37
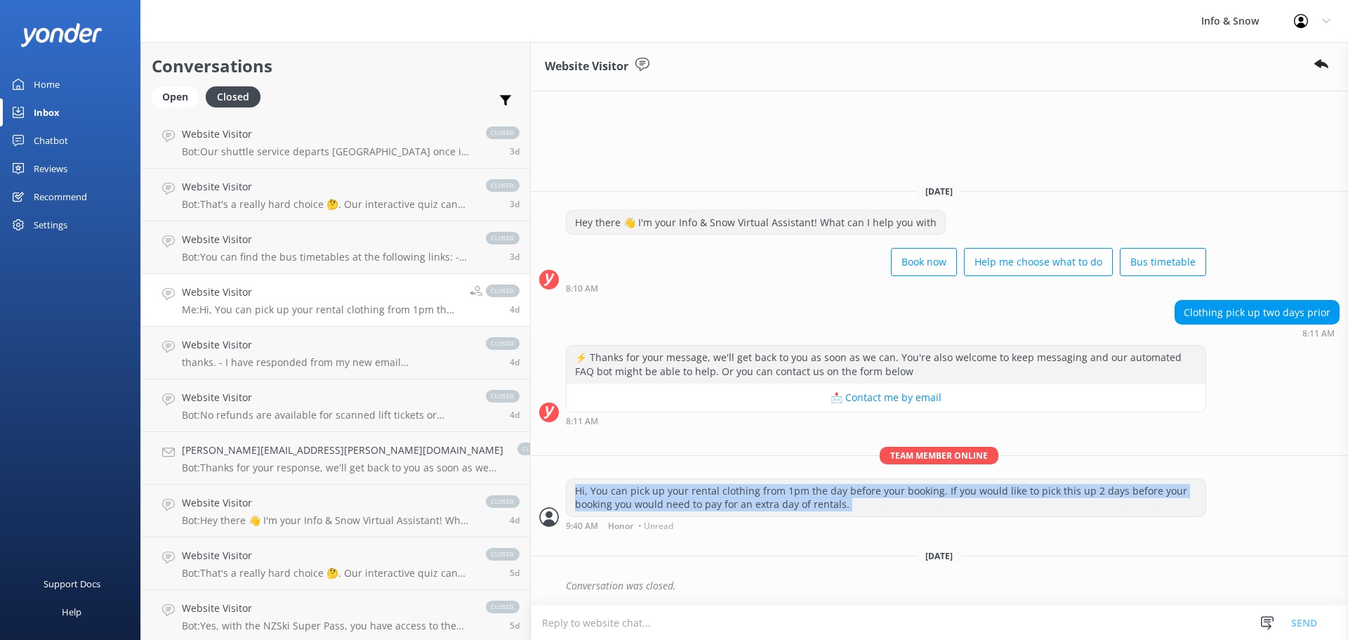
click at [600, 491] on div "Hi, You can pick up your rental clothing from 1pm the day before your booking. …" at bounding box center [886, 497] width 639 height 37
copy div "Hi, You can pick up your rental clothing from 1pm the day before your booking. …"
click at [31, 132] on link "Chatbot" at bounding box center [70, 140] width 140 height 28
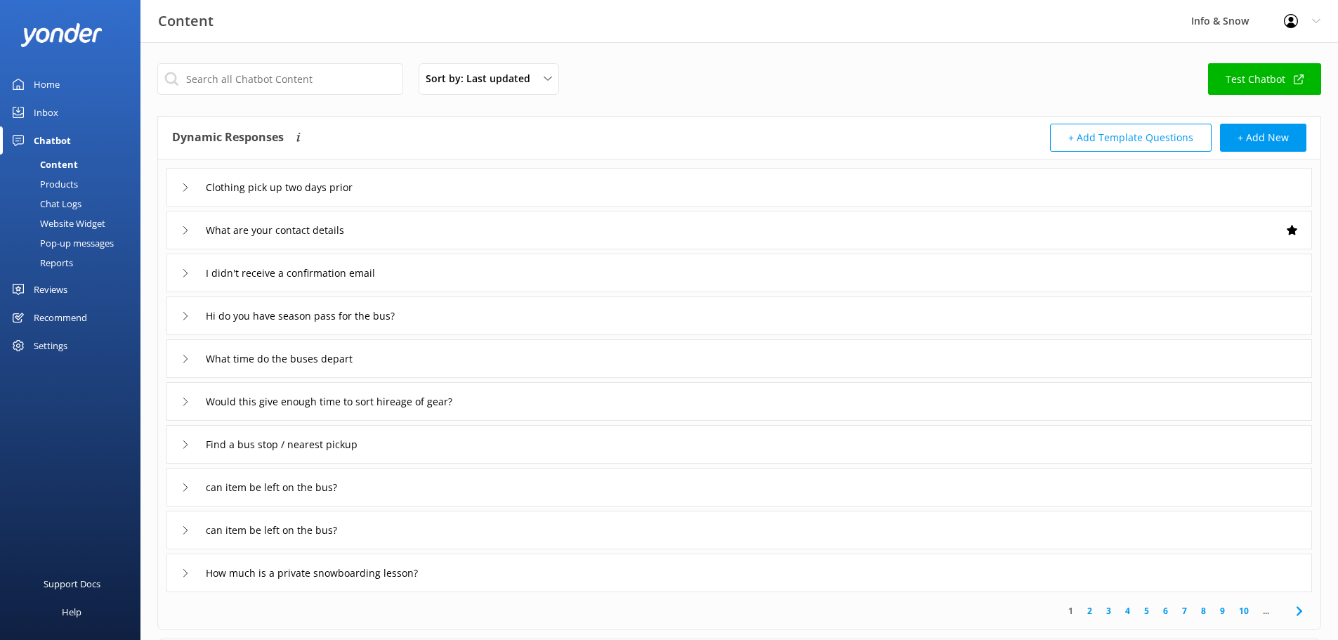
click at [39, 117] on div "Inbox" at bounding box center [46, 112] width 25 height 28
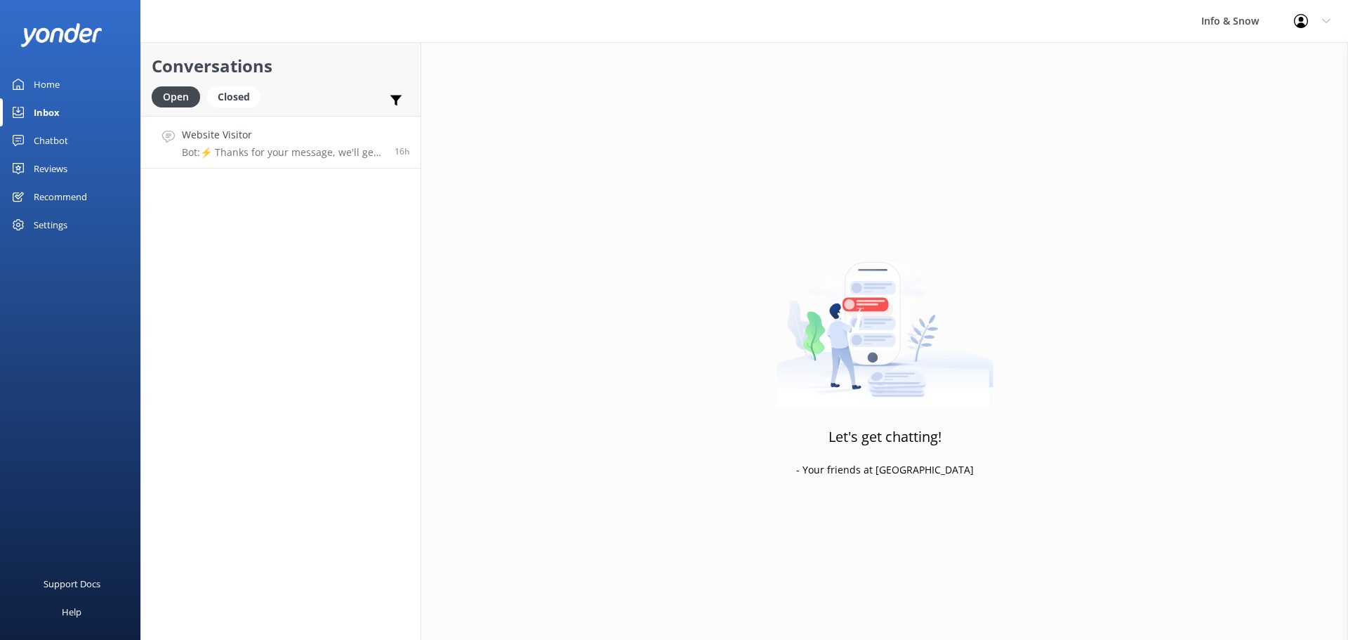
click at [289, 122] on link "Website Visitor Bot: ⚡ Thanks for your message, we'll get back to you as soon a…" at bounding box center [281, 142] width 280 height 53
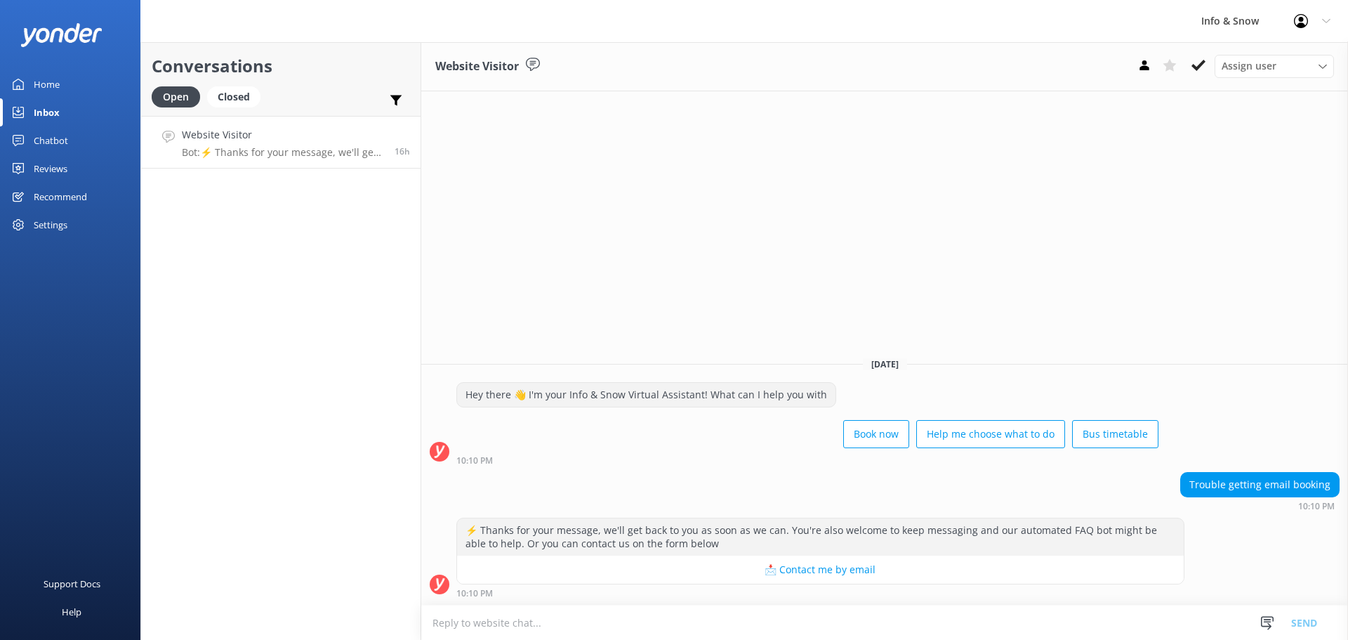
click at [411, 147] on link "Website Visitor Bot: ⚡ Thanks for your message, we'll get back to you as soon a…" at bounding box center [281, 142] width 280 height 53
click at [1201, 57] on button at bounding box center [1198, 65] width 25 height 21
